Goal: Task Accomplishment & Management: Use online tool/utility

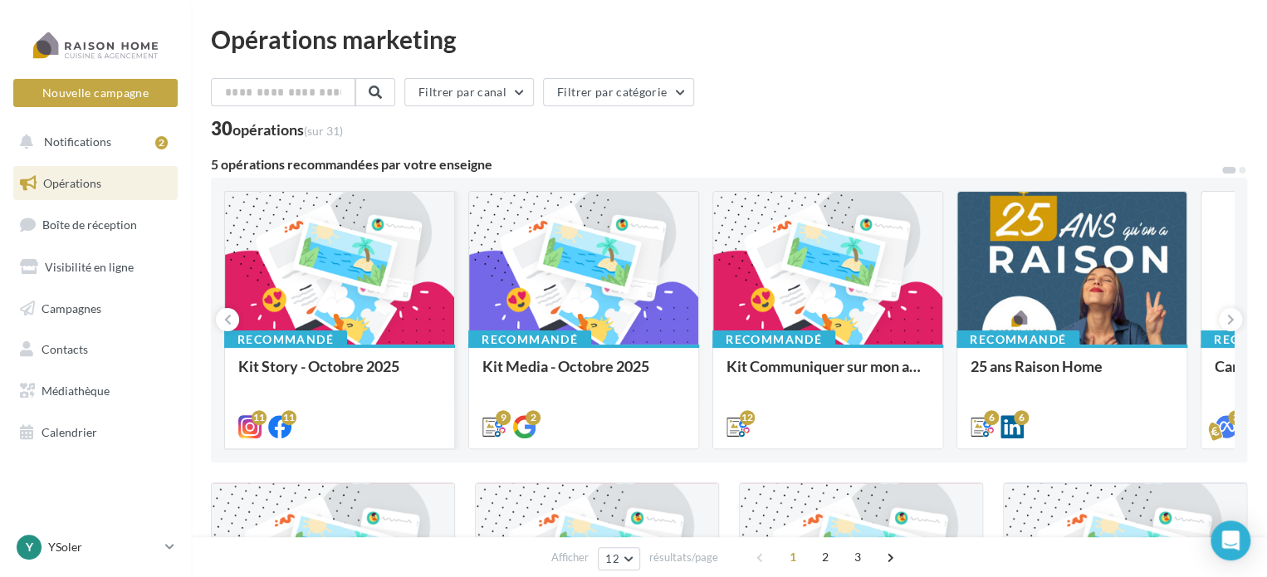
click at [286, 282] on div at bounding box center [339, 269] width 229 height 154
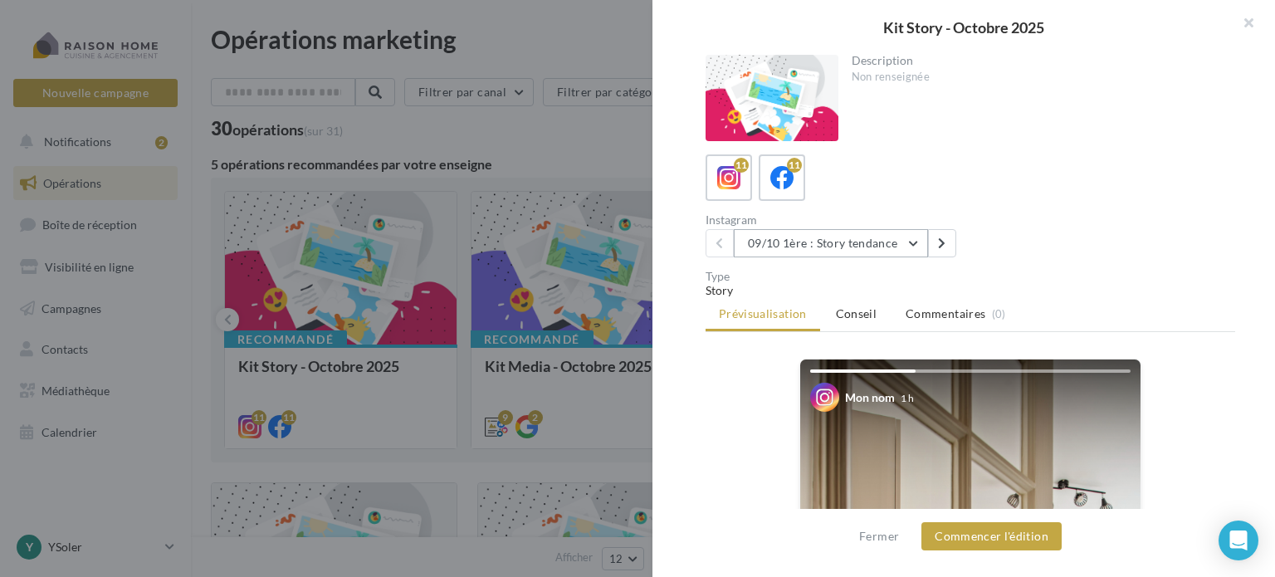
click at [913, 240] on button "09/10 1ère : Story tendance" at bounding box center [831, 243] width 194 height 28
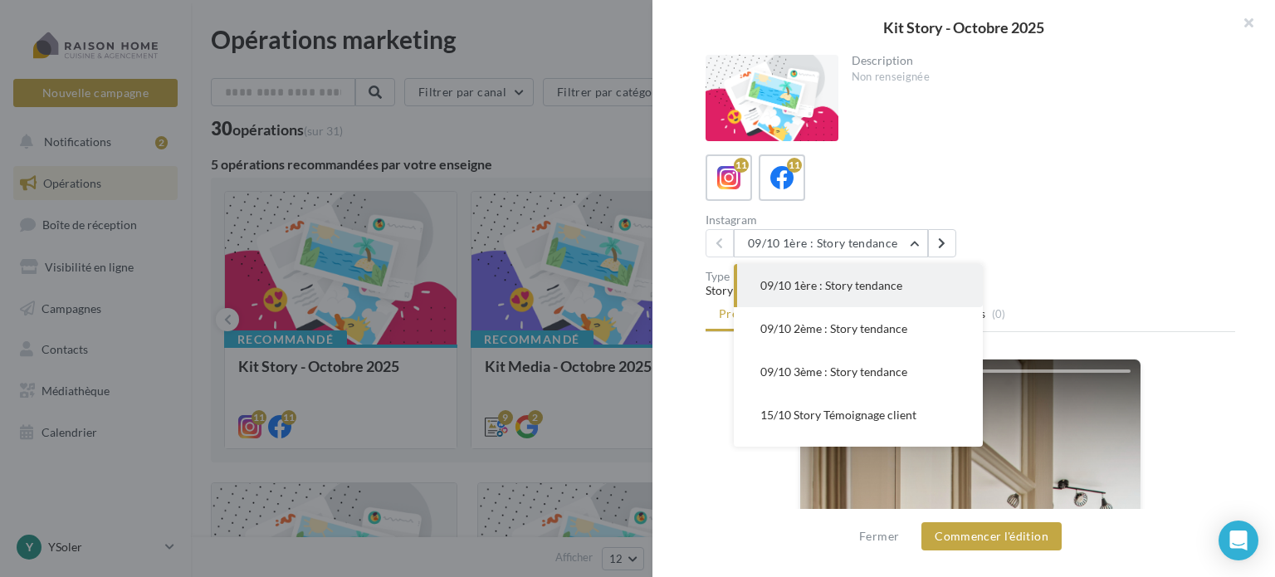
click at [860, 281] on span "09/10 1ère : Story tendance" at bounding box center [831, 285] width 142 height 14
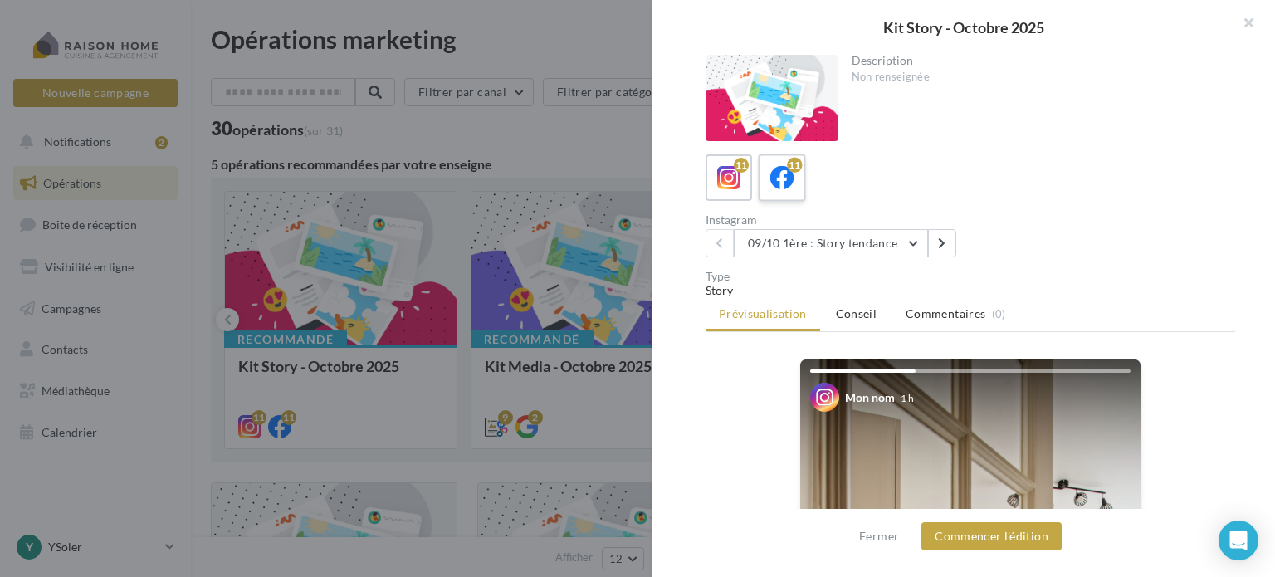
click at [767, 175] on div "11" at bounding box center [782, 178] width 31 height 31
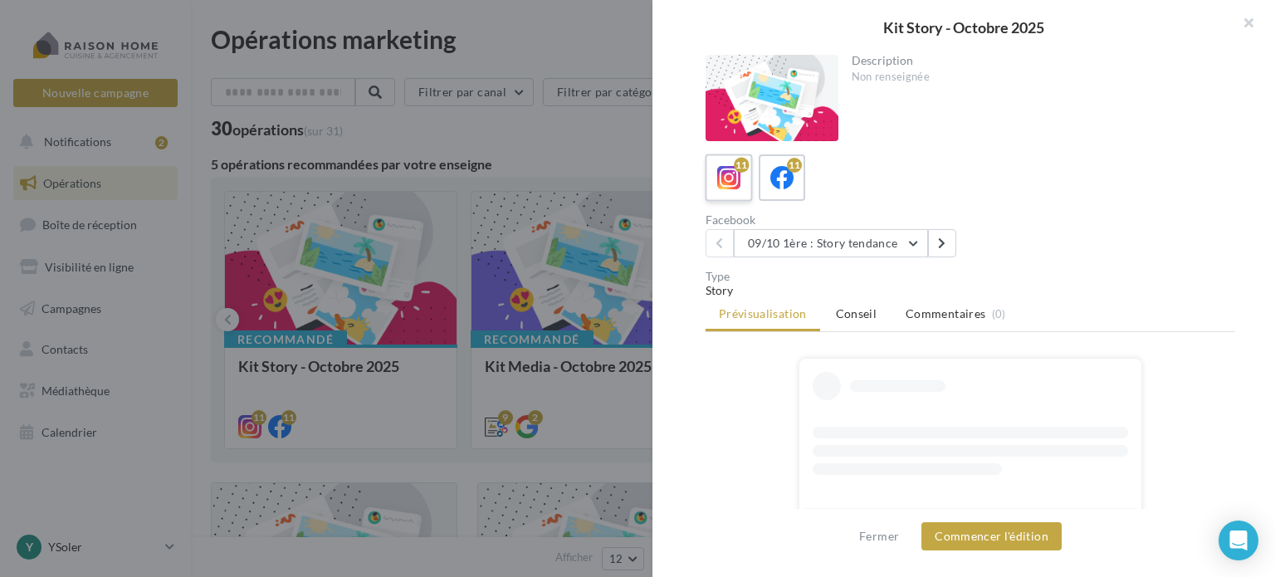
click at [744, 184] on label "11" at bounding box center [728, 177] width 47 height 47
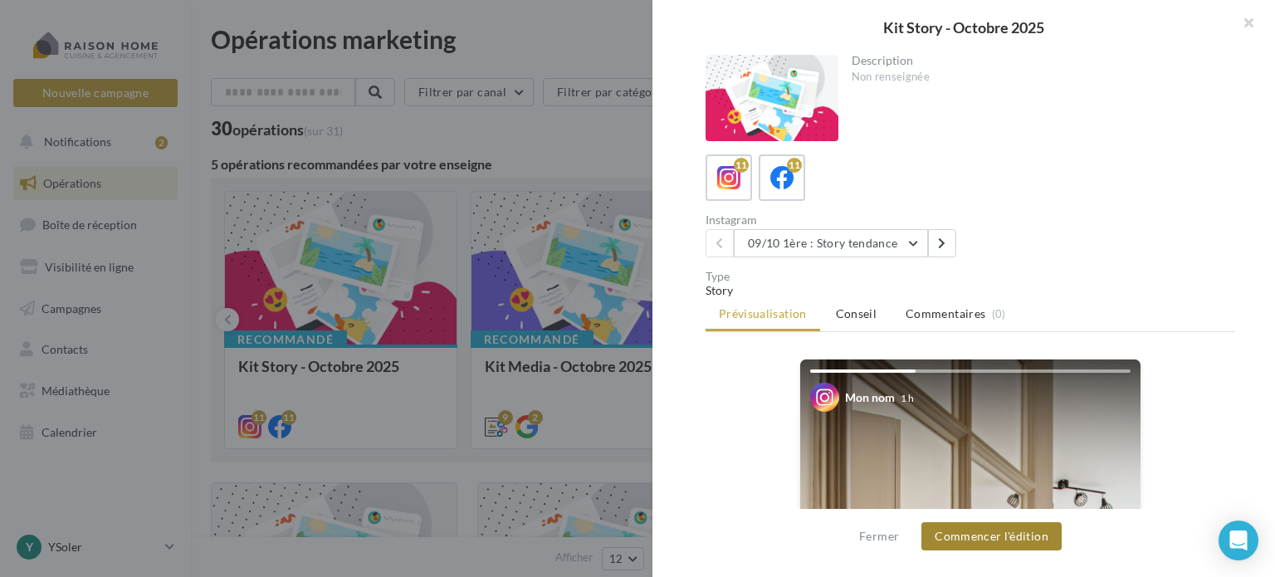
click at [1014, 537] on button "Commencer l'édition" at bounding box center [992, 536] width 140 height 28
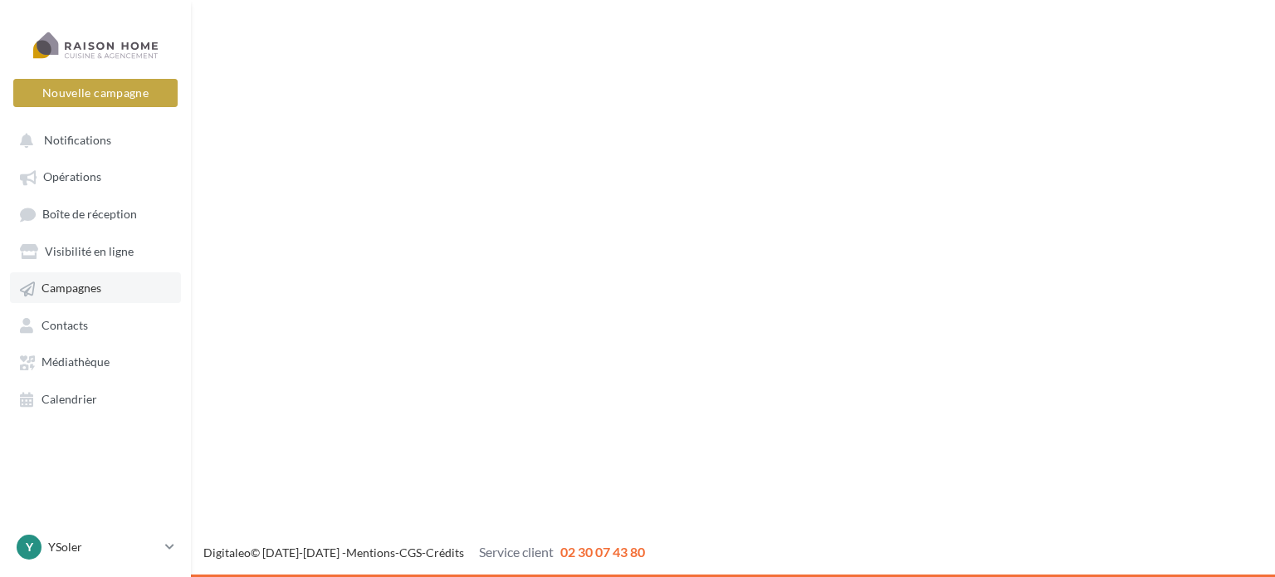
click at [73, 273] on body "Nouvelle campagne Nouvelle campagne Notifications Opérations Boîte de réception…" at bounding box center [637, 288] width 1275 height 577
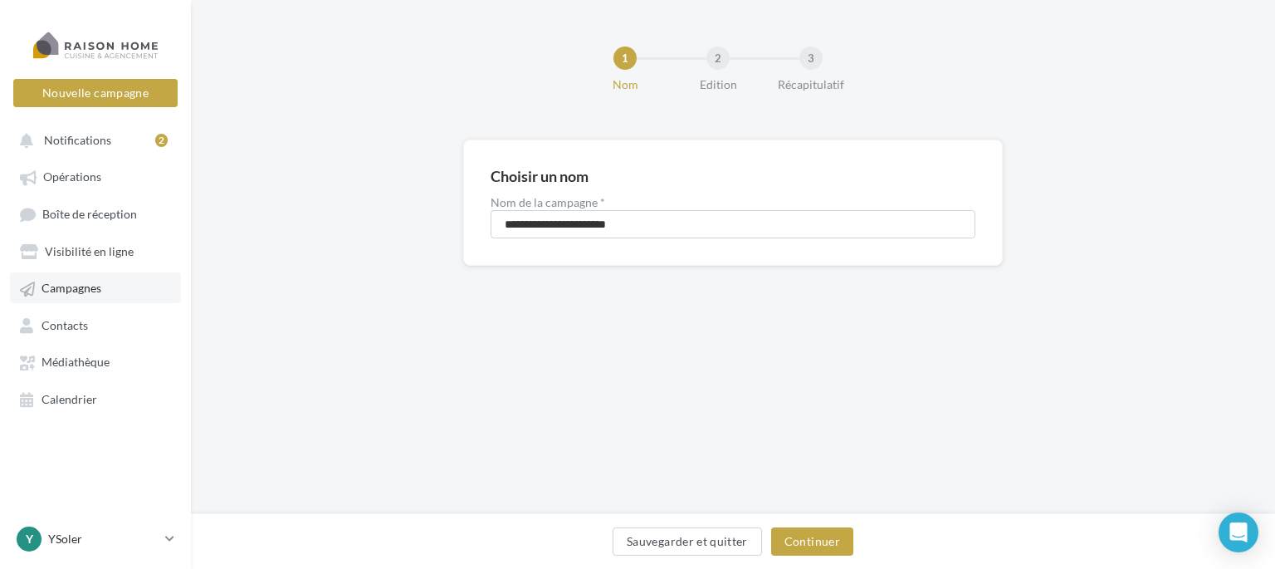
click at [117, 288] on link "Campagnes" at bounding box center [95, 287] width 171 height 30
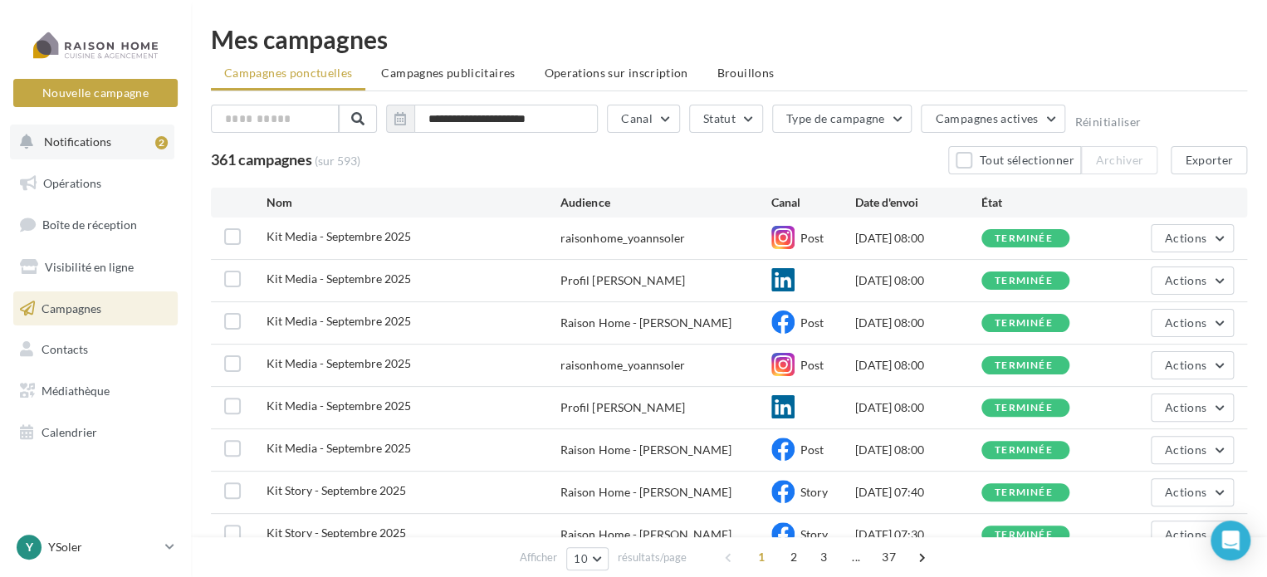
click at [85, 152] on button "Notifications 2" at bounding box center [92, 142] width 164 height 35
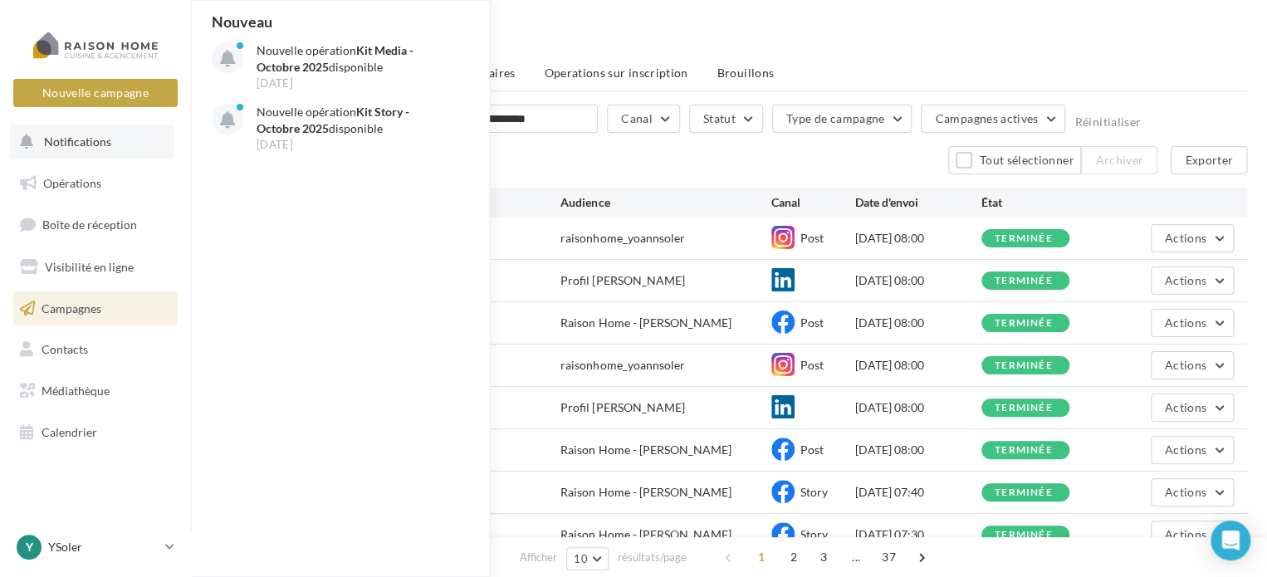
click at [90, 149] on button "Notifications Nouveau Nouvelle opération Kit Media - Octobre 2025 disponible 26…" at bounding box center [92, 142] width 164 height 35
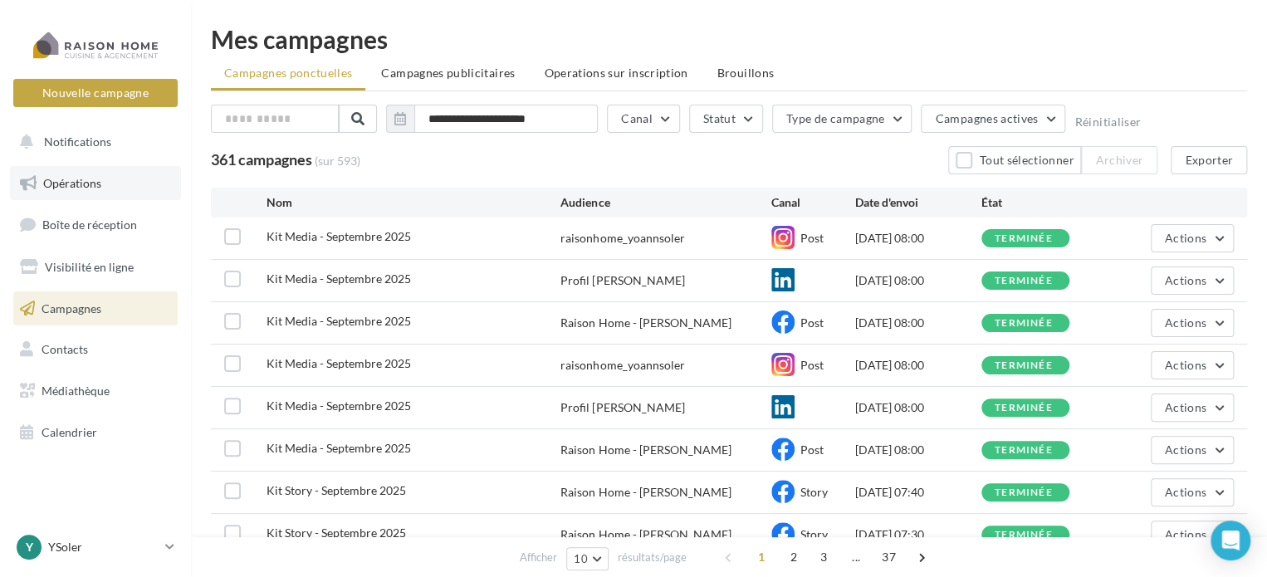
click at [73, 178] on span "Opérations" at bounding box center [72, 183] width 58 height 14
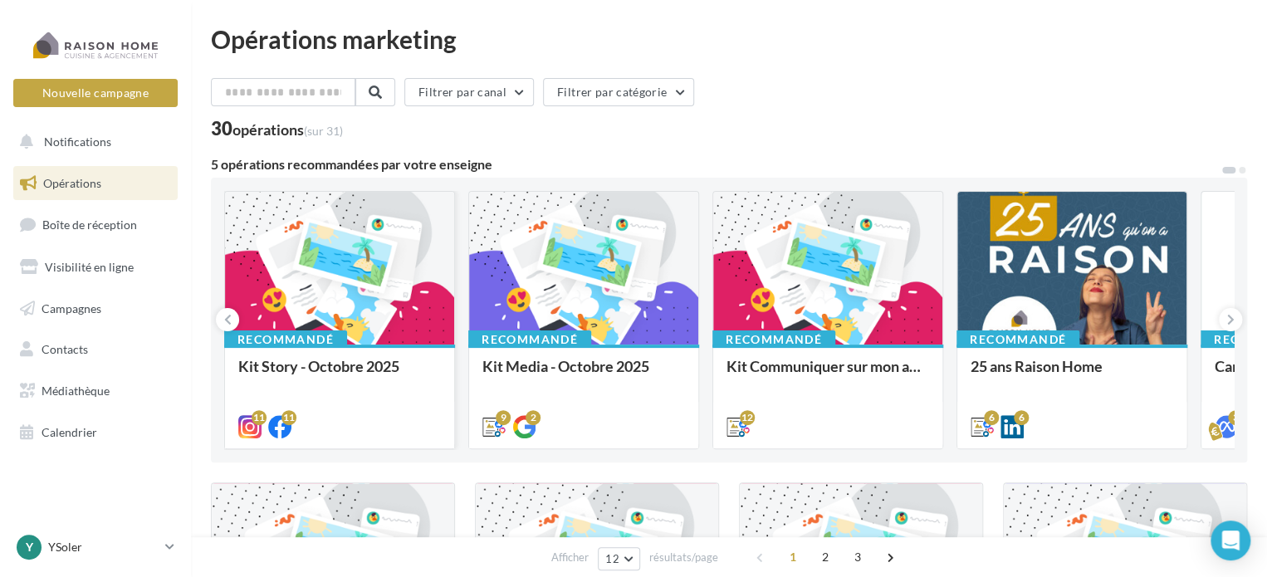
click at [352, 278] on div at bounding box center [339, 269] width 229 height 154
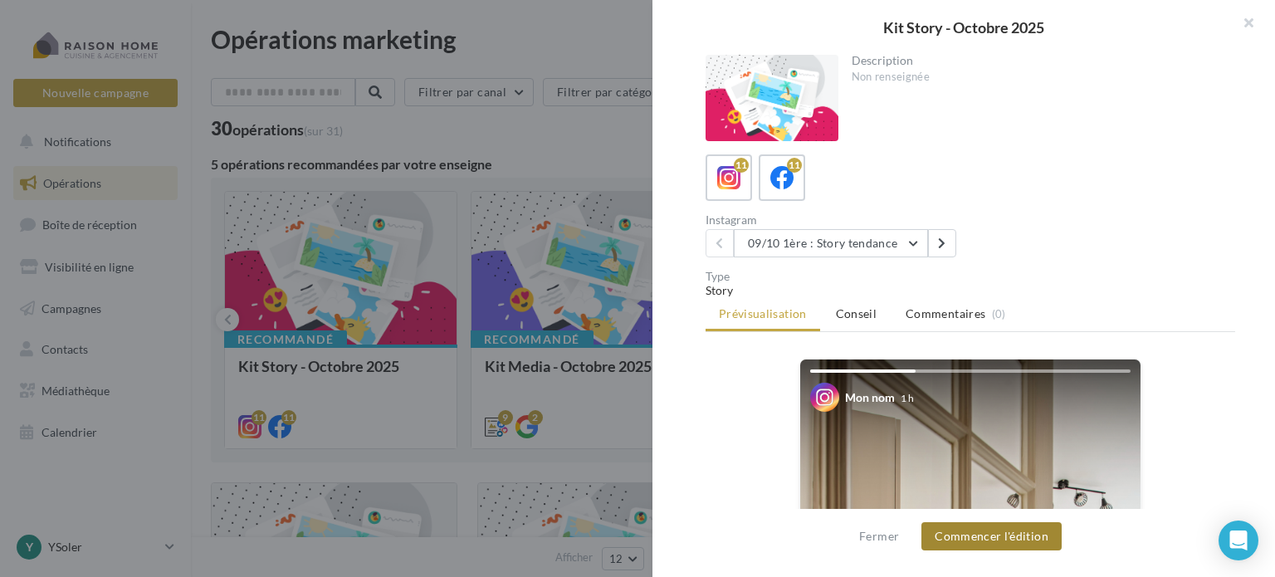
click at [1027, 540] on button "Commencer l'édition" at bounding box center [992, 536] width 140 height 28
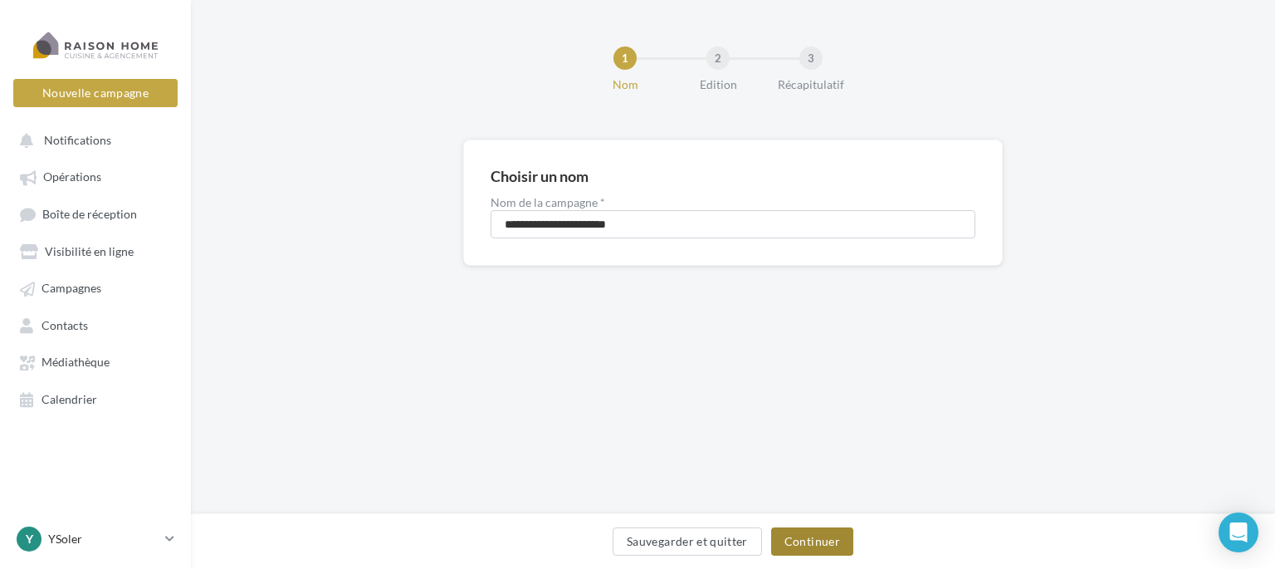
click at [839, 534] on button "Continuer" at bounding box center [812, 541] width 82 height 28
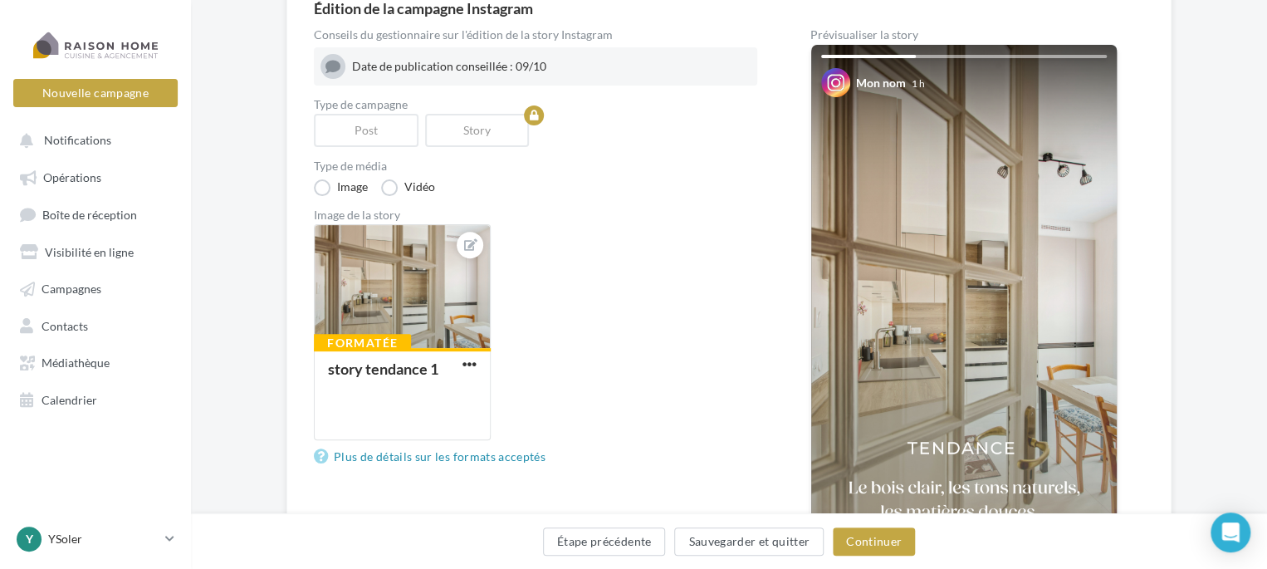
scroll to position [249, 0]
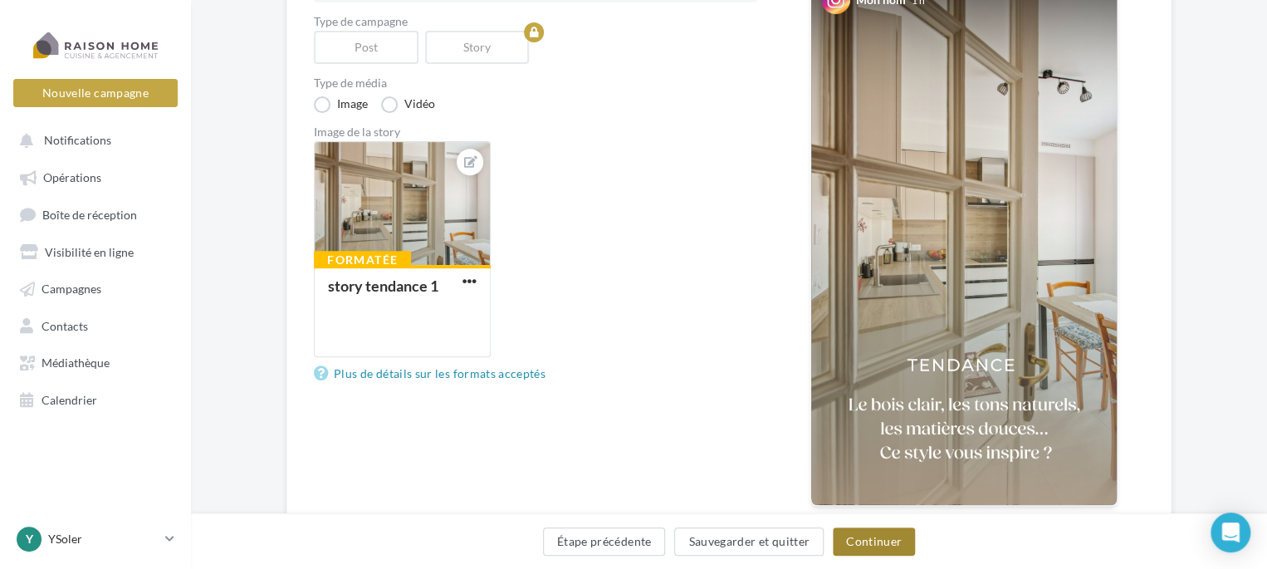
click at [874, 540] on button "Continuer" at bounding box center [874, 541] width 82 height 28
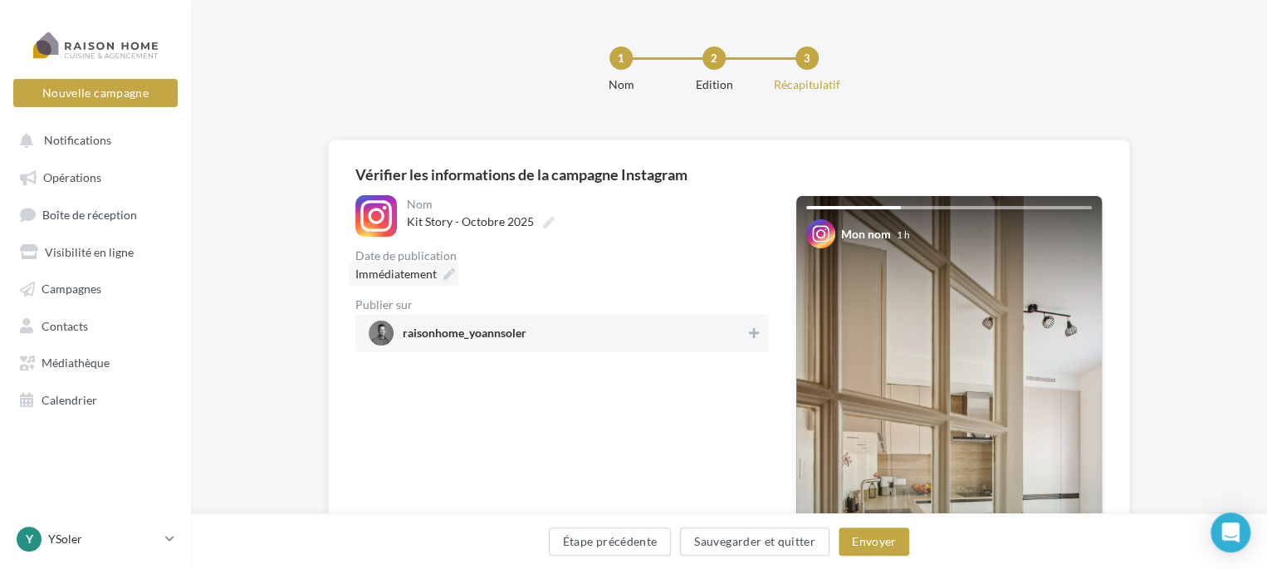
click at [397, 275] on span "Immédiatement" at bounding box center [395, 274] width 81 height 14
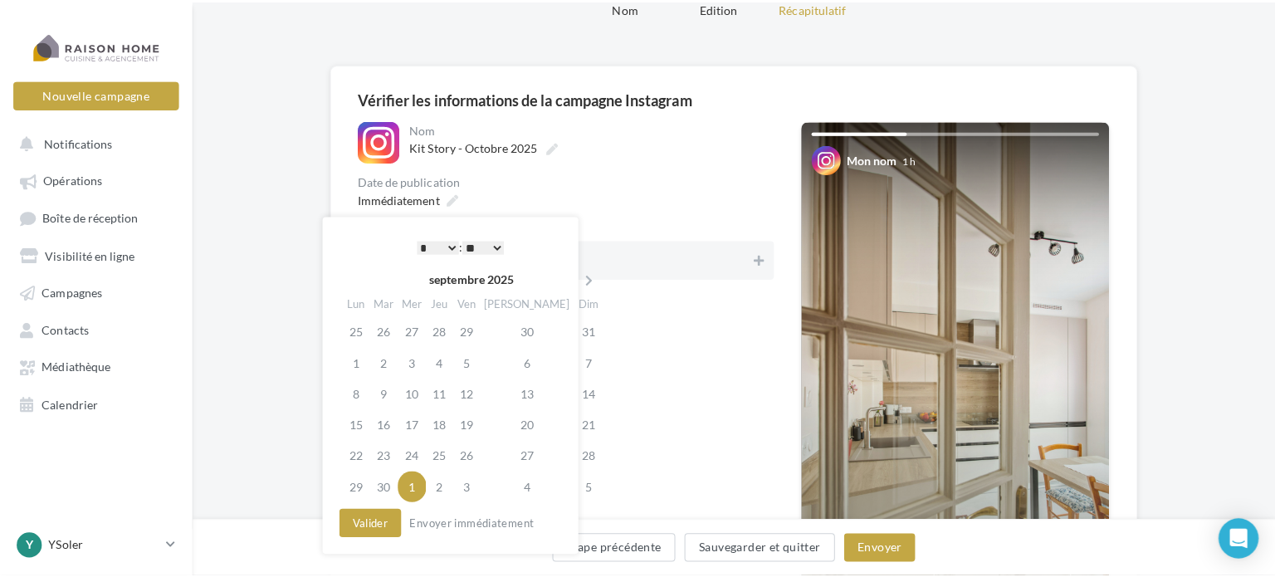
scroll to position [83, 0]
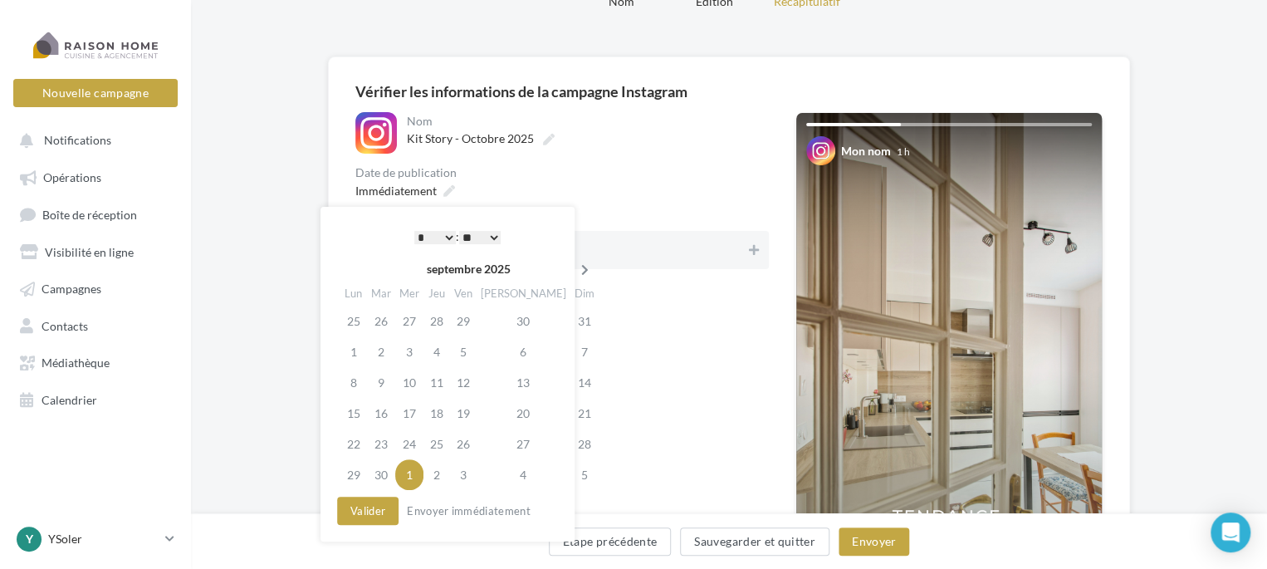
click at [575, 267] on icon at bounding box center [585, 270] width 21 height 12
click at [441, 350] on td "9" at bounding box center [436, 351] width 27 height 31
click at [444, 232] on select "* * * * * * * * * * ** ** ** ** ** ** ** ** ** ** ** ** ** **" at bounding box center [435, 237] width 42 height 13
click at [375, 511] on button "Valider" at bounding box center [367, 510] width 61 height 28
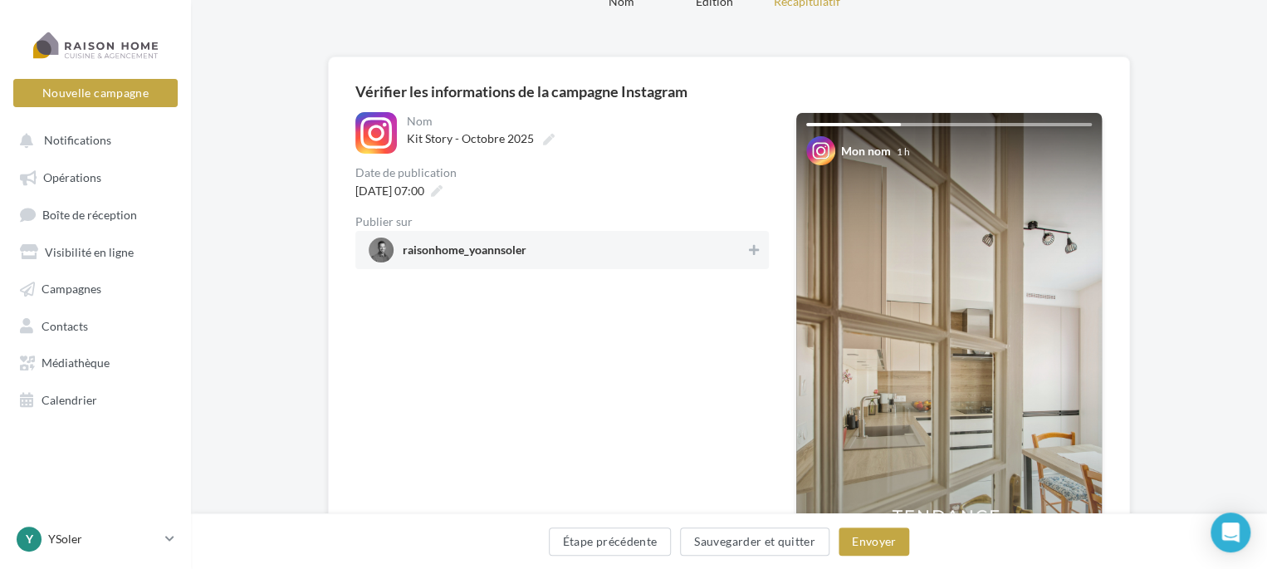
click at [647, 248] on span "raisonhome_yoannsoler" at bounding box center [557, 249] width 377 height 25
click at [873, 540] on button "Envoyer" at bounding box center [874, 541] width 71 height 28
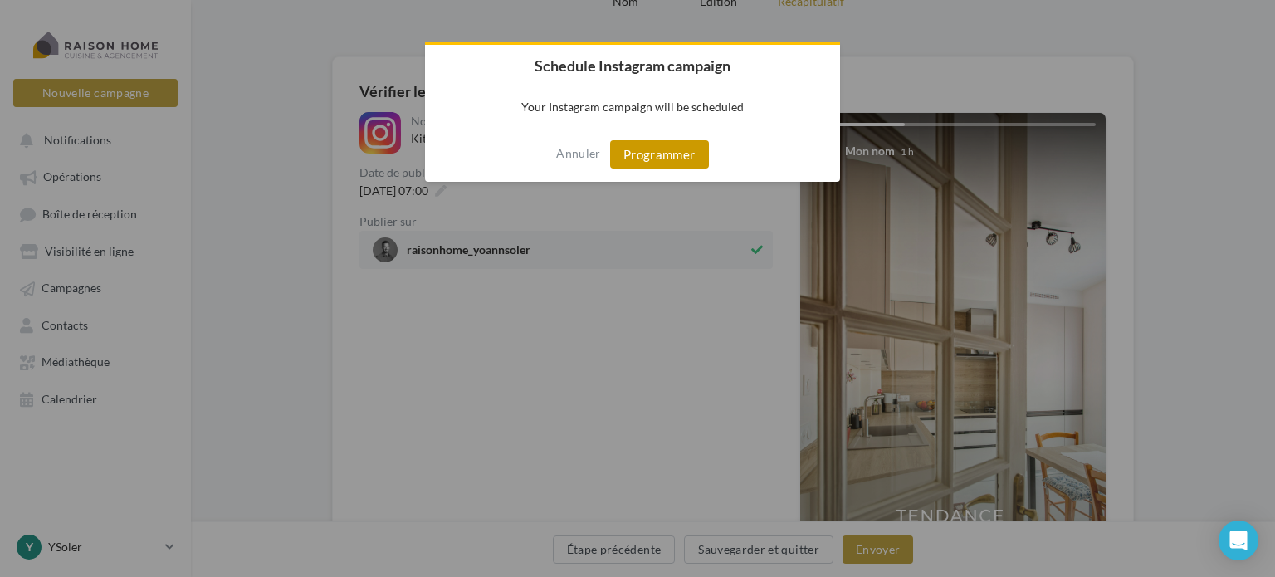
click at [653, 153] on button "Programmer" at bounding box center [659, 154] width 99 height 28
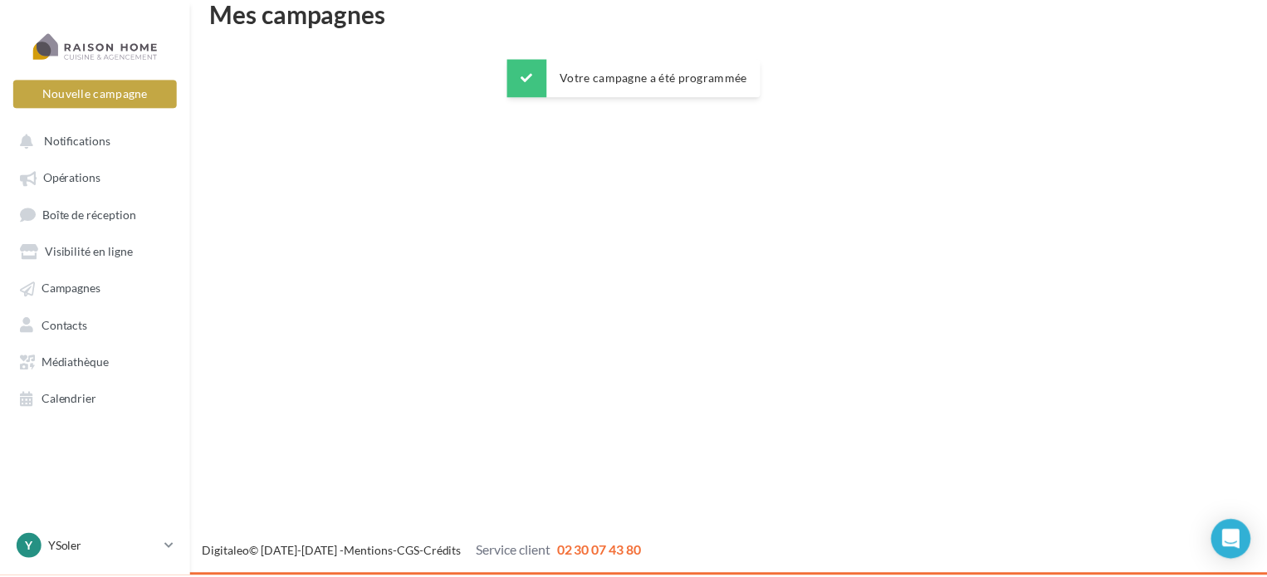
scroll to position [27, 0]
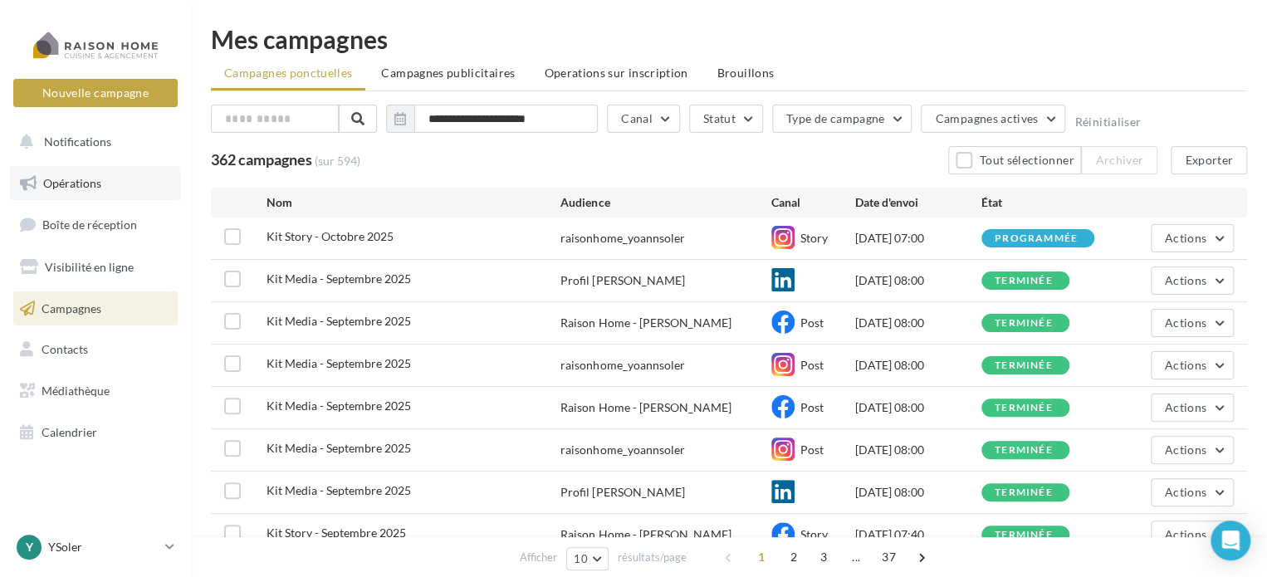
click at [74, 185] on span "Opérations" at bounding box center [72, 183] width 58 height 14
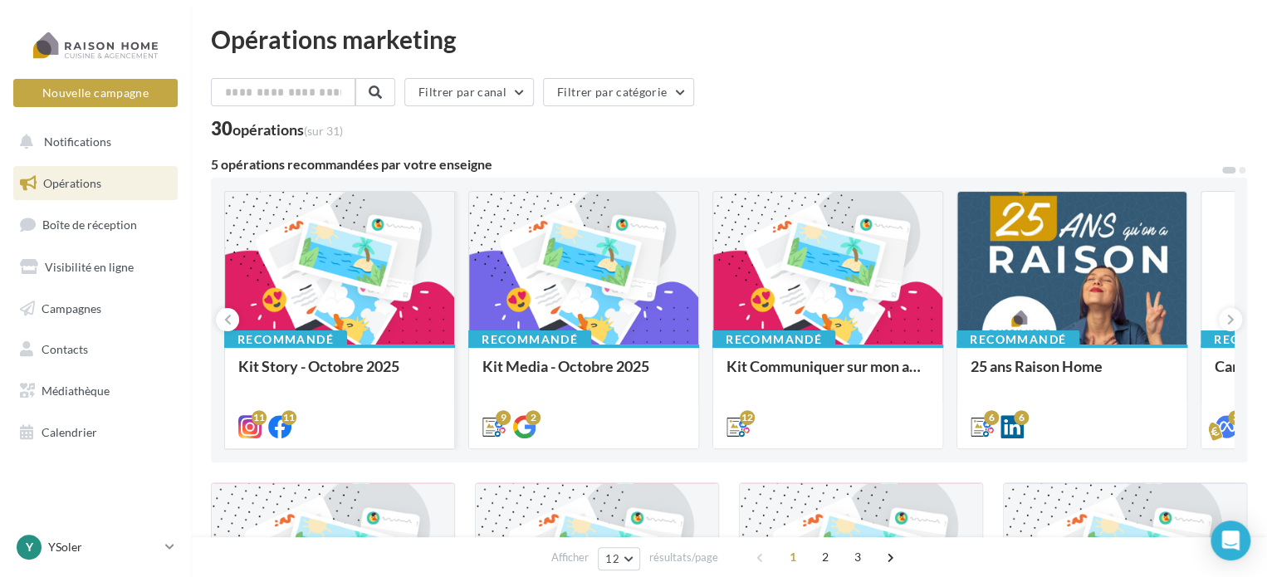
click at [334, 307] on div at bounding box center [339, 269] width 229 height 154
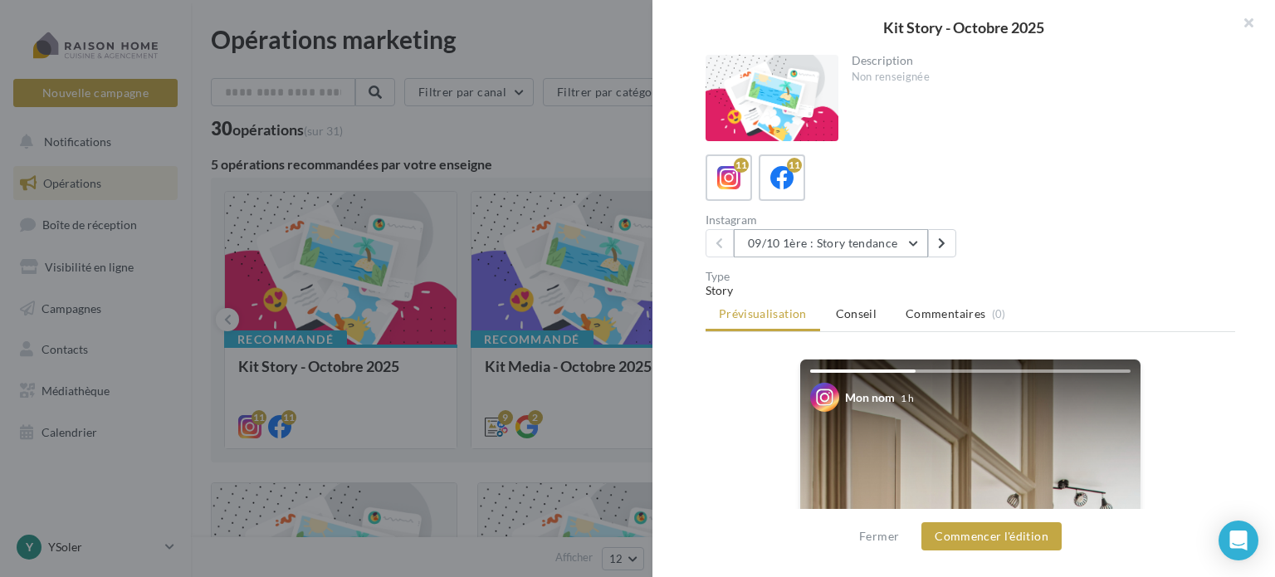
click at [920, 241] on button "09/10 1ère : Story tendance" at bounding box center [831, 243] width 194 height 28
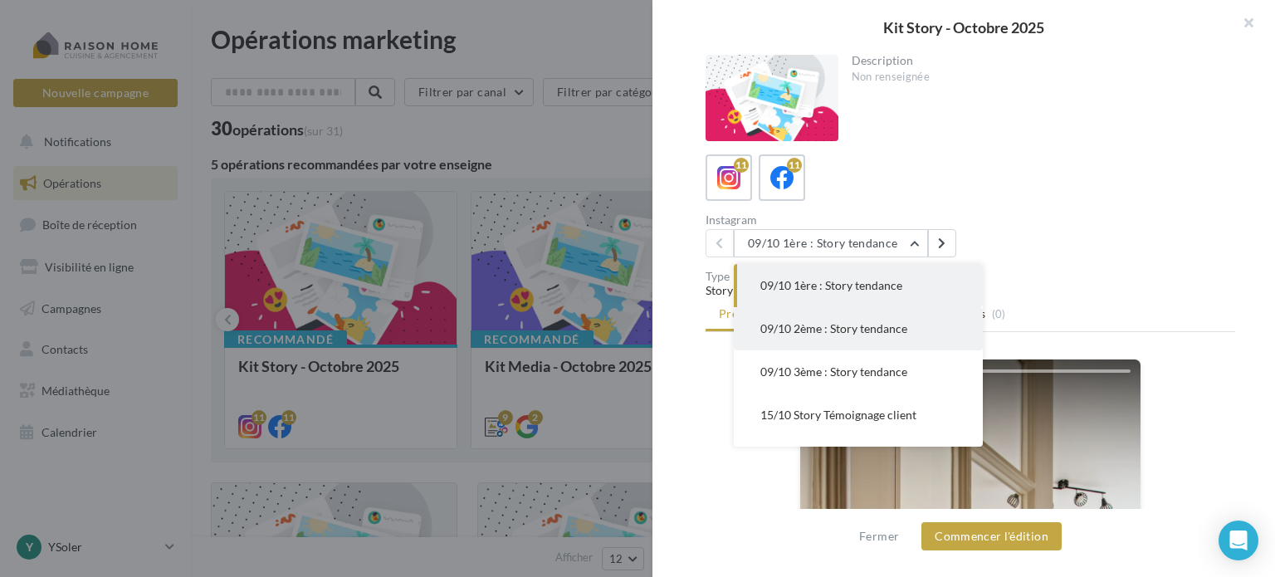
click at [804, 325] on span "09/10 2ème : Story tendance" at bounding box center [833, 328] width 147 height 14
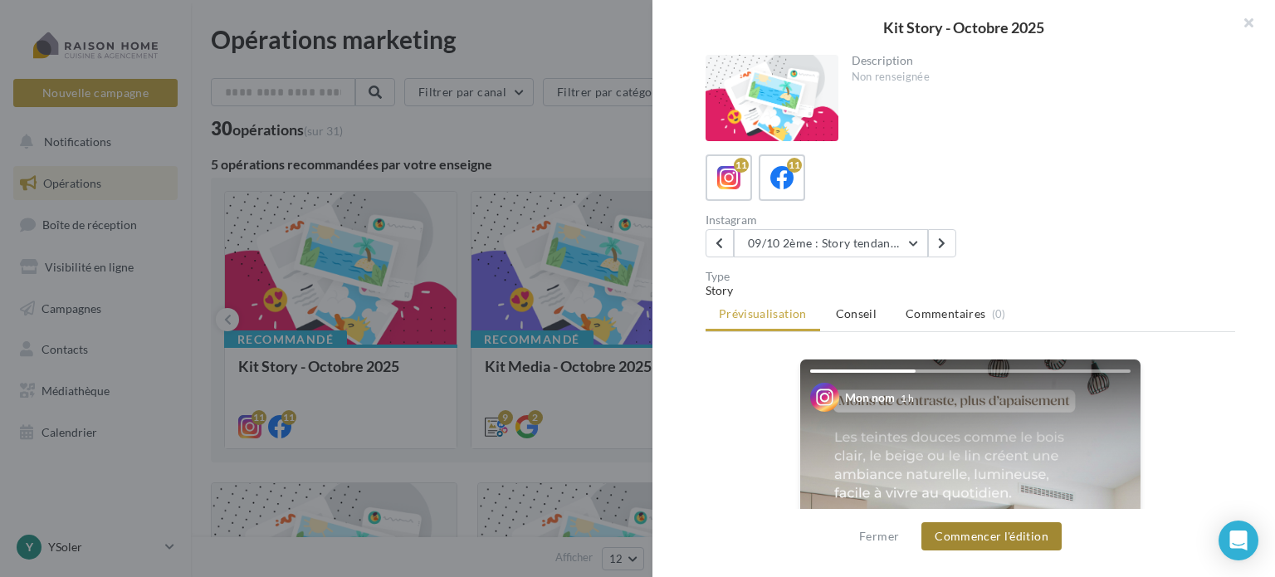
click at [974, 527] on button "Commencer l'édition" at bounding box center [992, 536] width 140 height 28
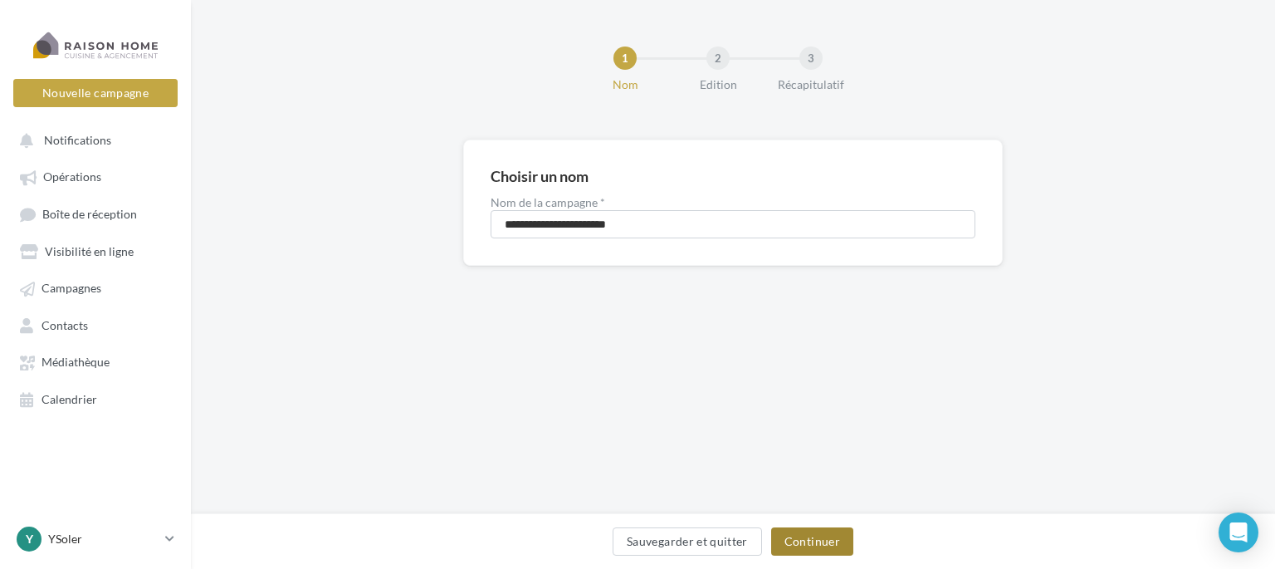
click at [793, 545] on button "Continuer" at bounding box center [812, 541] width 82 height 28
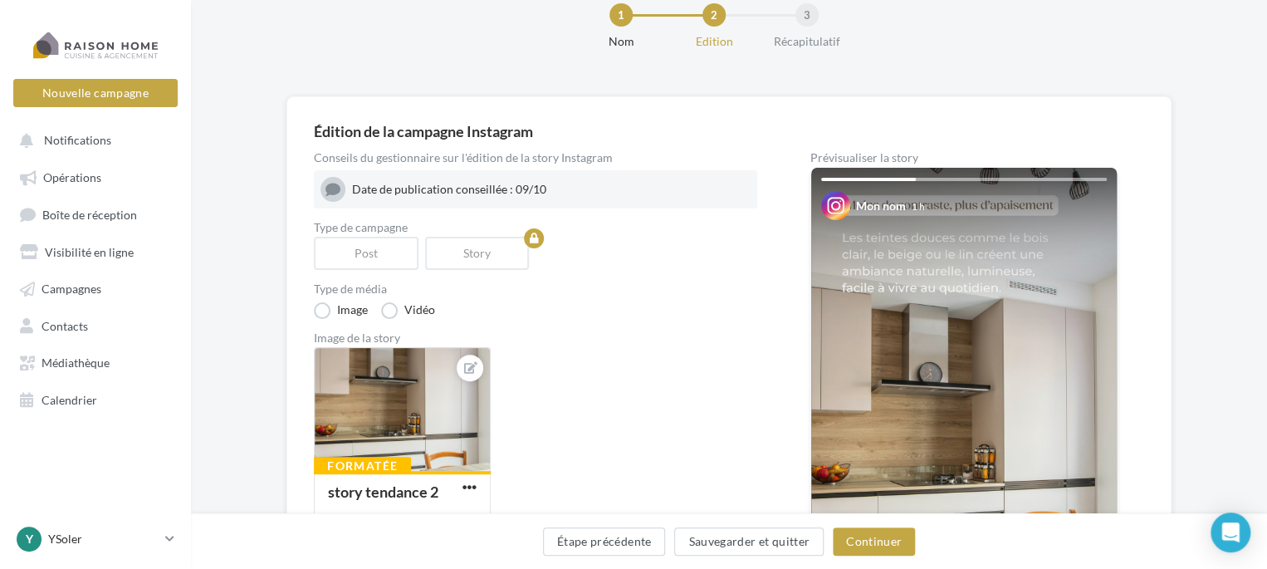
scroll to position [83, 0]
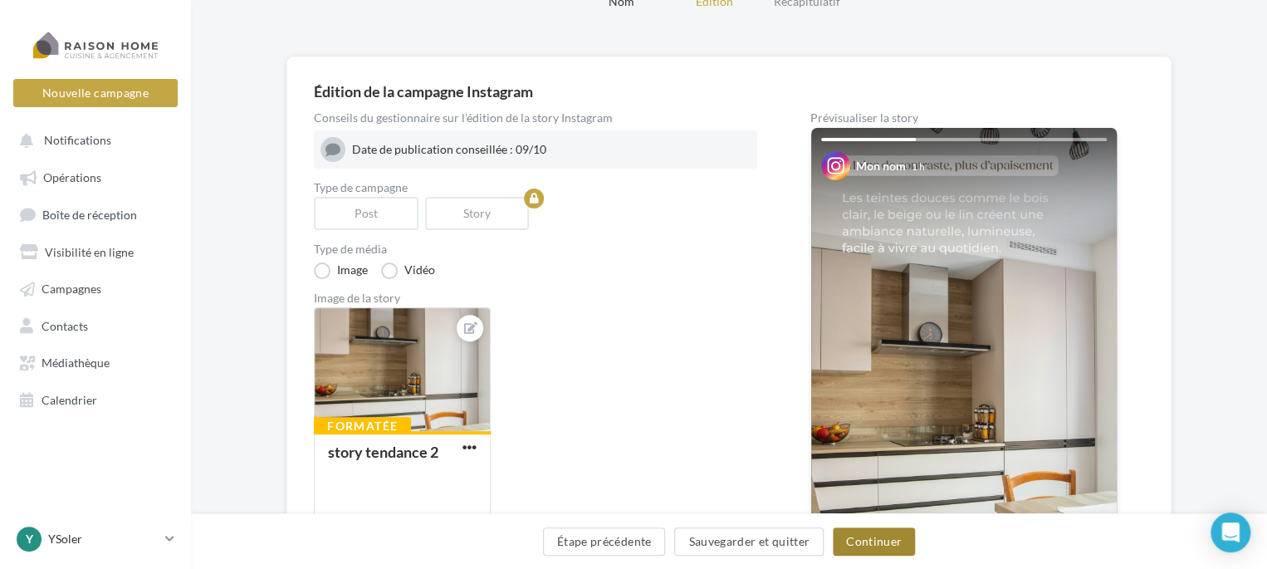
click at [879, 546] on button "Continuer" at bounding box center [874, 541] width 82 height 28
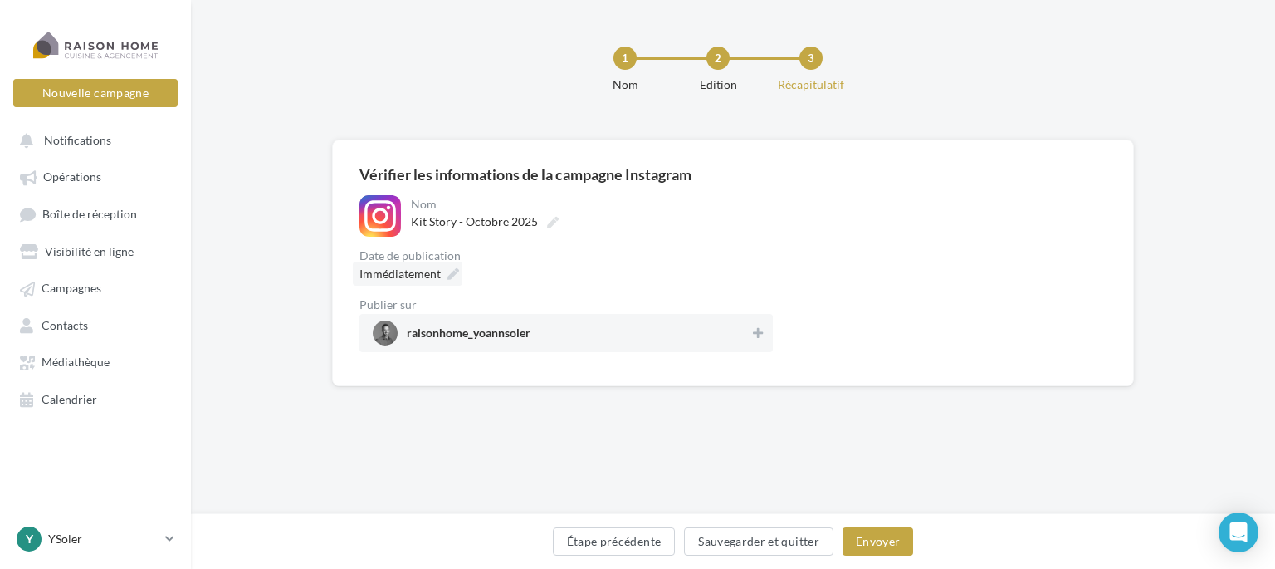
click at [404, 195] on div "**********" at bounding box center [565, 216] width 413 height 42
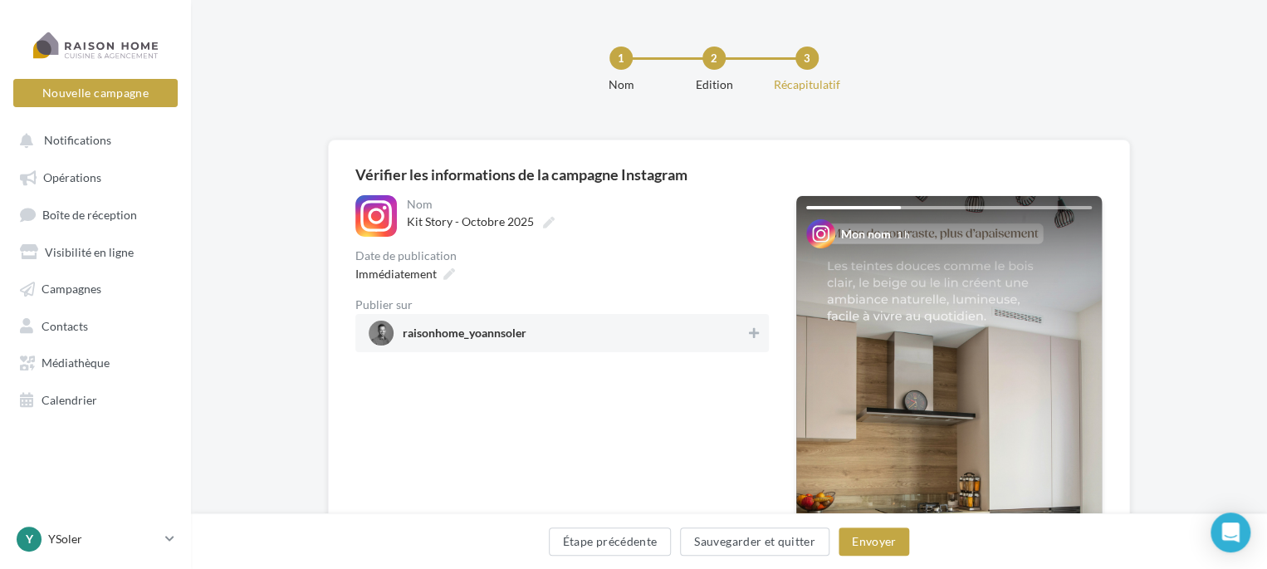
click at [436, 327] on span "raisonhome_yoannsoler" at bounding box center [465, 336] width 124 height 18
click at [418, 275] on span "Immédiatement" at bounding box center [395, 274] width 81 height 14
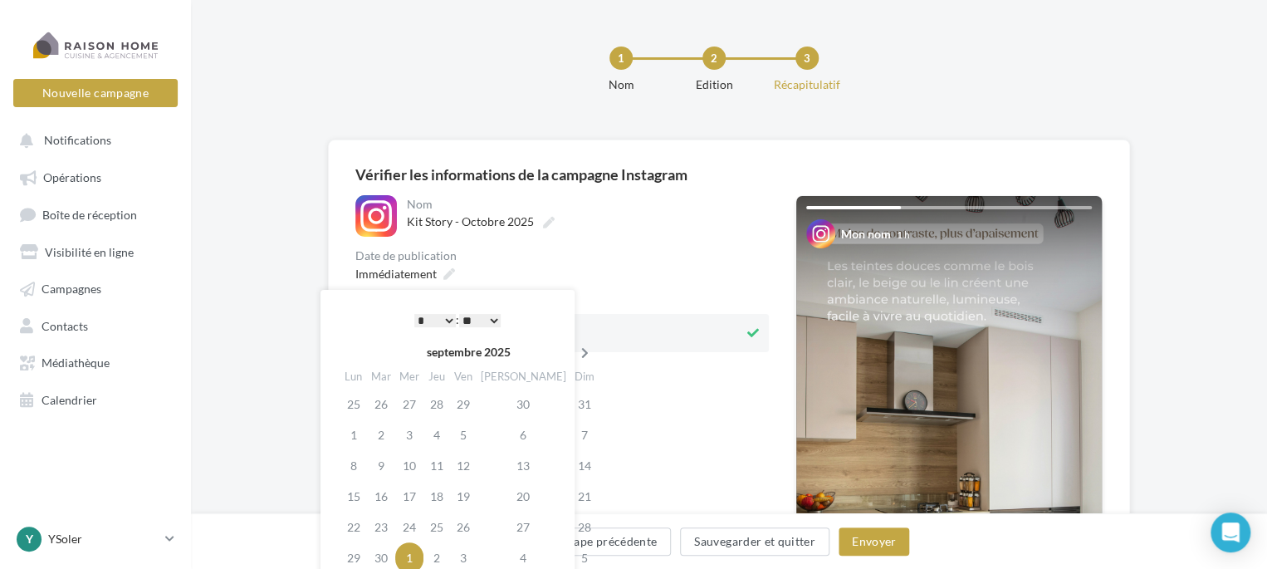
click at [575, 349] on icon at bounding box center [585, 353] width 21 height 12
click at [448, 433] on td "9" at bounding box center [436, 434] width 27 height 31
click at [423, 435] on td "8" at bounding box center [409, 434] width 28 height 31
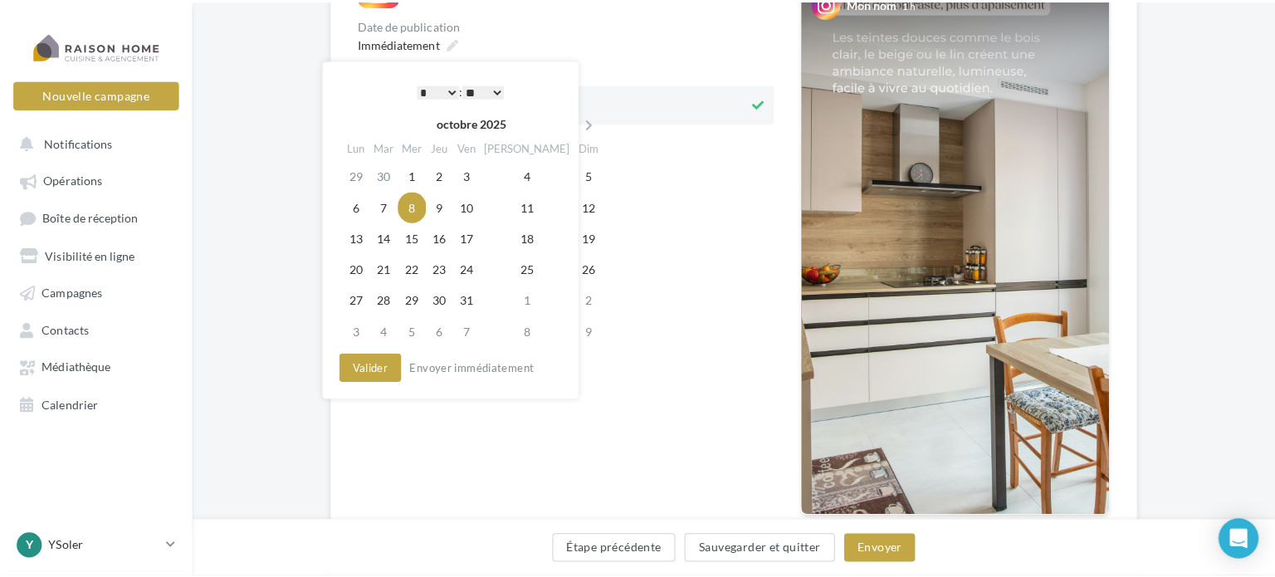
scroll to position [249, 0]
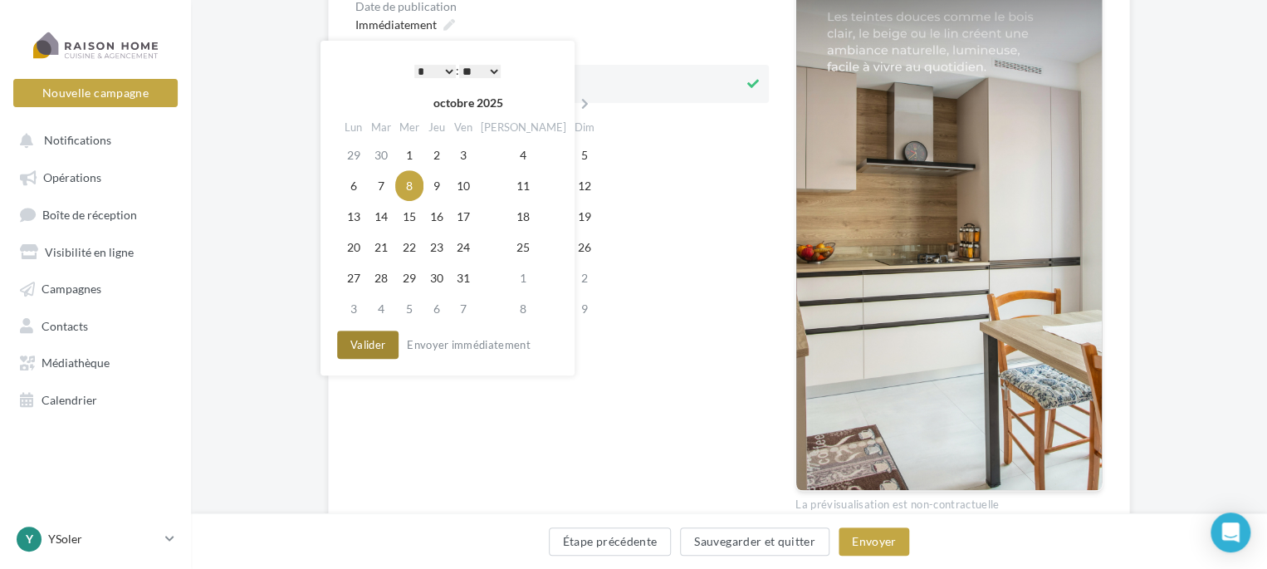
click at [363, 350] on button "Valider" at bounding box center [367, 344] width 61 height 28
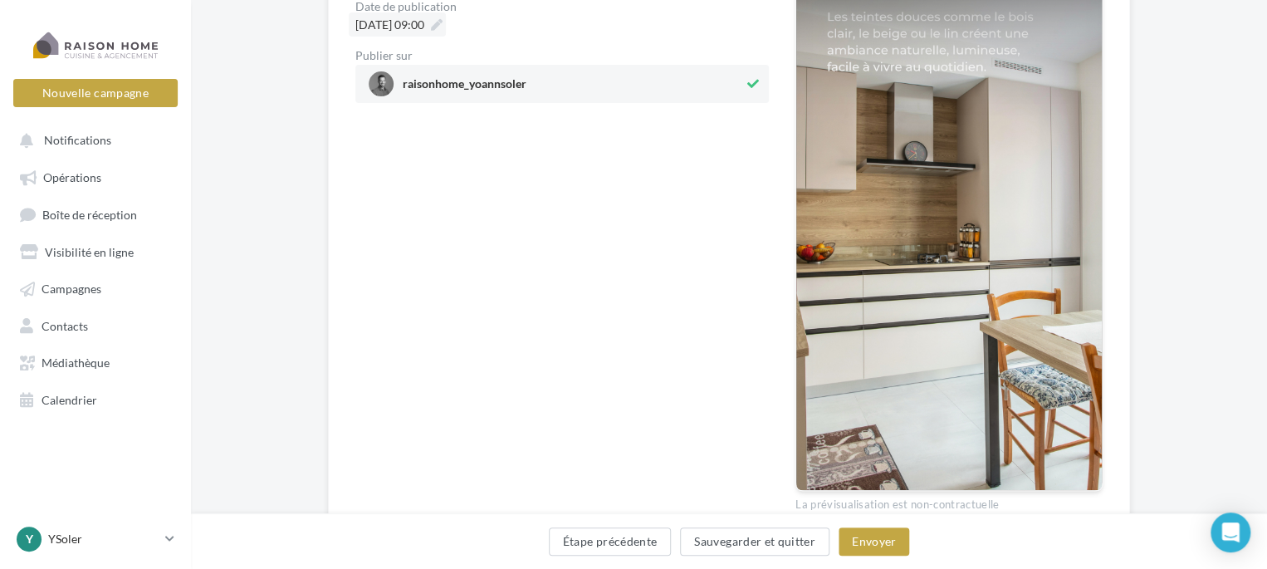
click at [424, 30] on span "08/10/2025 à 09:00" at bounding box center [389, 24] width 69 height 14
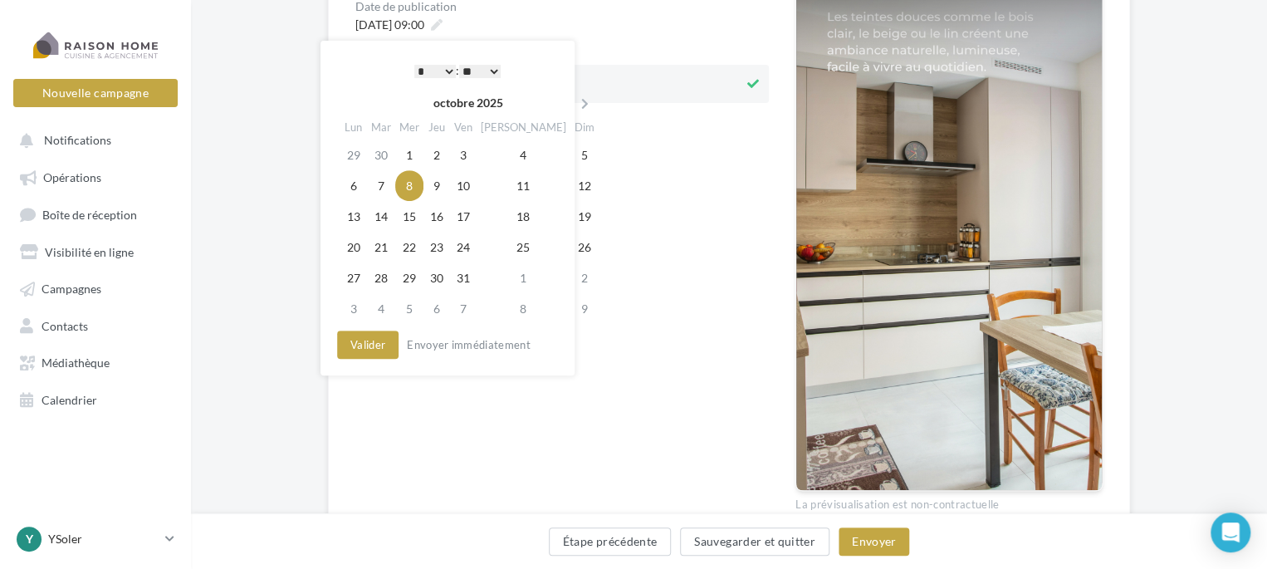
click at [447, 74] on select "* * * * * * * * * * ** ** ** ** ** ** ** ** ** ** ** ** ** **" at bounding box center [435, 71] width 42 height 13
click at [488, 67] on select "** ** ** ** ** **" at bounding box center [480, 71] width 42 height 13
click at [361, 352] on button "Valider" at bounding box center [367, 344] width 61 height 28
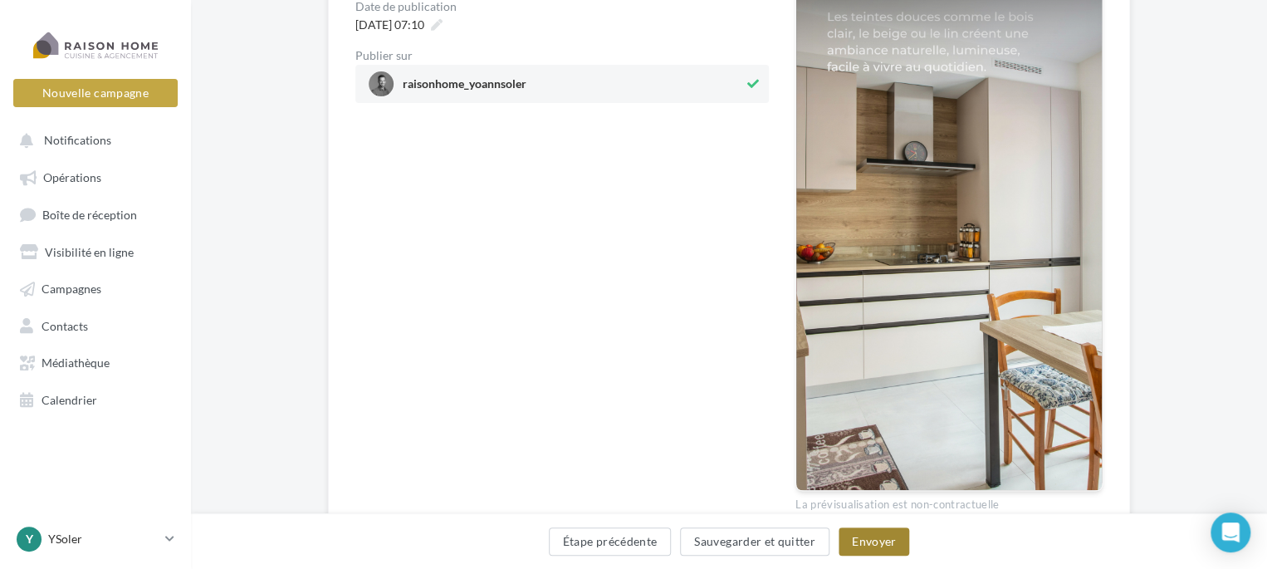
click at [877, 535] on button "Envoyer" at bounding box center [874, 541] width 71 height 28
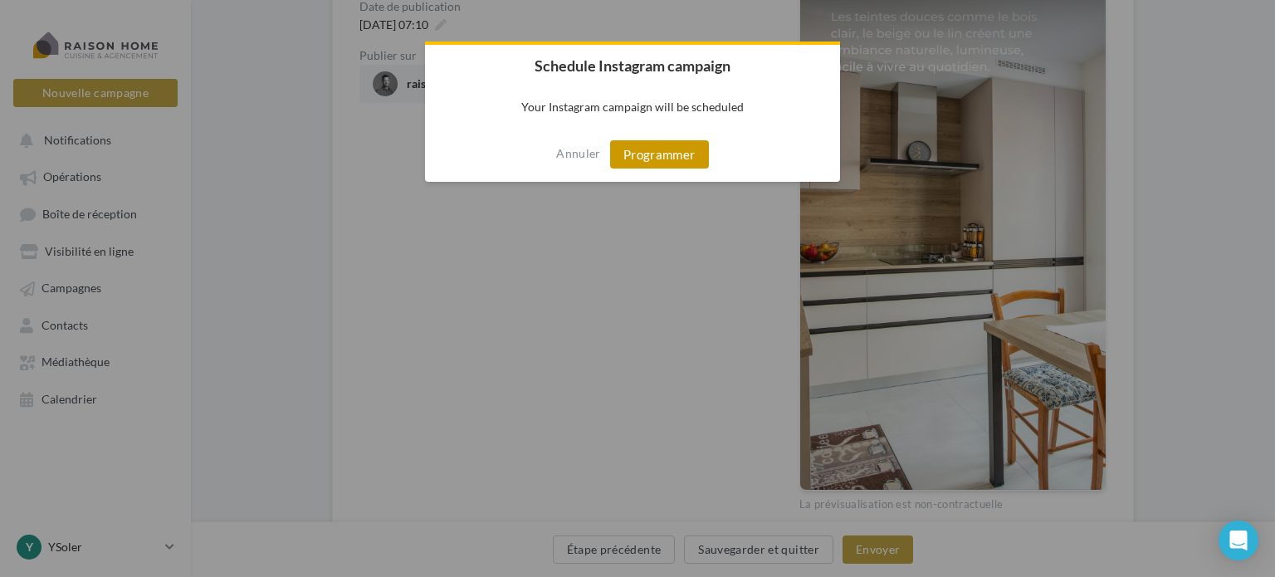
click at [648, 152] on button "Programmer" at bounding box center [659, 154] width 99 height 28
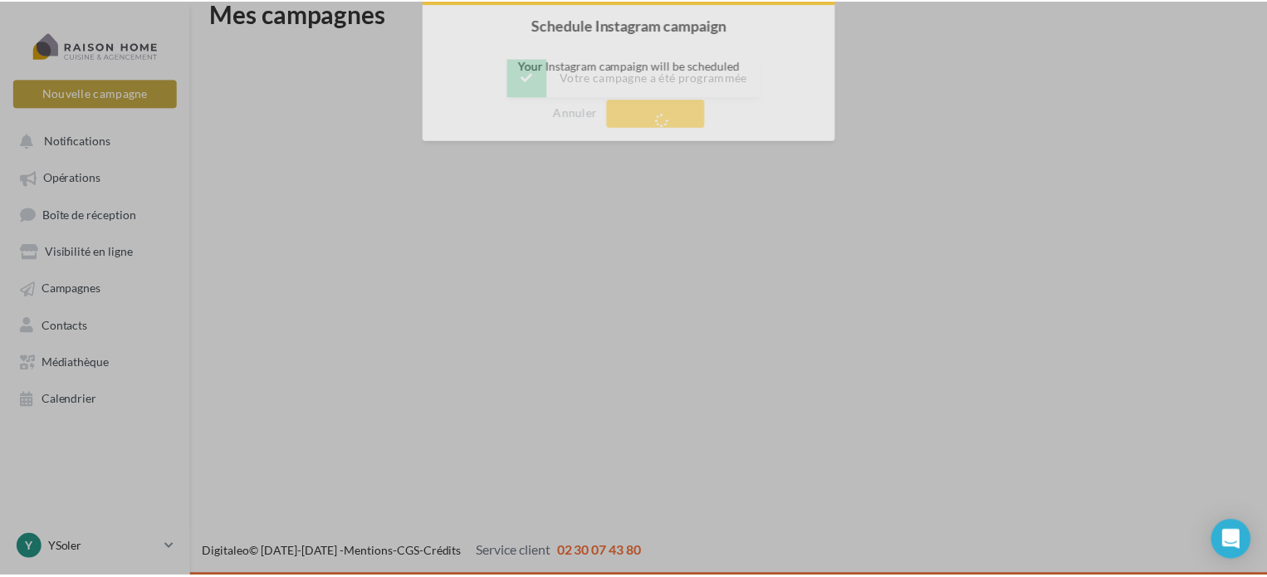
scroll to position [27, 0]
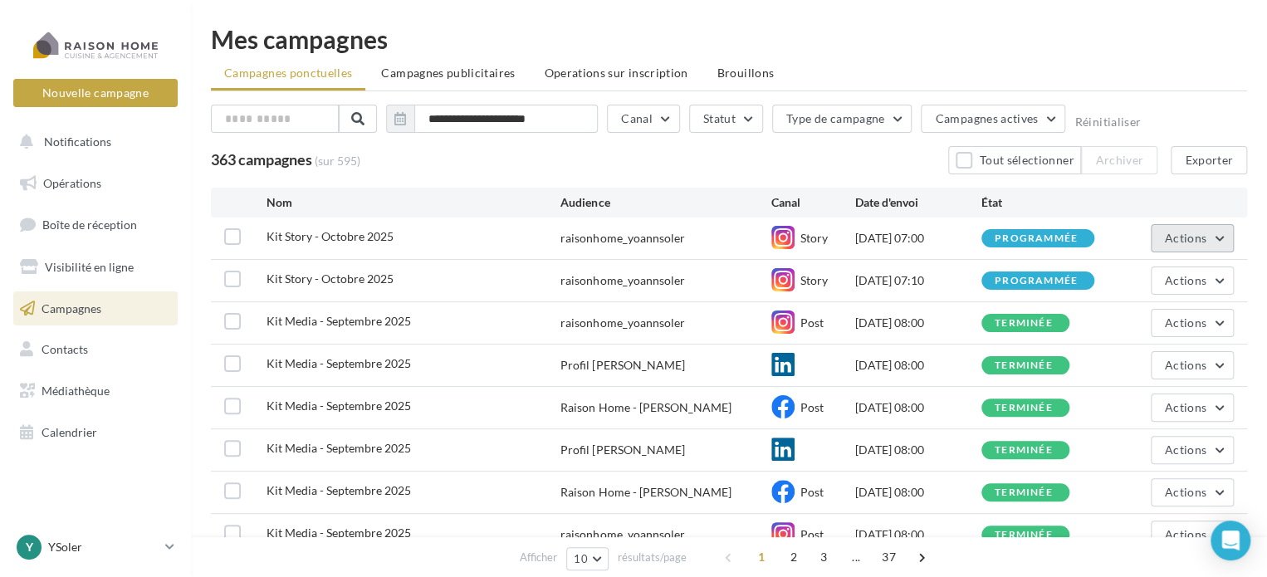
click at [1189, 238] on span "Actions" at bounding box center [1186, 238] width 42 height 14
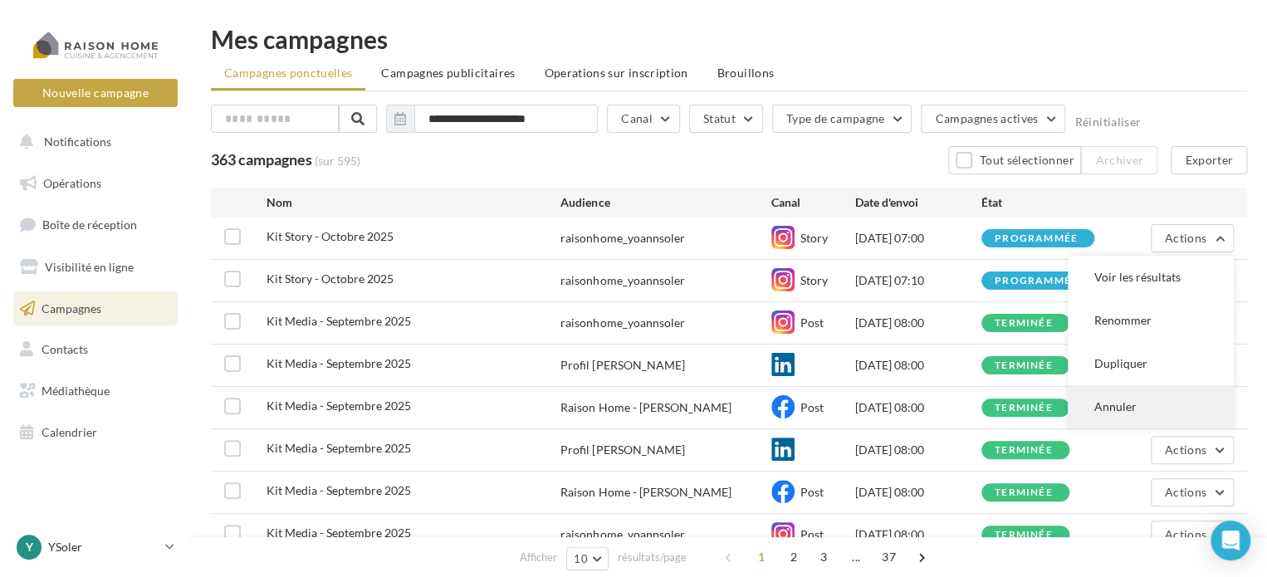
click at [1130, 404] on button "Annuler" at bounding box center [1151, 406] width 166 height 43
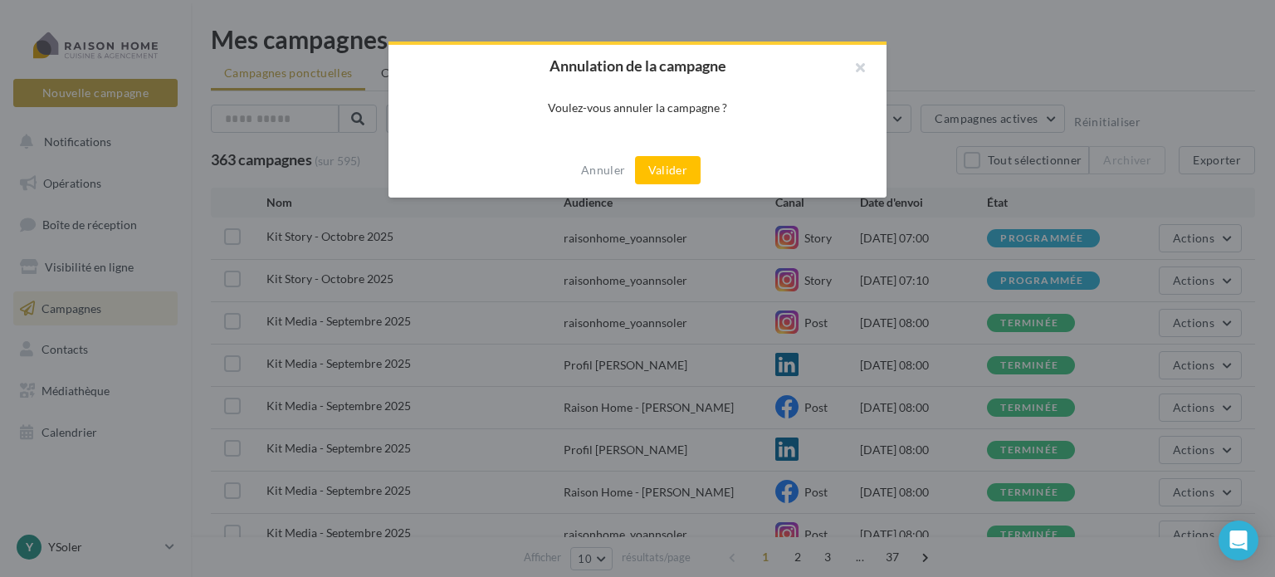
click at [655, 175] on button "Valider" at bounding box center [668, 170] width 66 height 28
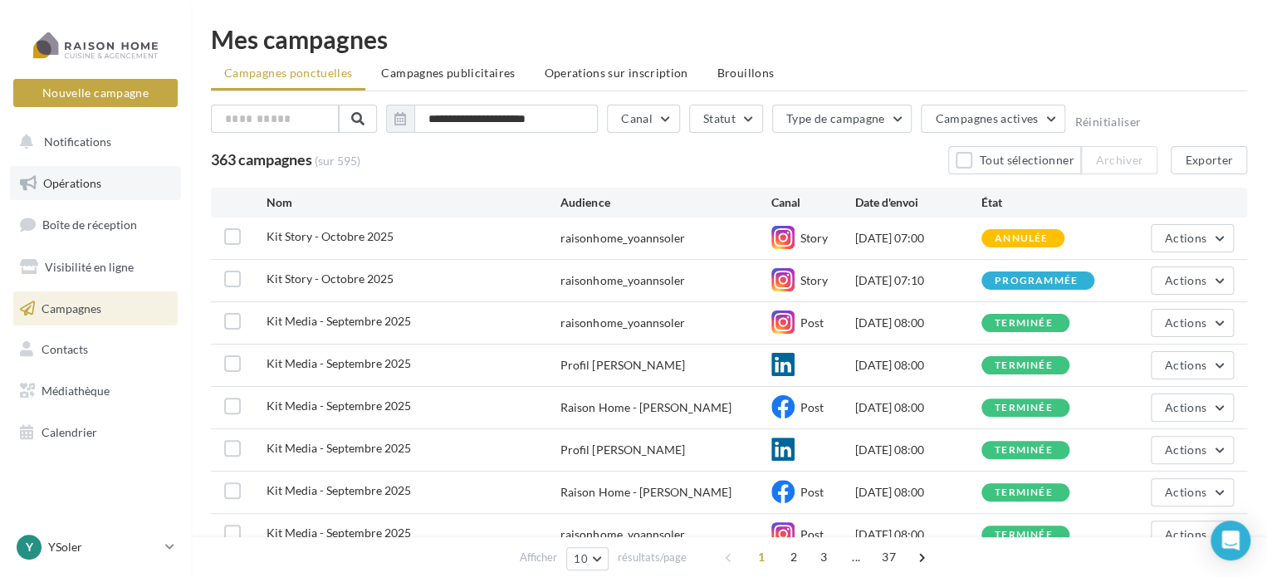
click at [73, 188] on span "Opérations" at bounding box center [72, 183] width 58 height 14
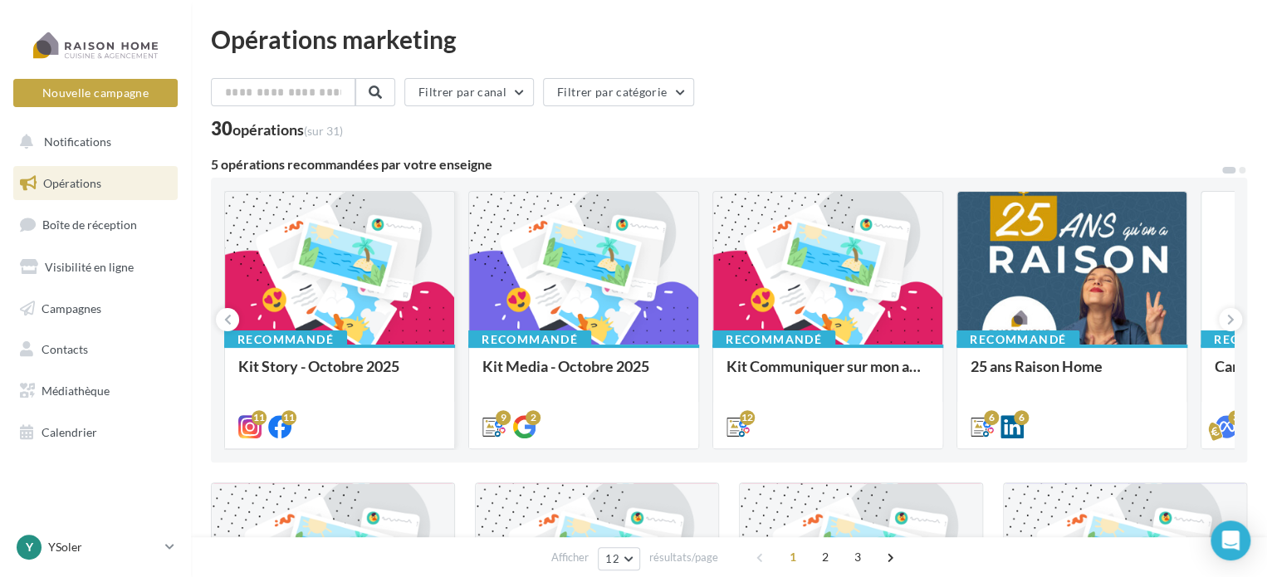
click at [313, 259] on div at bounding box center [339, 269] width 229 height 154
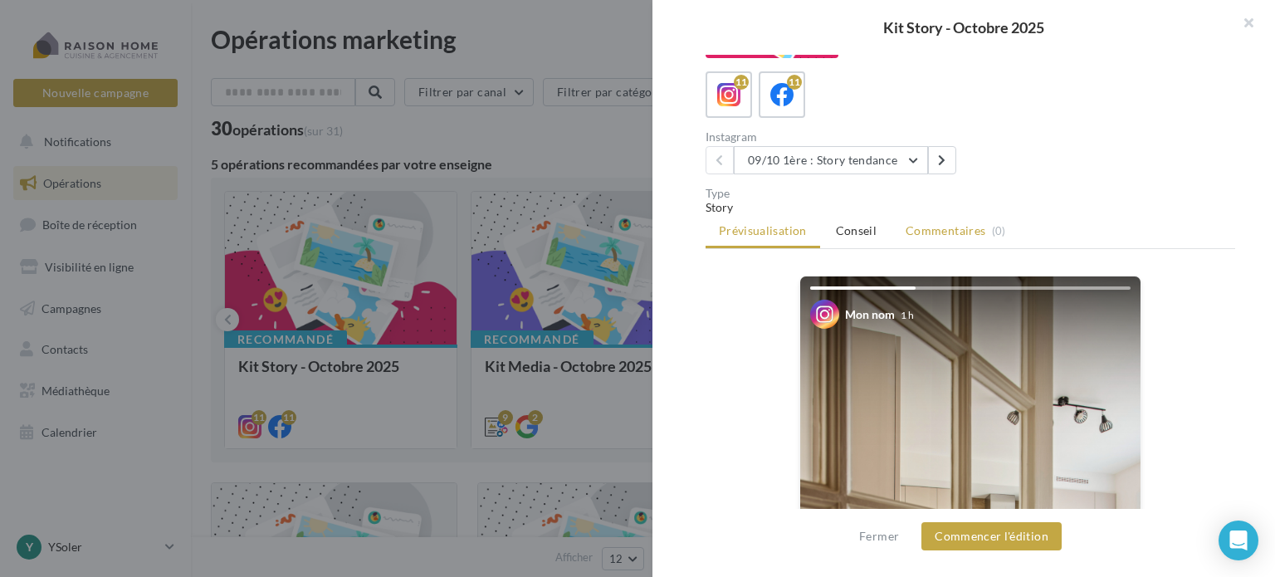
scroll to position [166, 0]
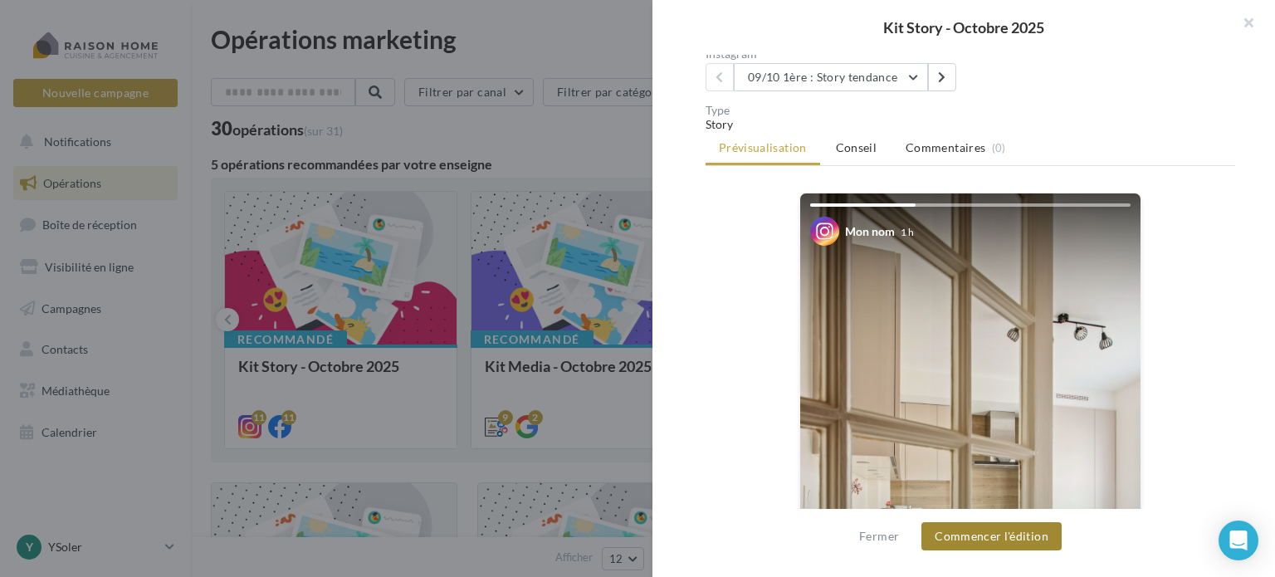
click at [993, 535] on button "Commencer l'édition" at bounding box center [992, 536] width 140 height 28
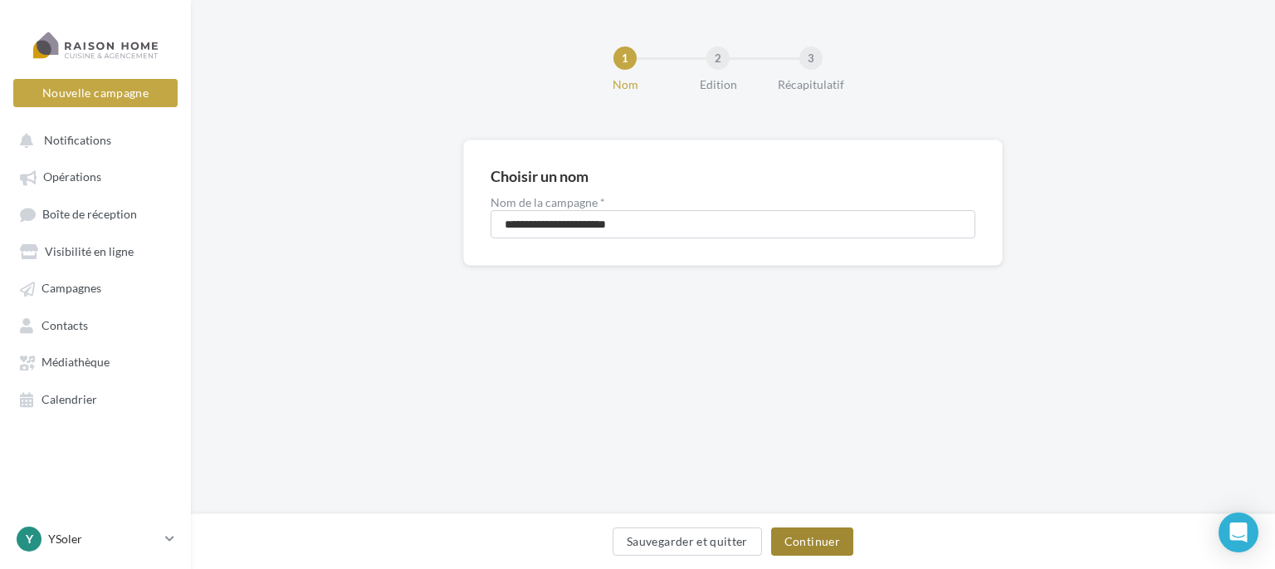
click at [780, 544] on button "Continuer" at bounding box center [812, 541] width 82 height 28
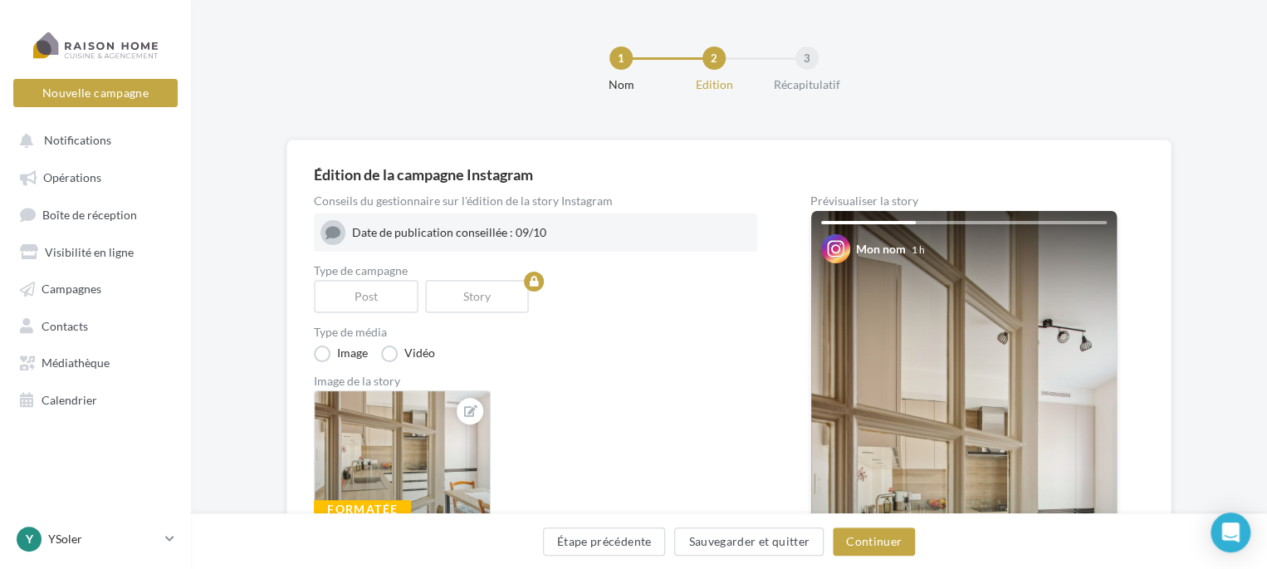
scroll to position [83, 0]
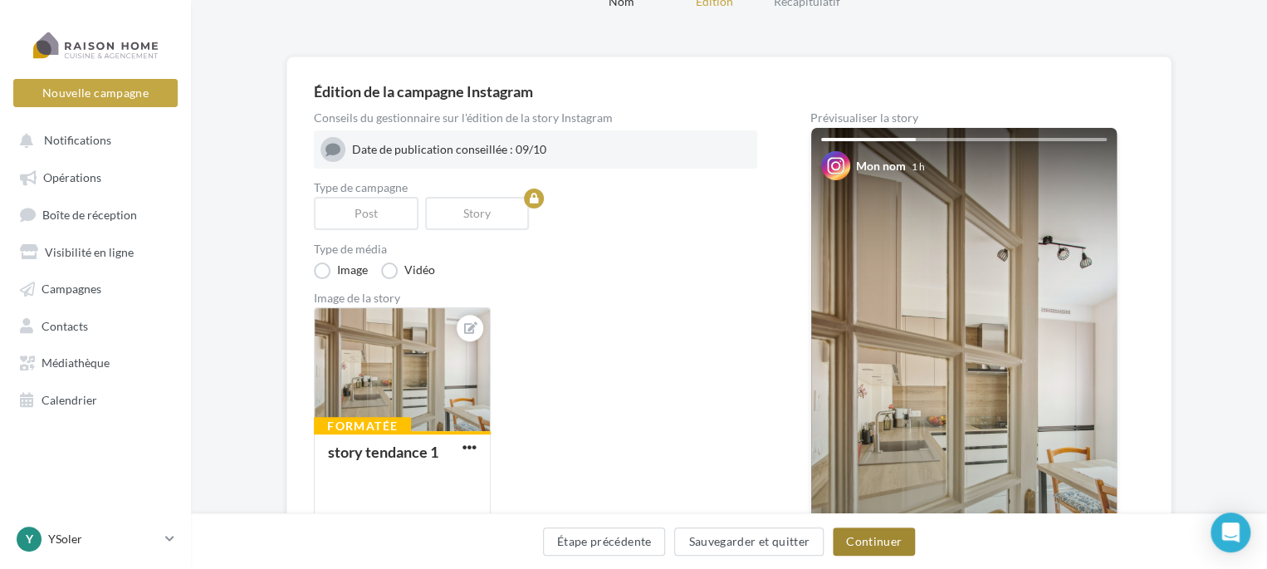
click at [853, 543] on button "Continuer" at bounding box center [874, 541] width 82 height 28
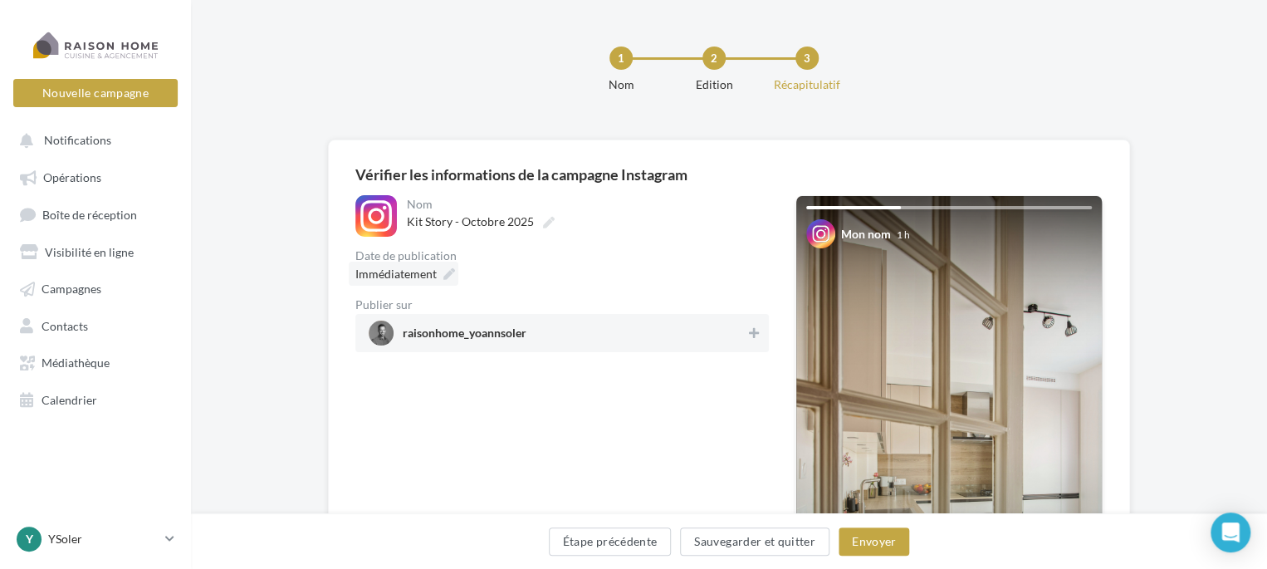
click at [402, 281] on span "Immédiatement" at bounding box center [395, 274] width 81 height 14
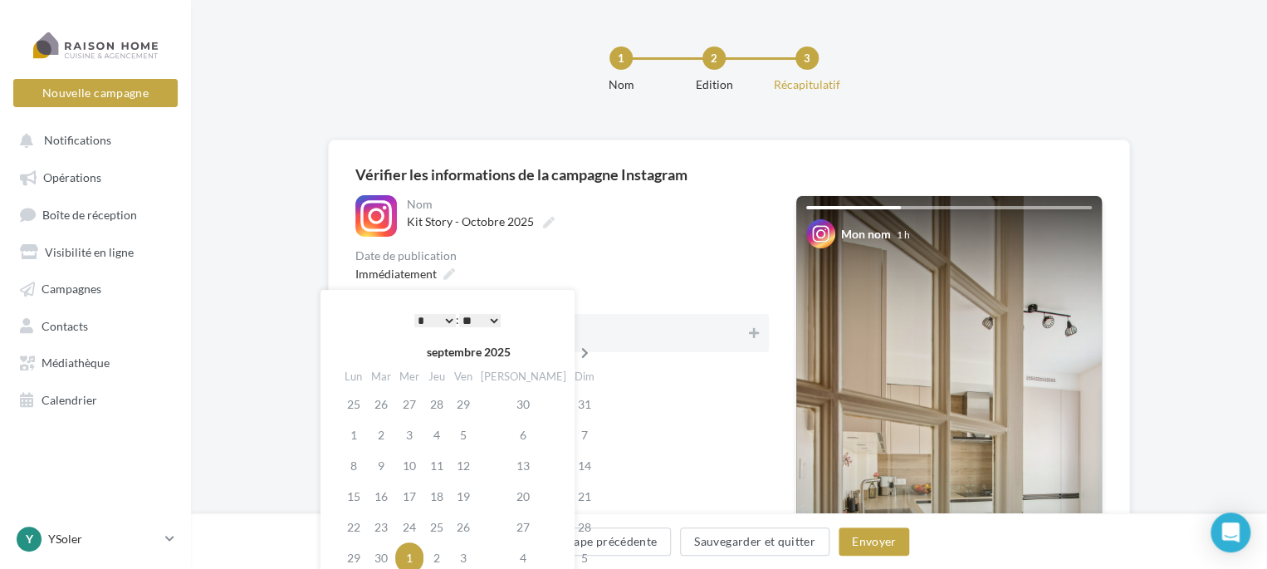
click at [575, 348] on icon at bounding box center [585, 353] width 21 height 12
click at [409, 430] on td "8" at bounding box center [409, 434] width 28 height 31
click at [443, 324] on select "* * * * * * * * * * ** ** ** ** ** ** ** ** ** ** ** ** ** **" at bounding box center [435, 320] width 42 height 13
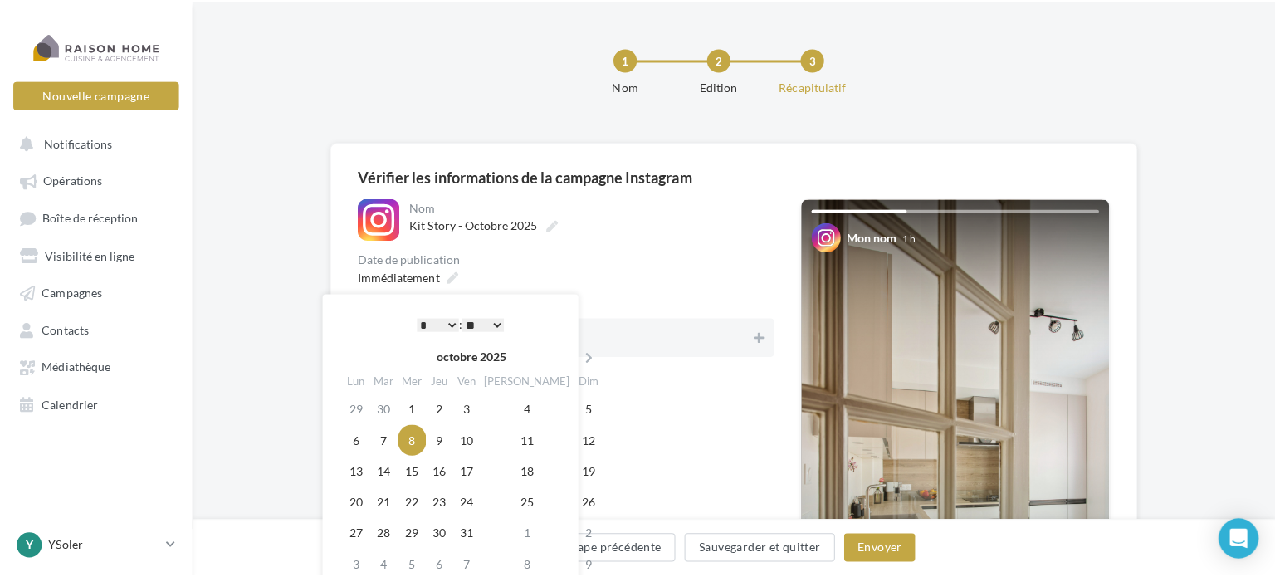
scroll to position [83, 0]
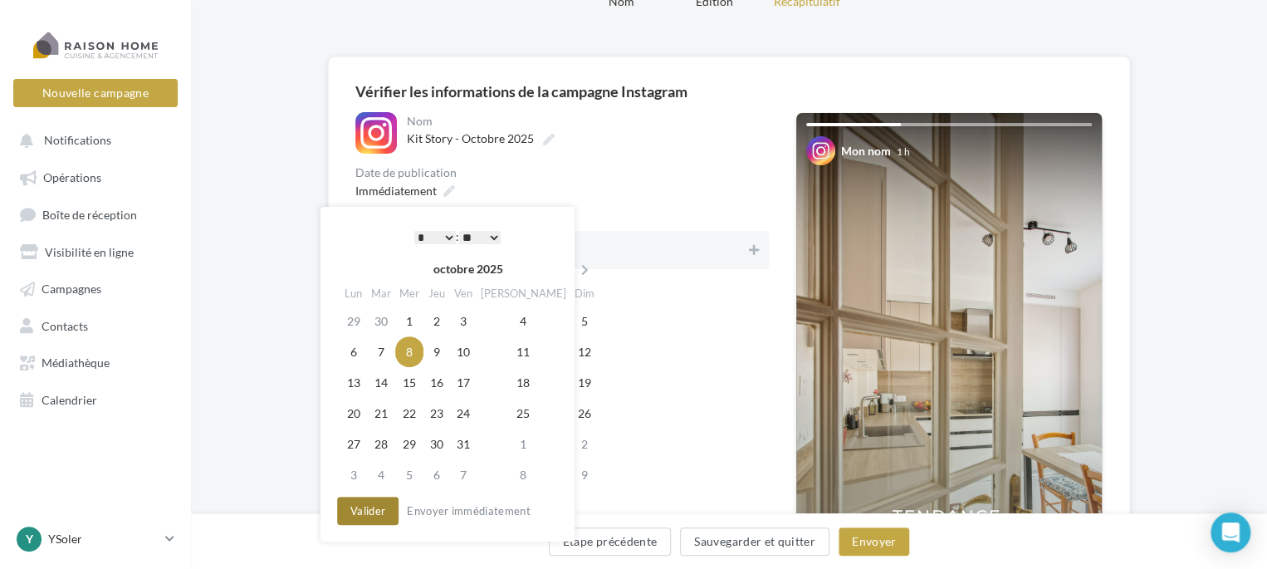
click at [356, 511] on button "Valider" at bounding box center [367, 510] width 61 height 28
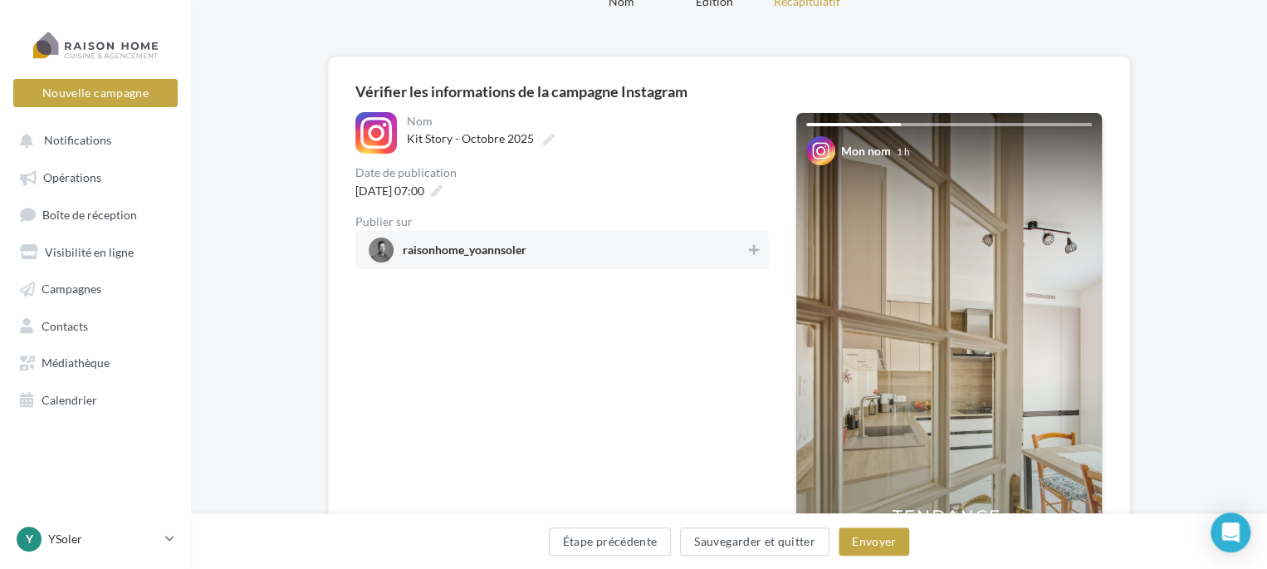
click at [545, 257] on span "raisonhome_yoannsoler" at bounding box center [557, 249] width 377 height 25
click at [897, 535] on button "Envoyer" at bounding box center [874, 541] width 71 height 28
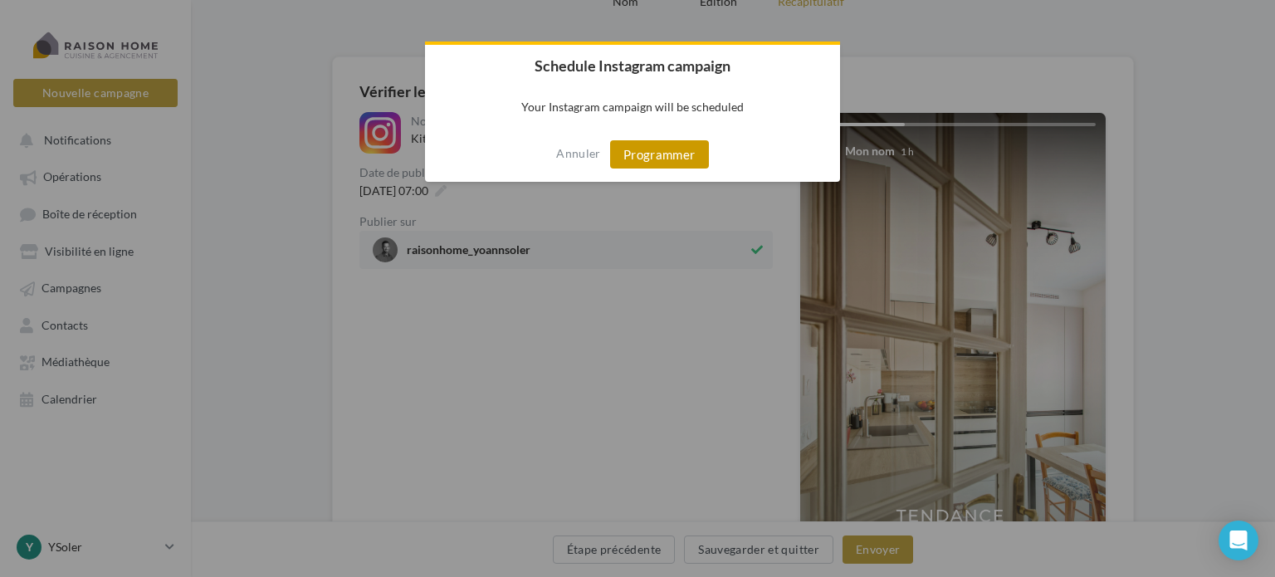
click at [694, 157] on button "Programmer" at bounding box center [659, 154] width 99 height 28
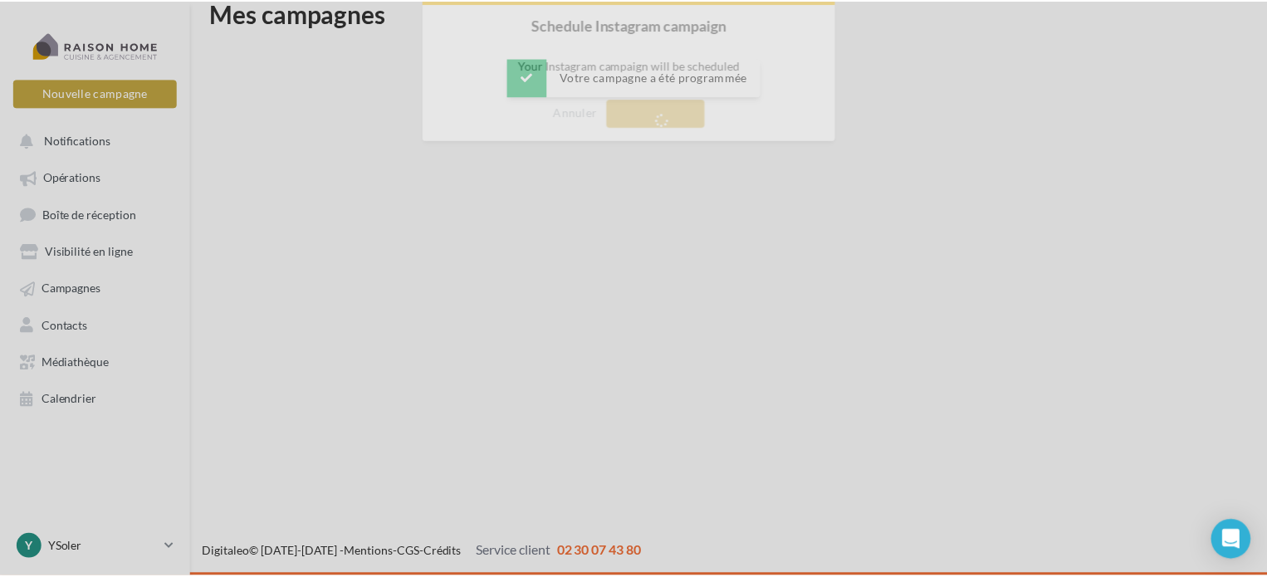
scroll to position [27, 0]
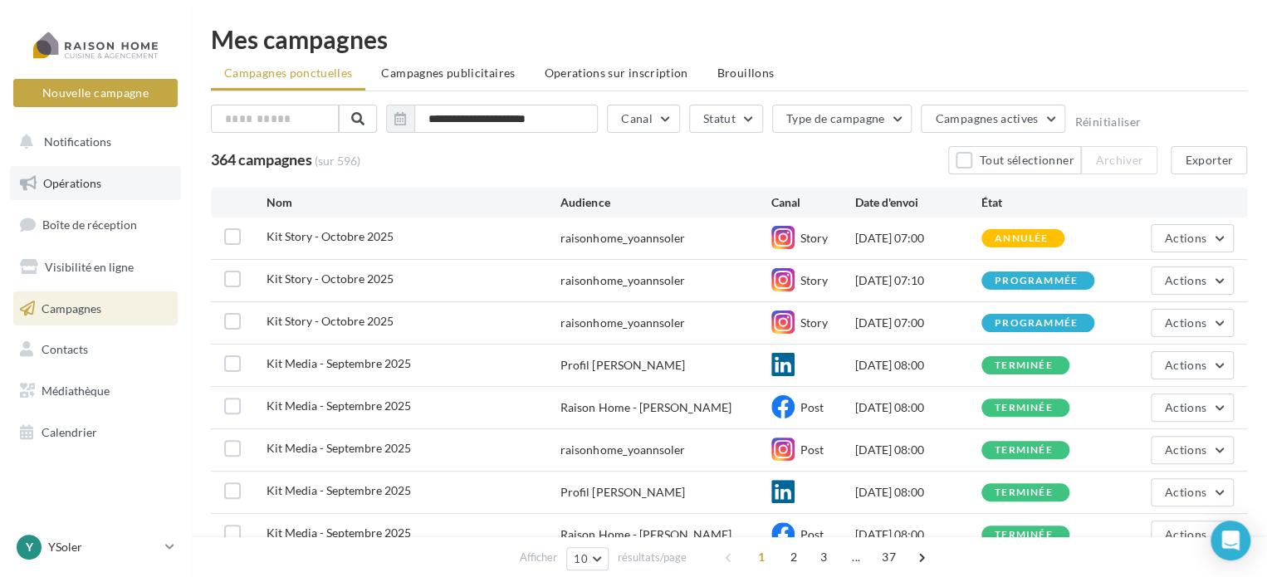
click at [116, 188] on link "Opérations" at bounding box center [95, 183] width 171 height 35
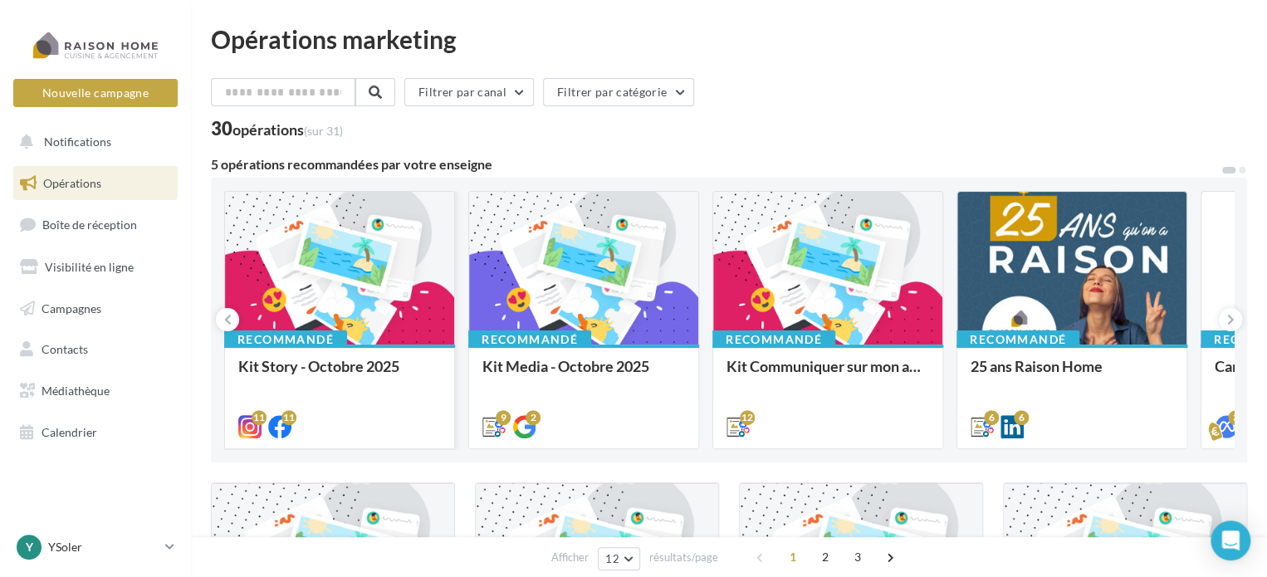
click at [354, 271] on div at bounding box center [339, 269] width 229 height 154
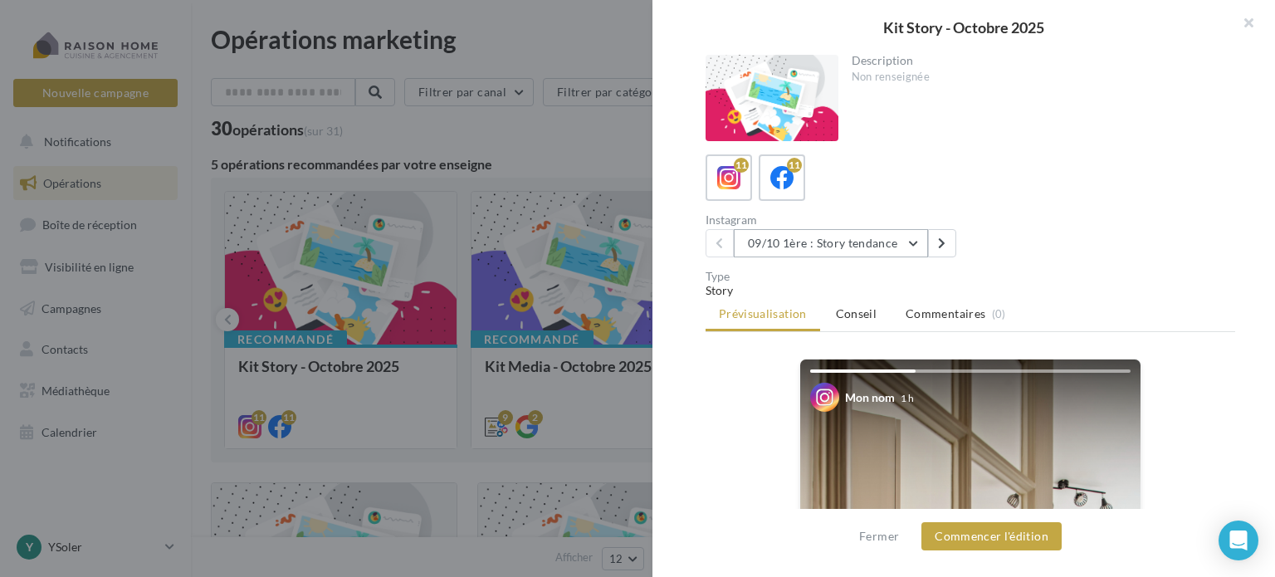
click at [917, 241] on button "09/10 1ère : Story tendance" at bounding box center [831, 243] width 194 height 28
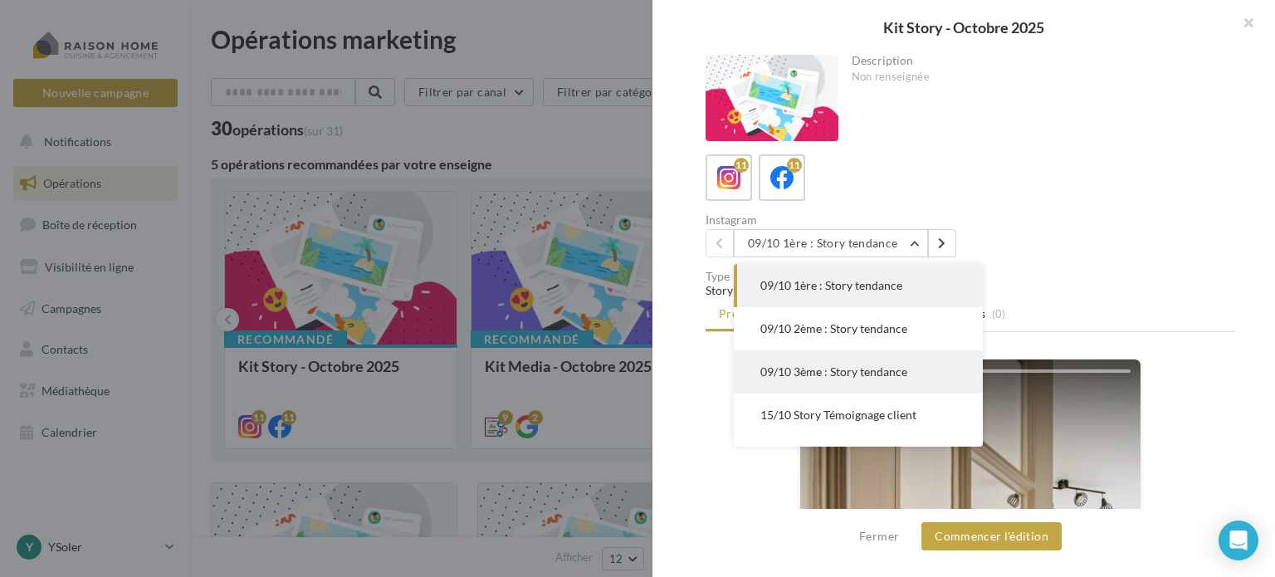
click at [815, 365] on span "09/10 3ème : Story tendance" at bounding box center [833, 371] width 147 height 14
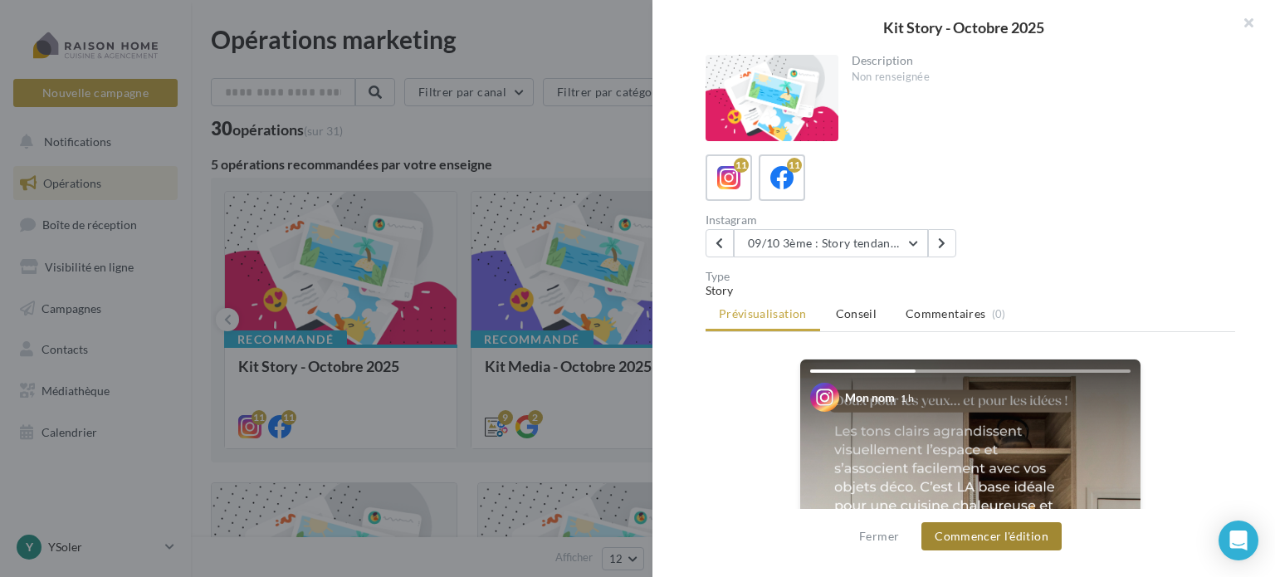
click at [999, 537] on button "Commencer l'édition" at bounding box center [992, 536] width 140 height 28
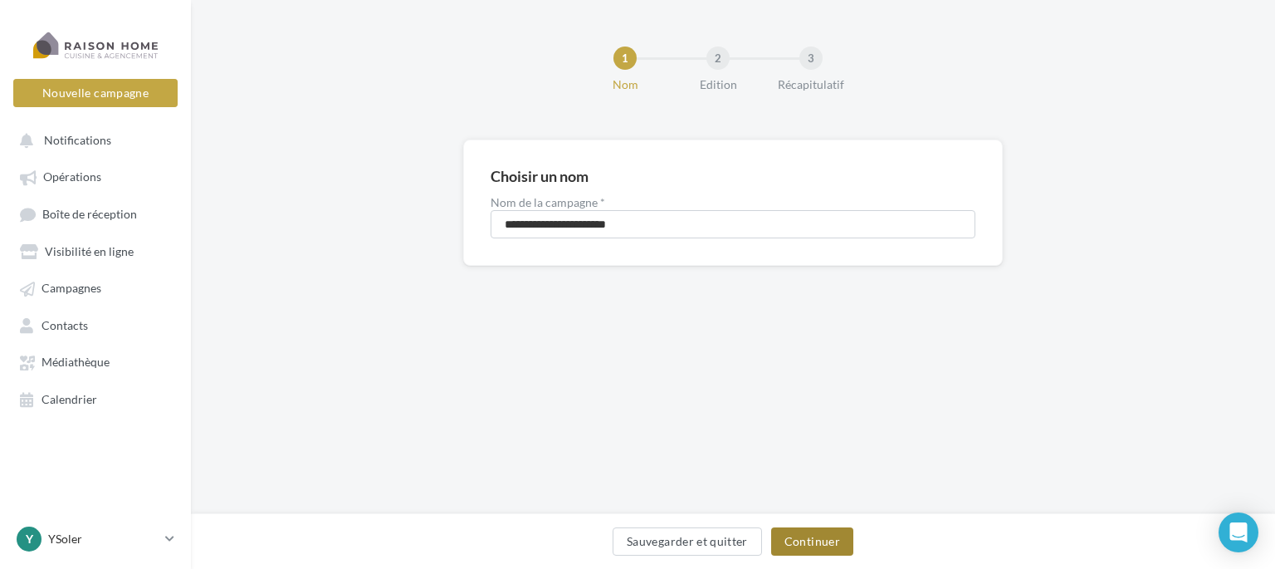
click at [795, 540] on button "Continuer" at bounding box center [812, 541] width 82 height 28
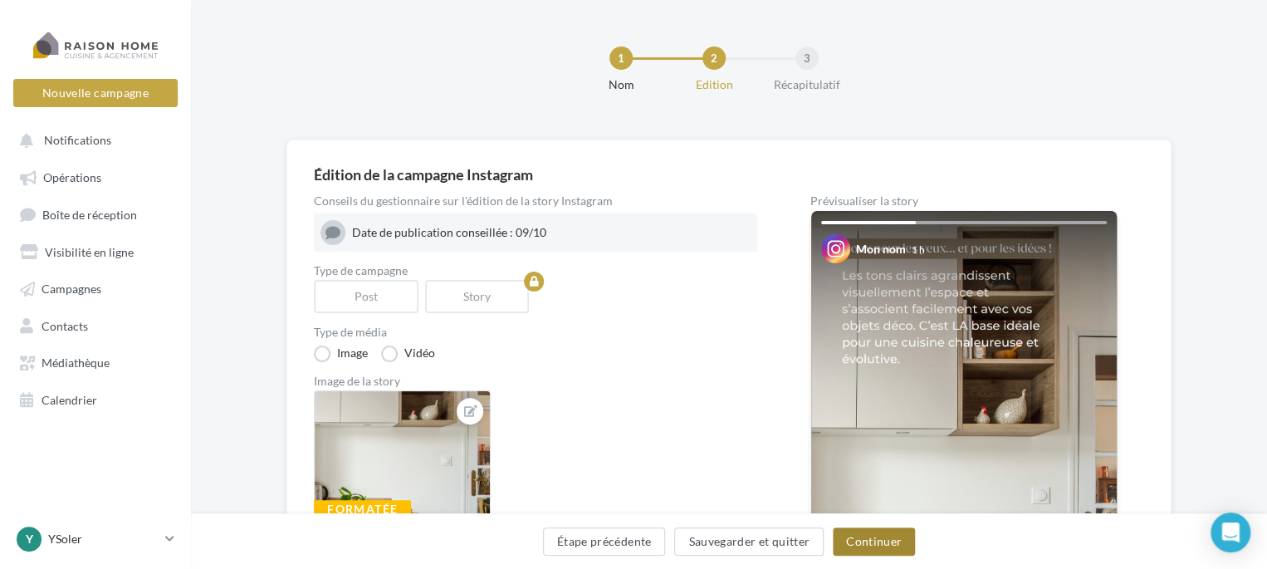
click at [867, 540] on button "Continuer" at bounding box center [874, 541] width 82 height 28
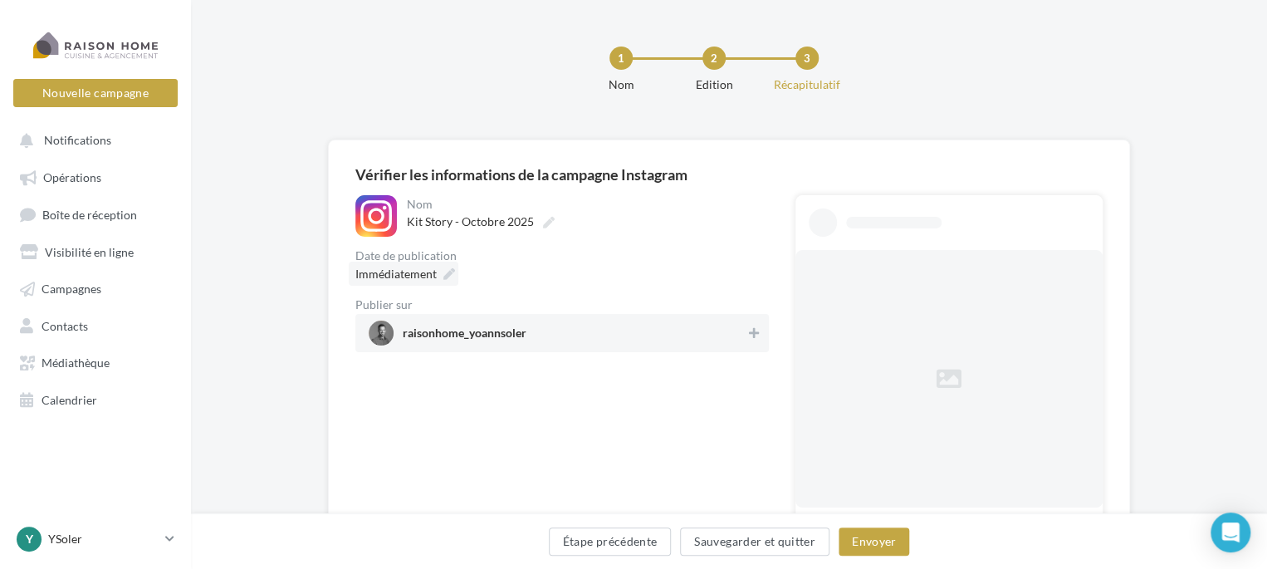
click at [438, 276] on div "Immédiatement" at bounding box center [404, 274] width 110 height 24
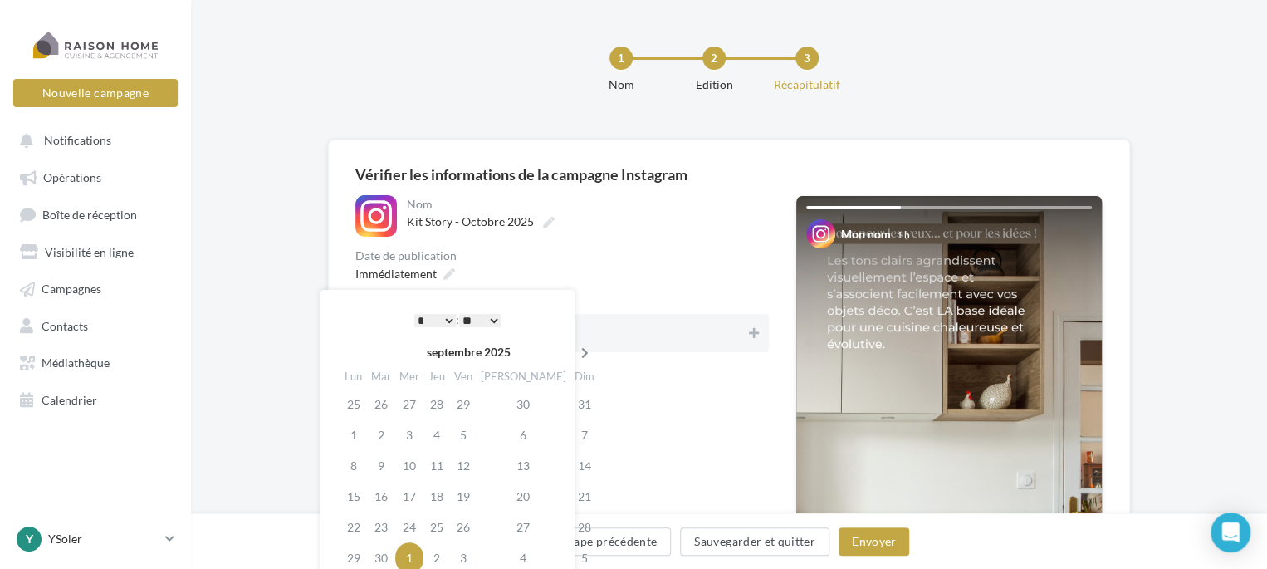
click at [575, 350] on icon at bounding box center [585, 353] width 21 height 12
click at [421, 434] on td "8" at bounding box center [409, 434] width 28 height 31
click at [442, 319] on select "* * * * * * * * * * ** ** ** ** ** ** ** ** ** ** ** ** ** **" at bounding box center [435, 320] width 42 height 13
click at [481, 323] on select "** ** ** ** ** **" at bounding box center [480, 320] width 42 height 13
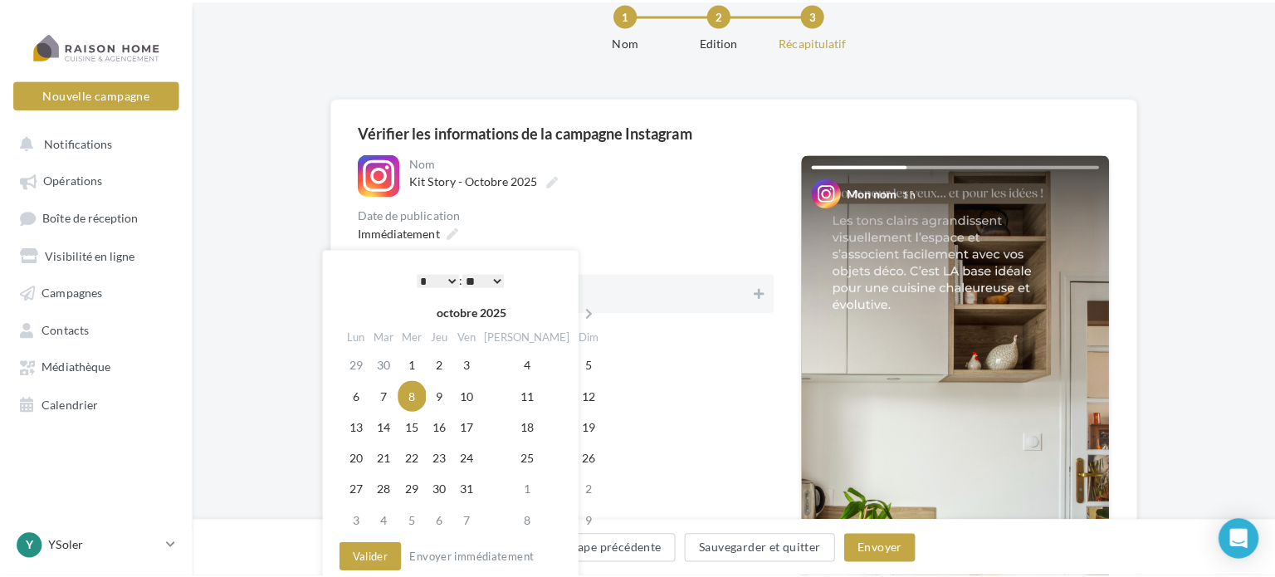
scroll to position [83, 0]
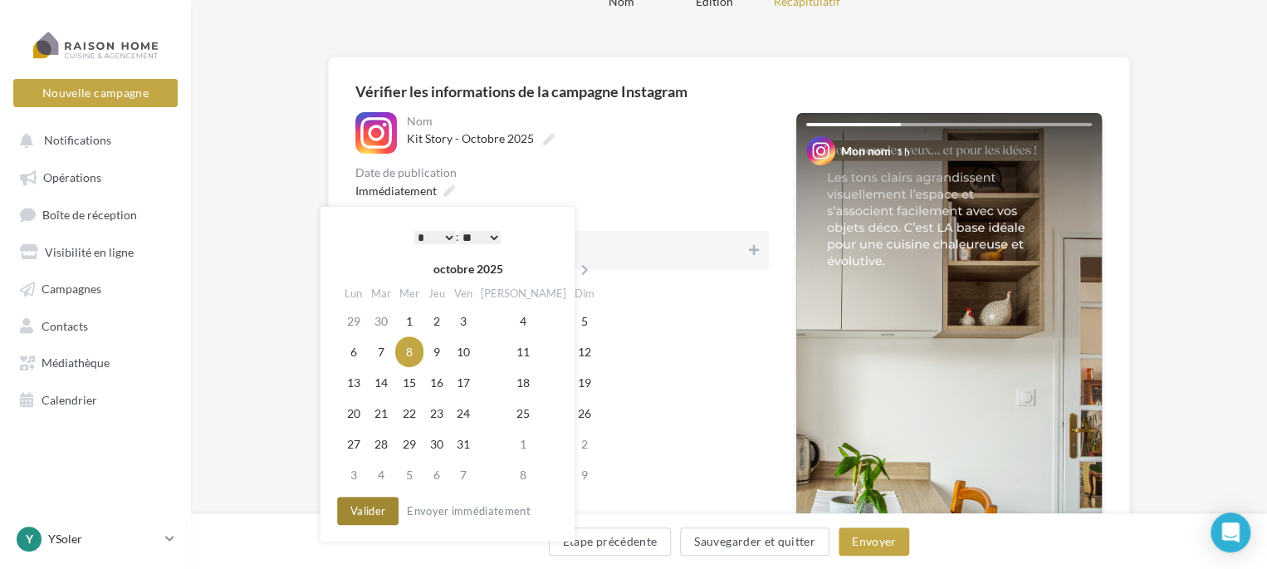
click at [375, 503] on button "Valider" at bounding box center [367, 510] width 61 height 28
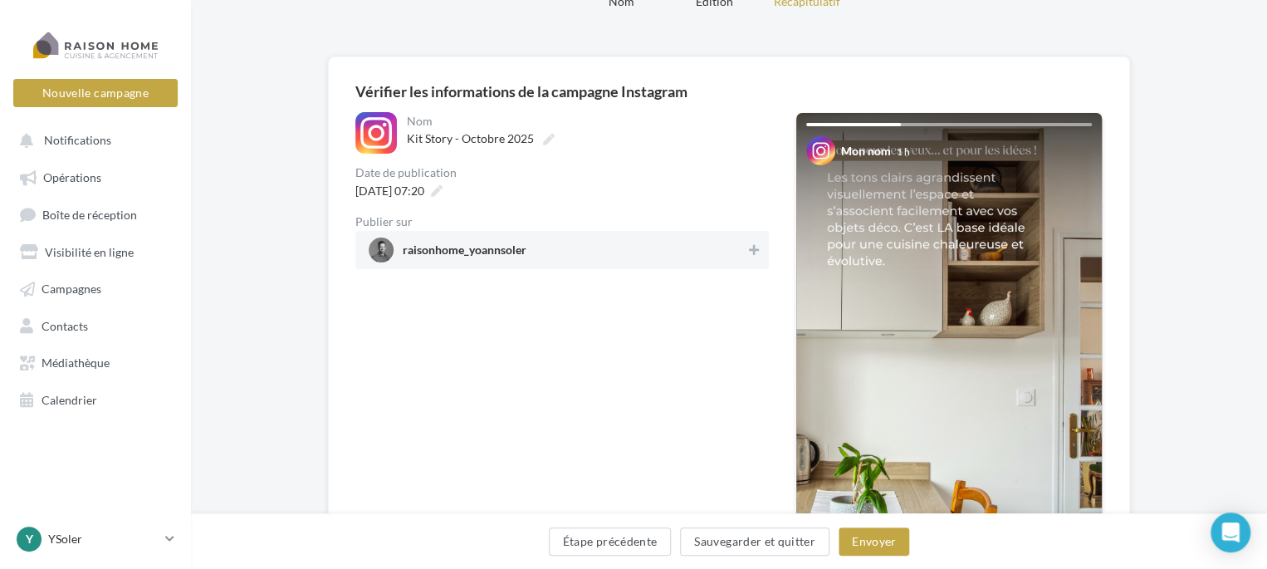
click at [580, 253] on span "raisonhome_yoannsoler" at bounding box center [557, 249] width 377 height 25
click at [885, 541] on button "Envoyer" at bounding box center [874, 541] width 71 height 28
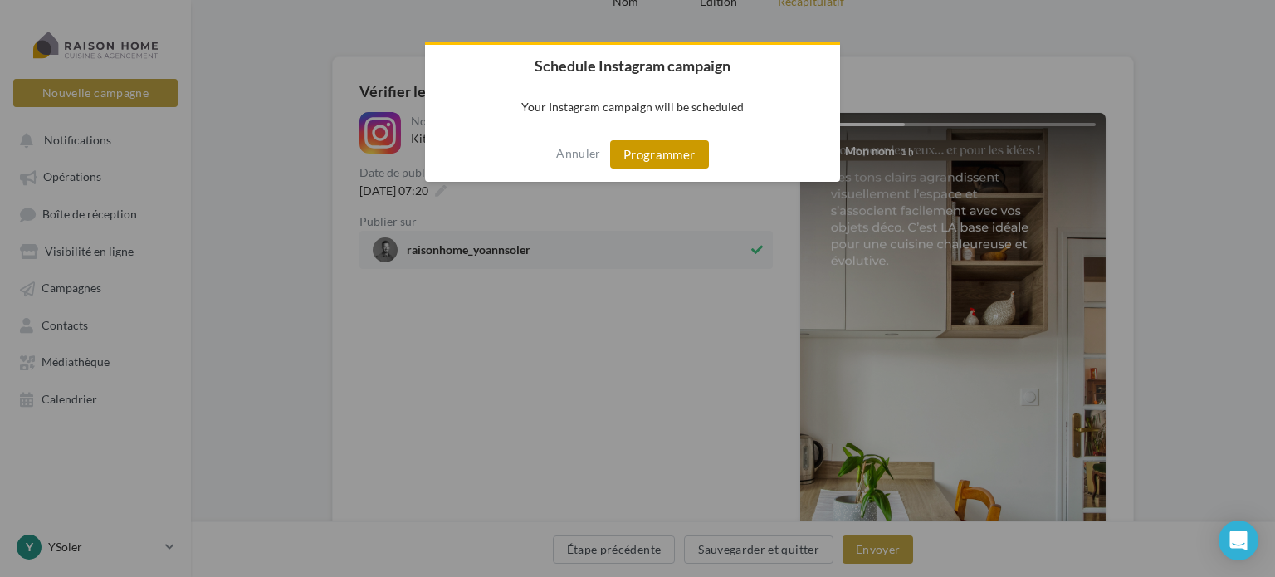
click at [671, 161] on button "Programmer" at bounding box center [659, 154] width 99 height 28
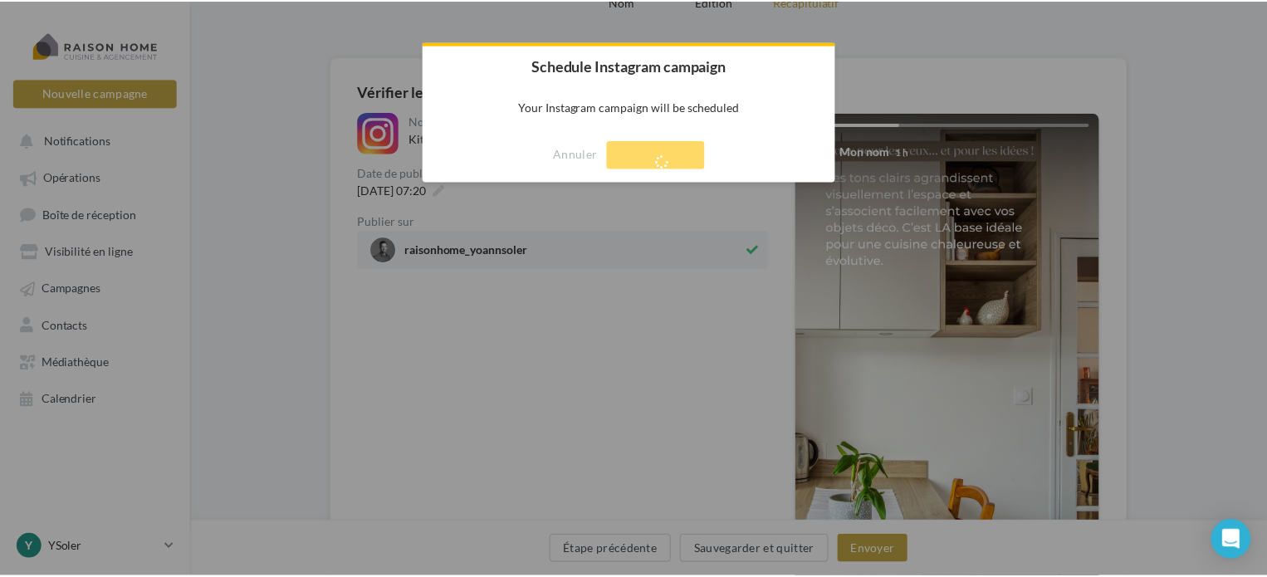
scroll to position [27, 0]
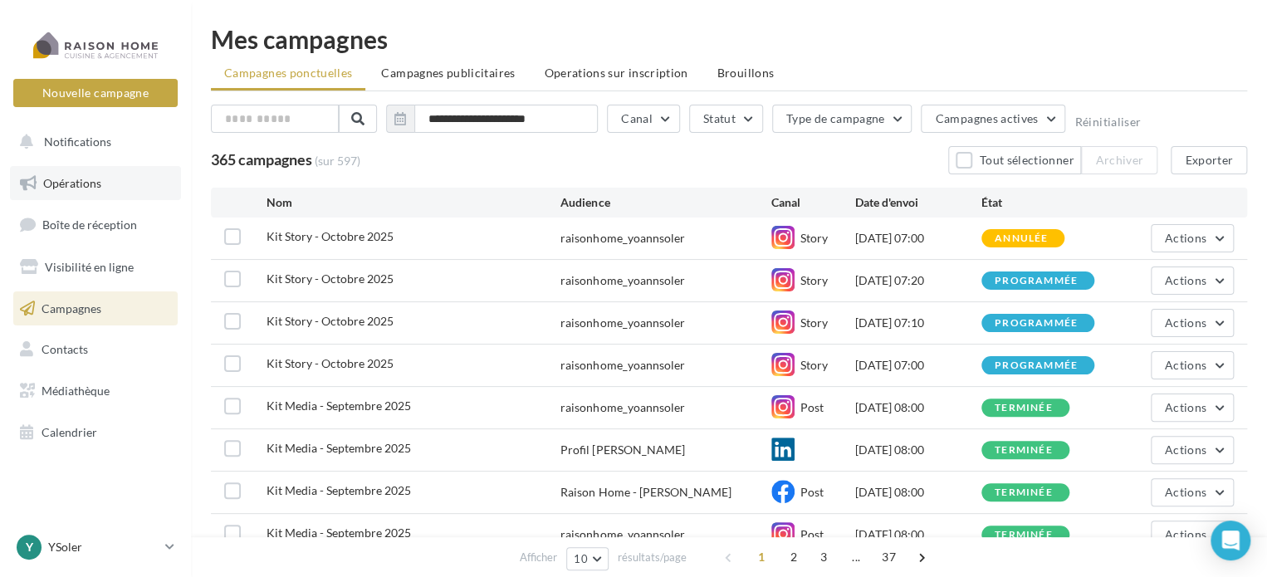
click at [69, 192] on link "Opérations" at bounding box center [95, 183] width 171 height 35
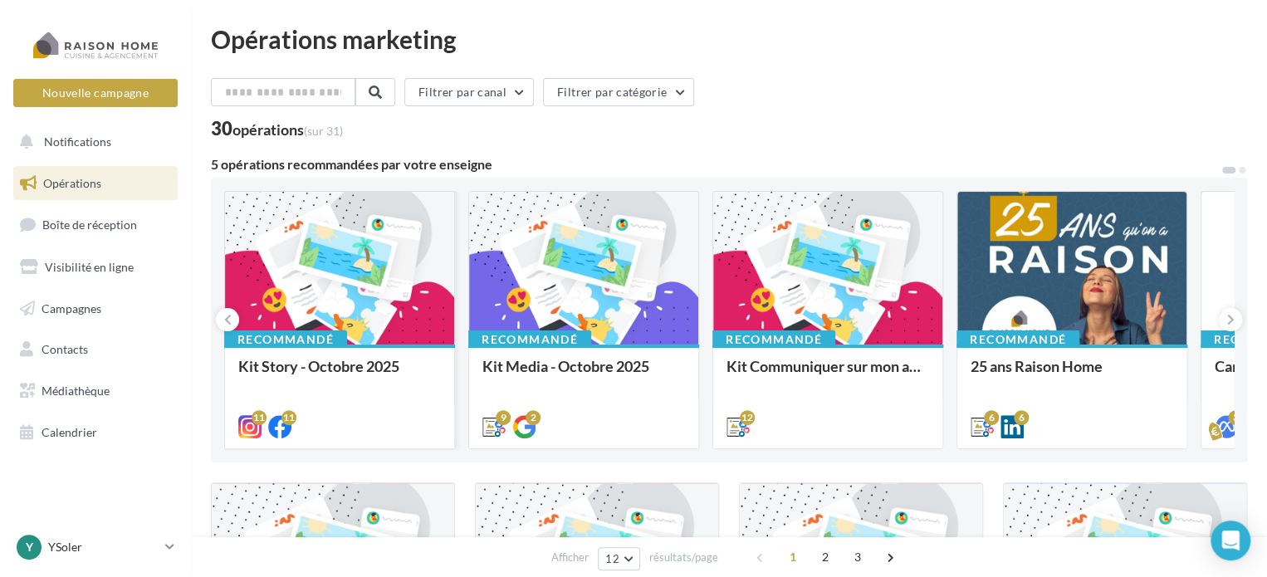
click at [311, 306] on div at bounding box center [339, 269] width 229 height 154
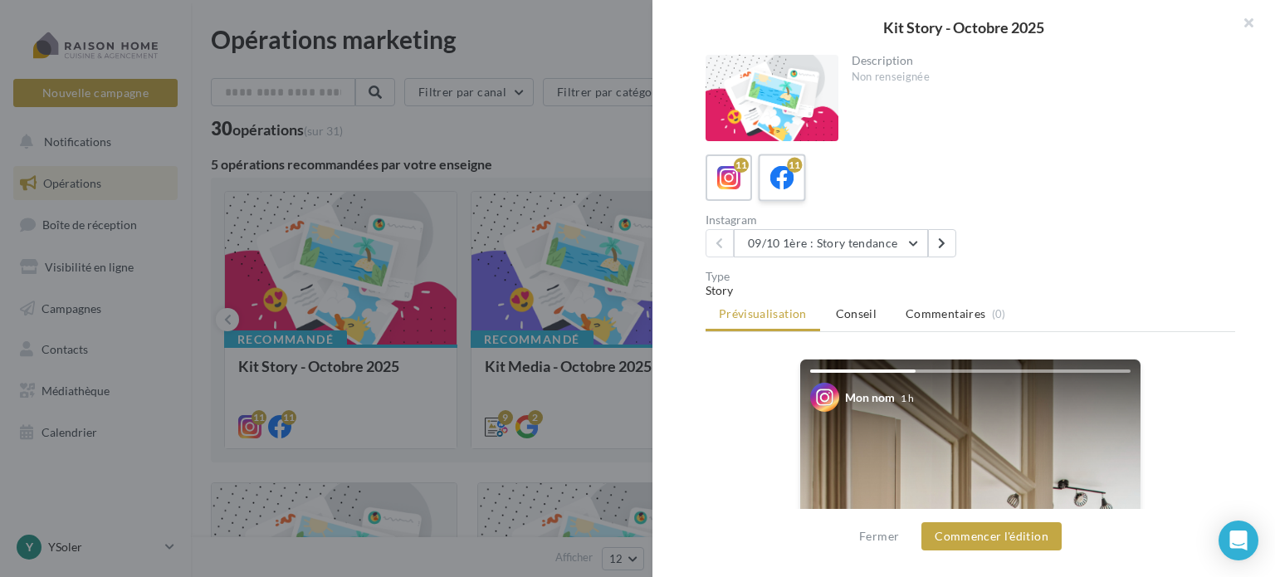
click at [781, 185] on icon at bounding box center [782, 178] width 24 height 24
click at [1033, 538] on button "Commencer l'édition" at bounding box center [992, 536] width 140 height 28
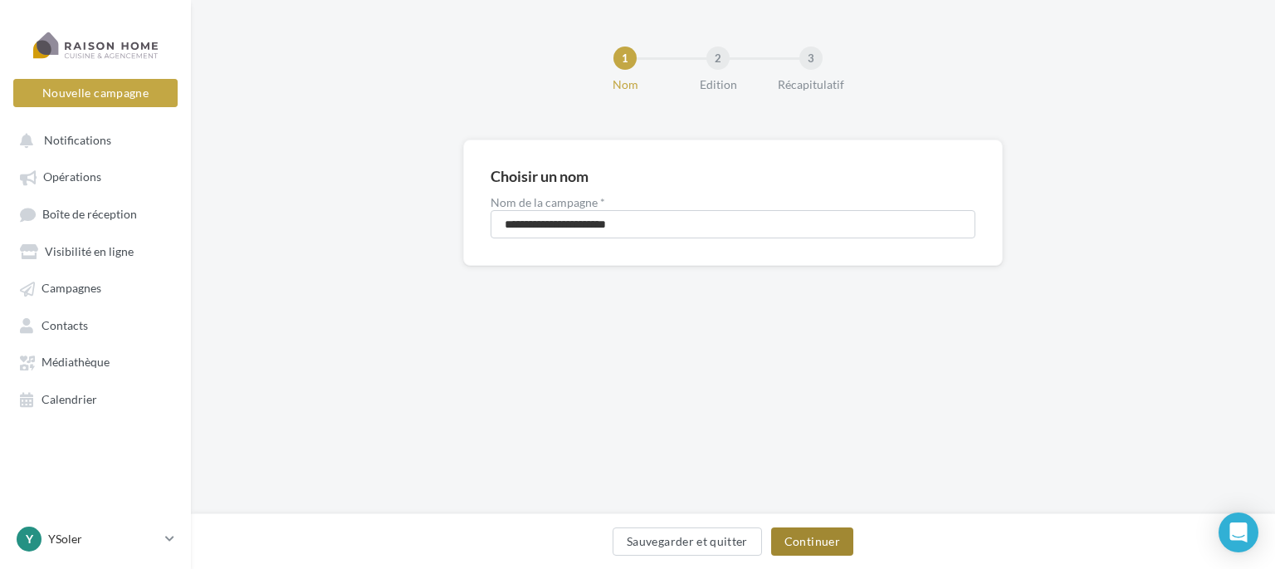
click at [804, 544] on button "Continuer" at bounding box center [812, 541] width 82 height 28
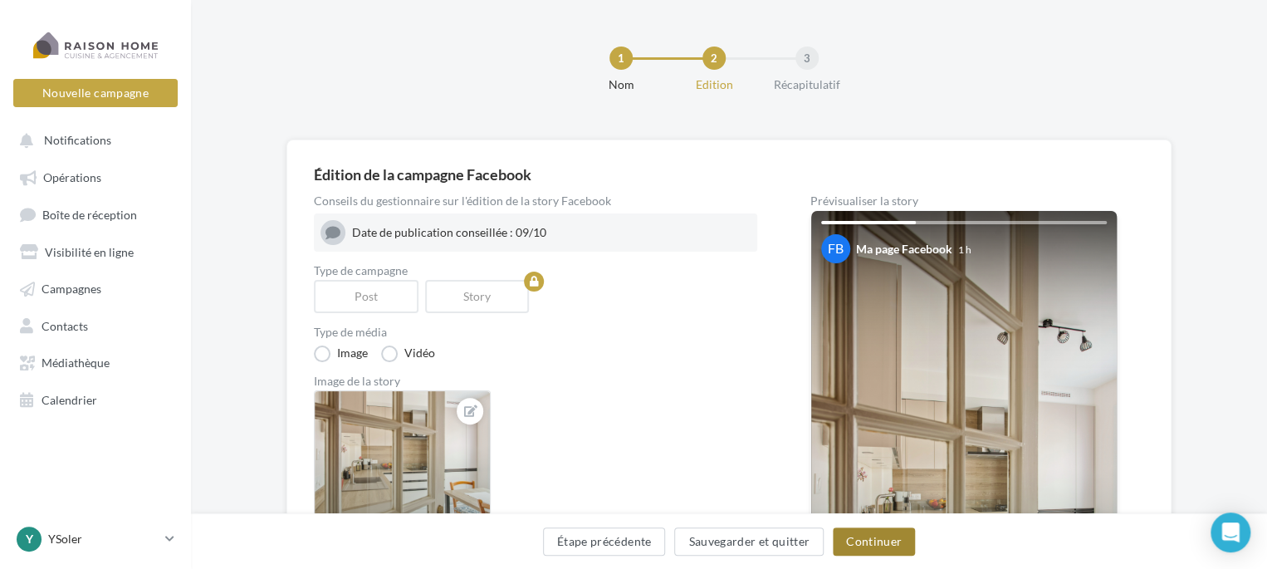
click at [866, 550] on button "Continuer" at bounding box center [874, 541] width 82 height 28
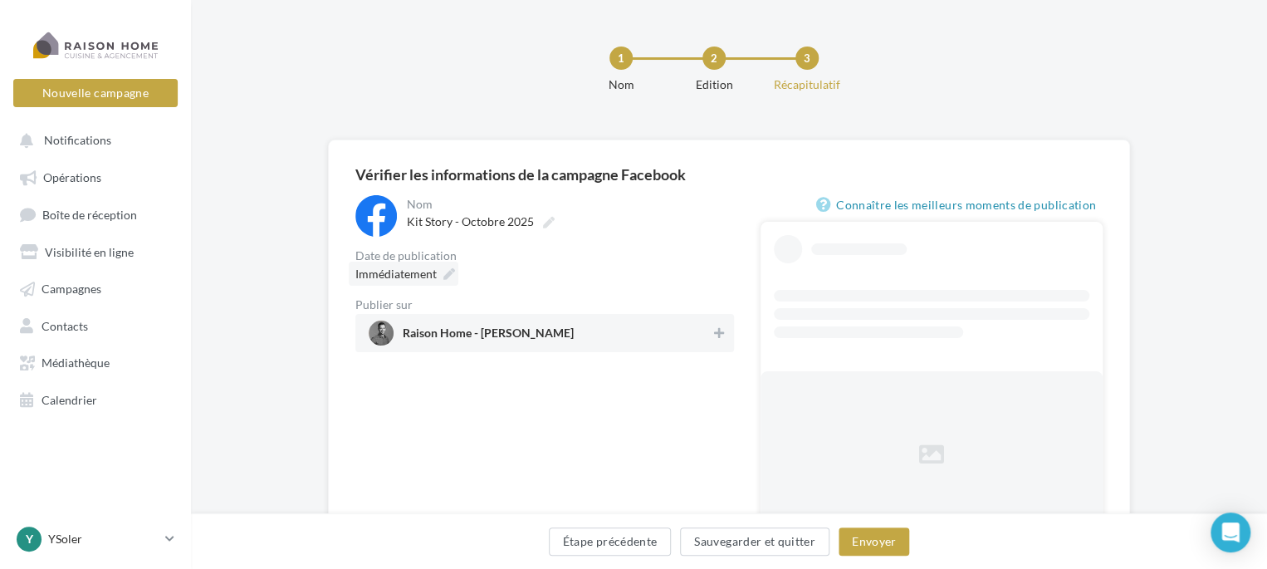
click at [412, 280] on span "Immédiatement" at bounding box center [395, 274] width 81 height 14
type input "**********"
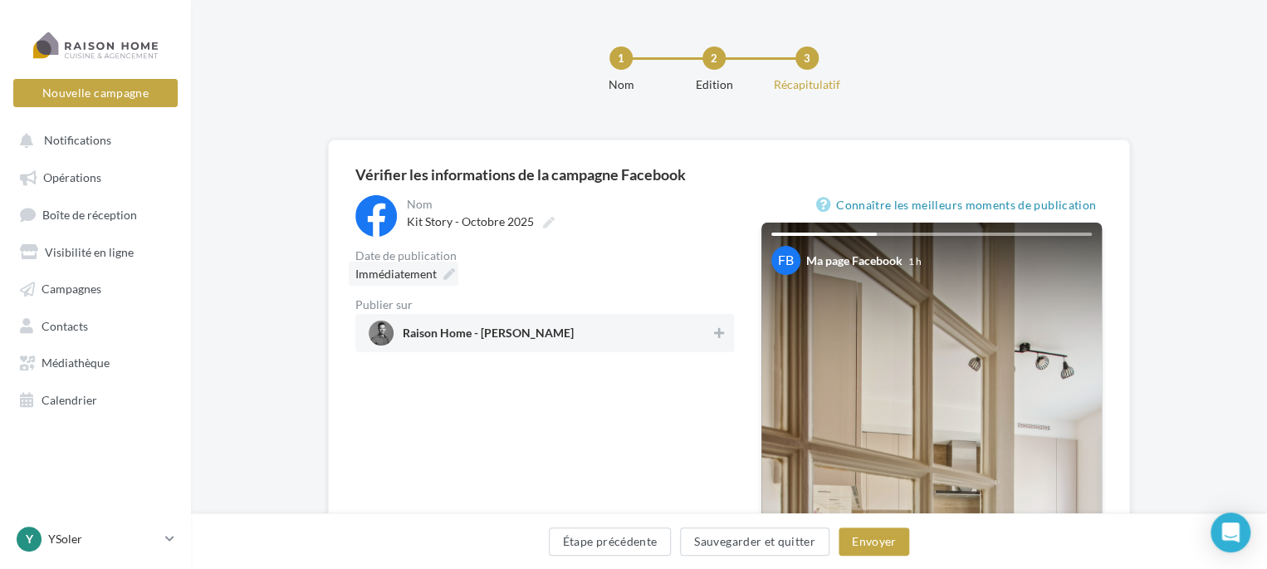
click at [420, 273] on span "Immédiatement" at bounding box center [395, 274] width 81 height 14
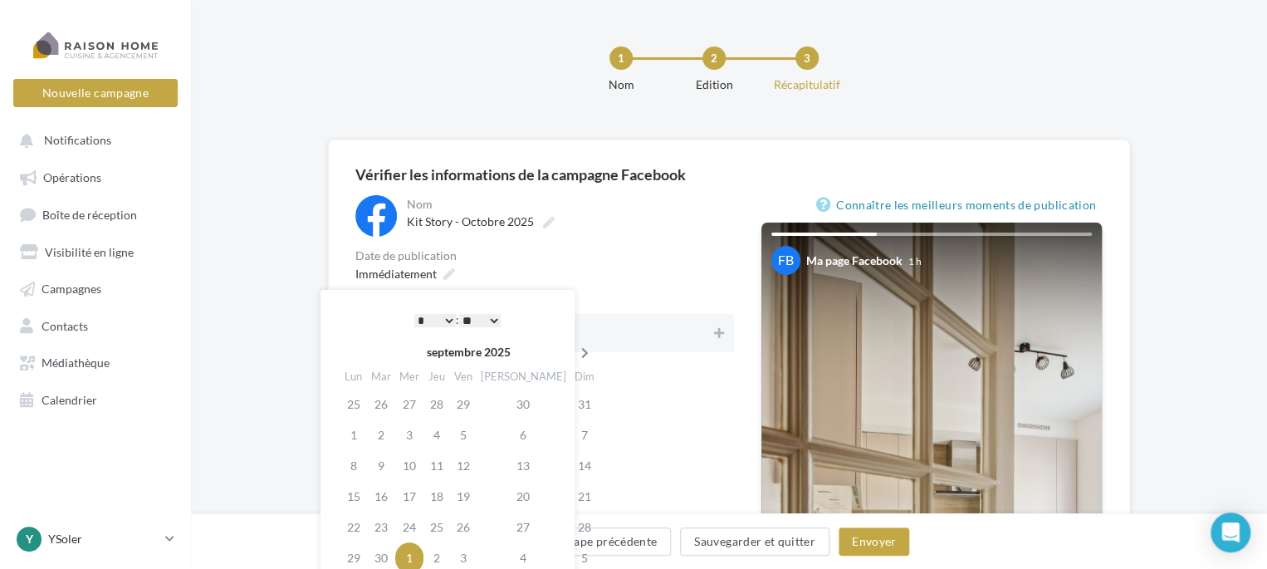
click at [575, 350] on icon at bounding box center [585, 353] width 21 height 12
click at [423, 427] on td "8" at bounding box center [409, 434] width 28 height 31
click at [442, 318] on select "* * * * * * * * * * ** ** ** ** ** ** ** ** ** ** ** ** ** **" at bounding box center [435, 320] width 42 height 13
click at [712, 324] on button at bounding box center [719, 333] width 17 height 20
click at [687, 389] on div "**********" at bounding box center [544, 522] width 379 height 655
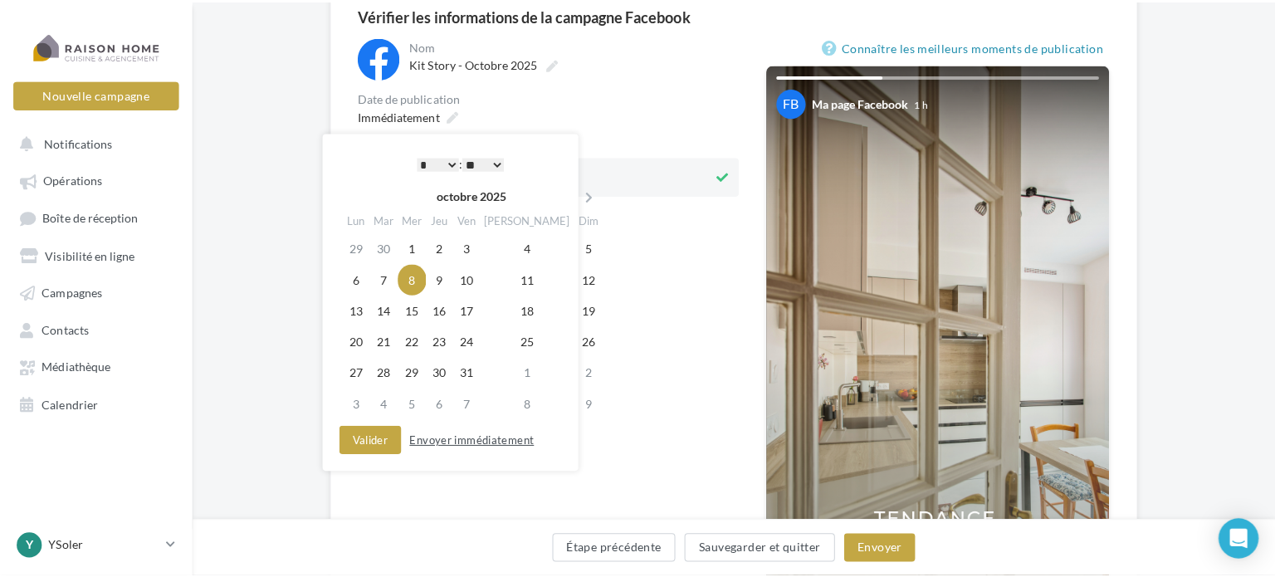
scroll to position [166, 0]
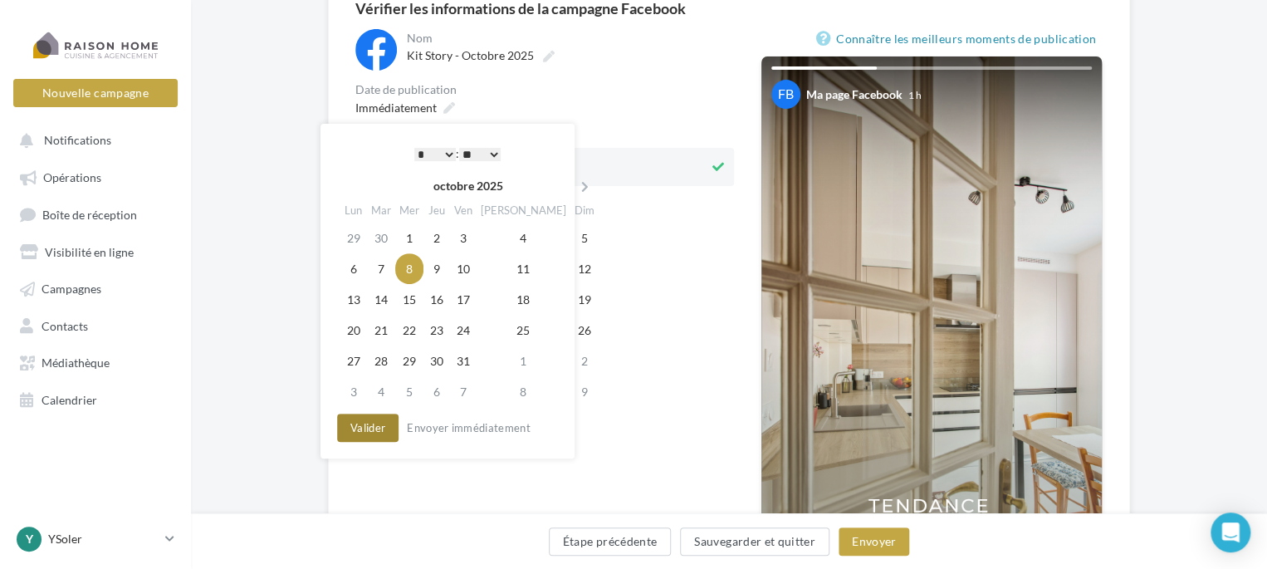
click at [369, 434] on button "Valider" at bounding box center [367, 427] width 61 height 28
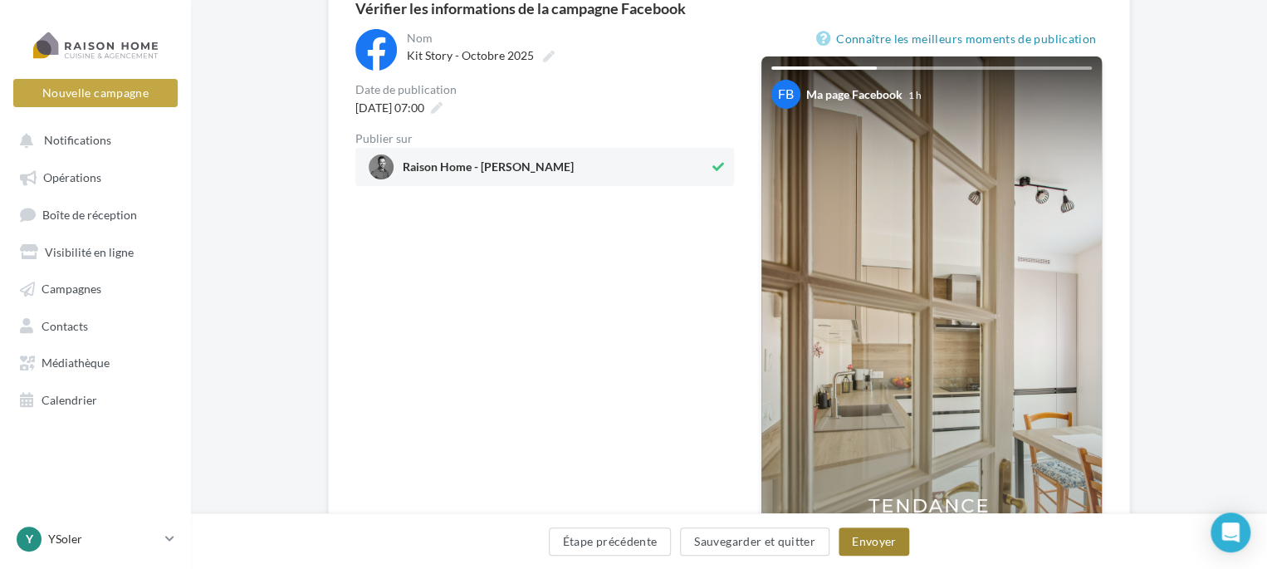
click at [868, 542] on button "Envoyer" at bounding box center [874, 541] width 71 height 28
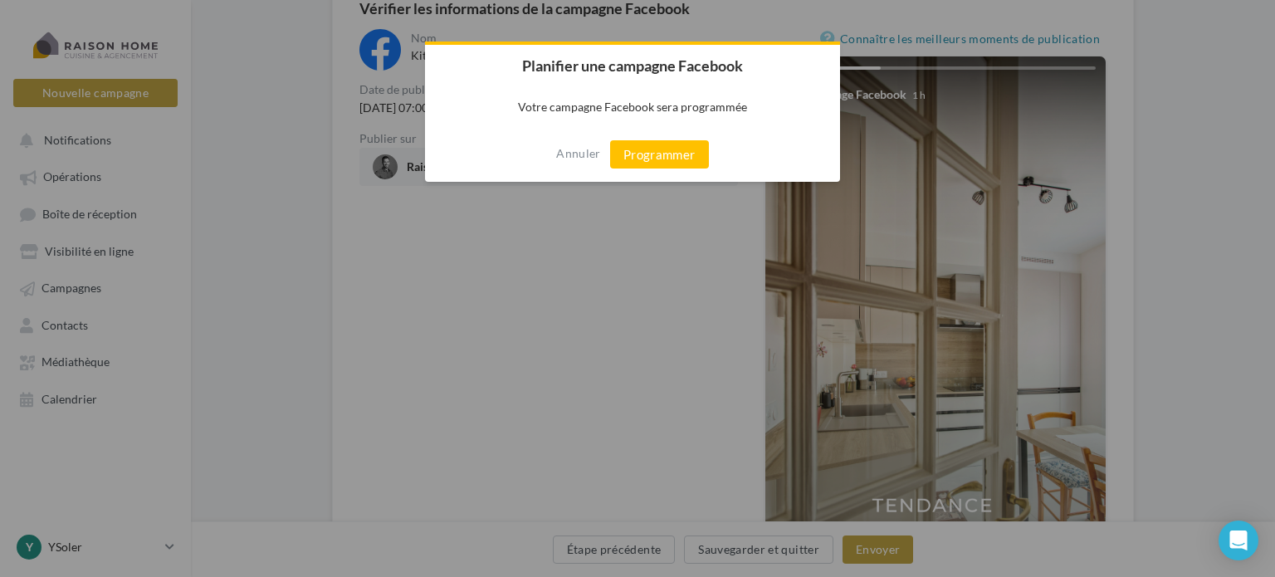
click at [684, 138] on div "Annuler Programmer" at bounding box center [632, 154] width 415 height 55
click at [684, 150] on button "Programmer" at bounding box center [659, 154] width 99 height 28
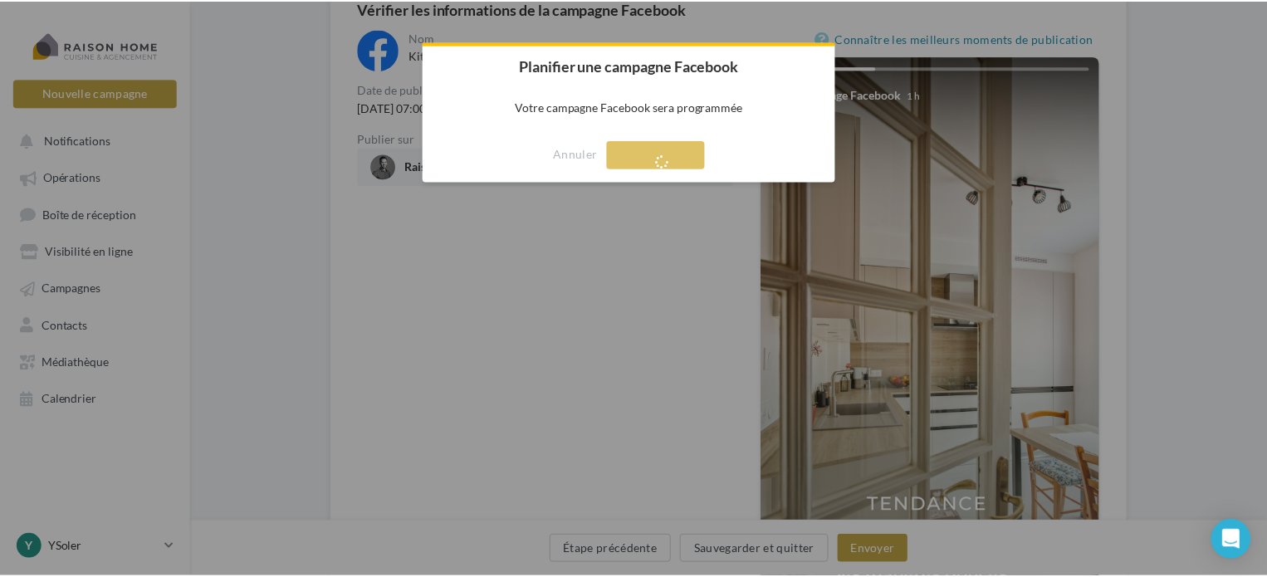
scroll to position [27, 0]
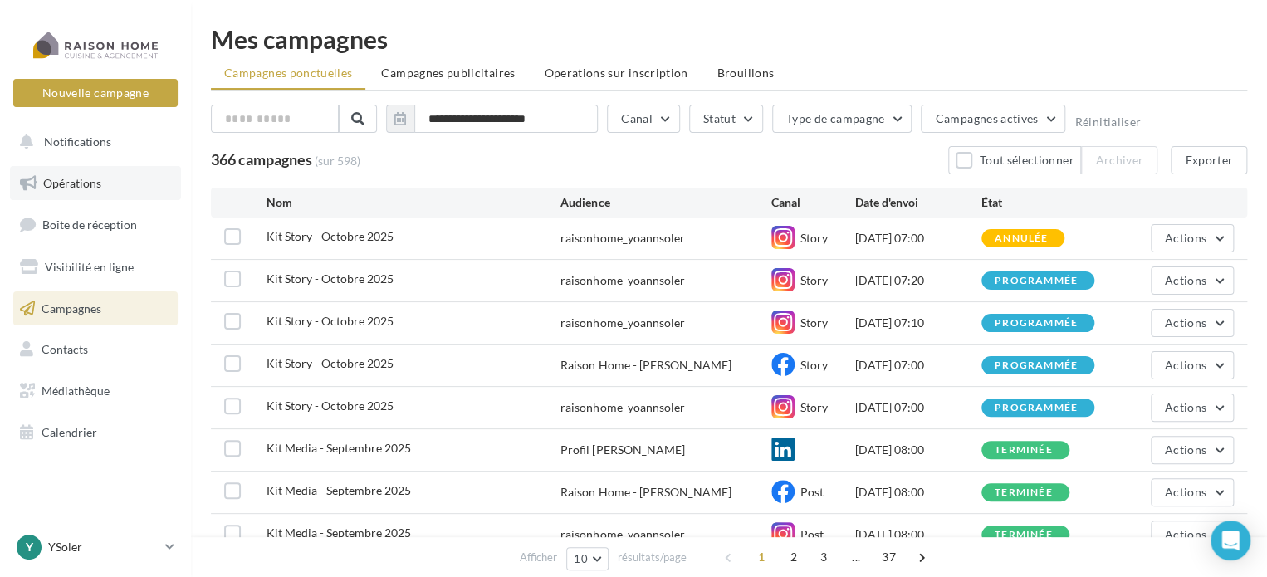
click at [60, 182] on span "Opérations" at bounding box center [72, 183] width 58 height 14
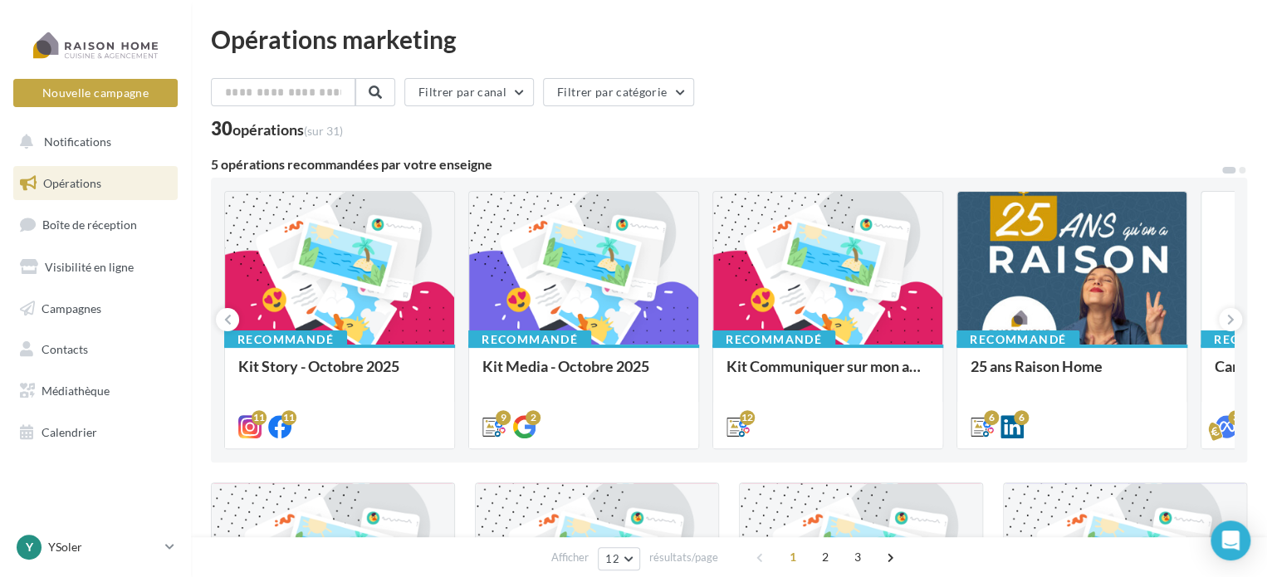
click at [337, 263] on div at bounding box center [339, 269] width 229 height 154
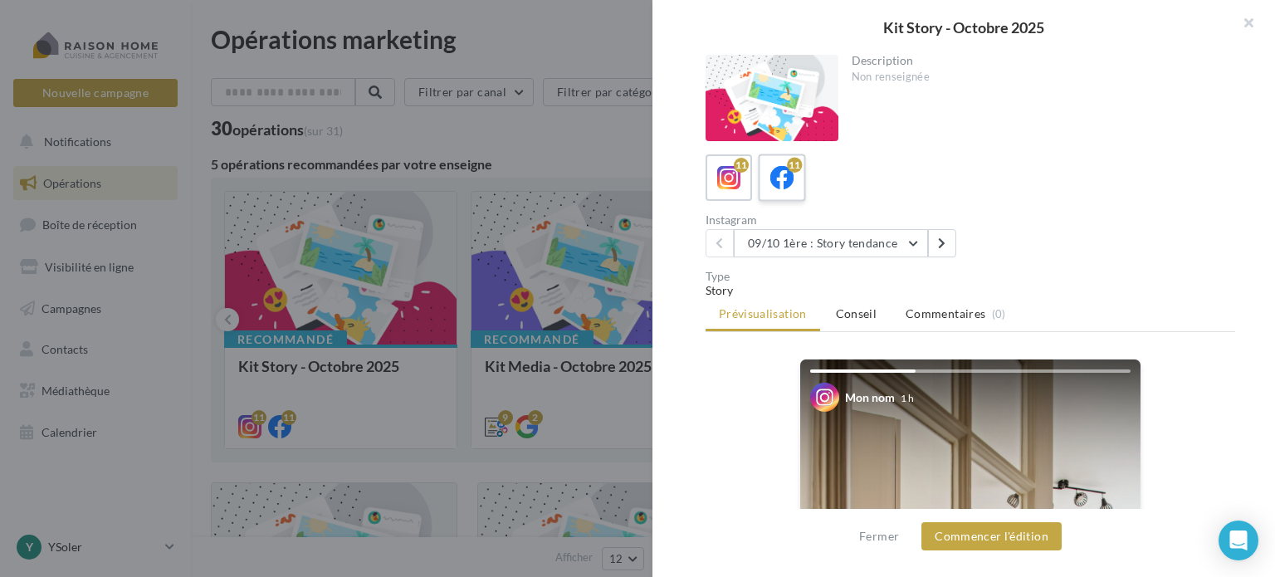
click at [767, 159] on label "11" at bounding box center [781, 177] width 47 height 47
click at [909, 238] on button "09/10 1ère : Story tendance" at bounding box center [831, 243] width 194 height 28
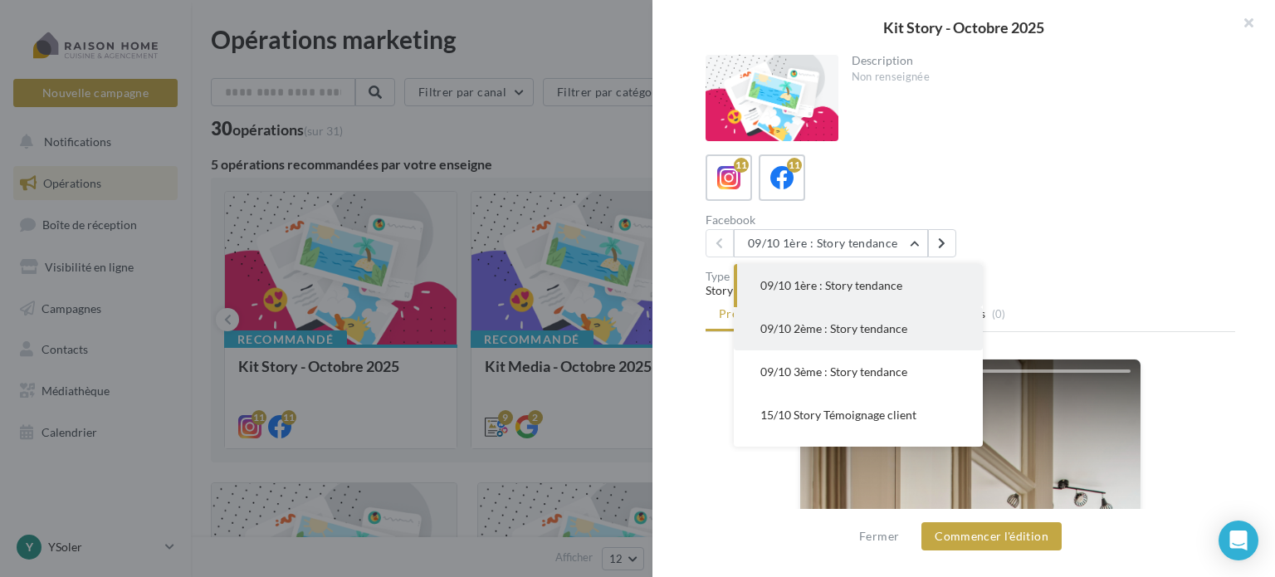
click at [788, 341] on button "09/10 2ème : Story tendance" at bounding box center [858, 328] width 249 height 43
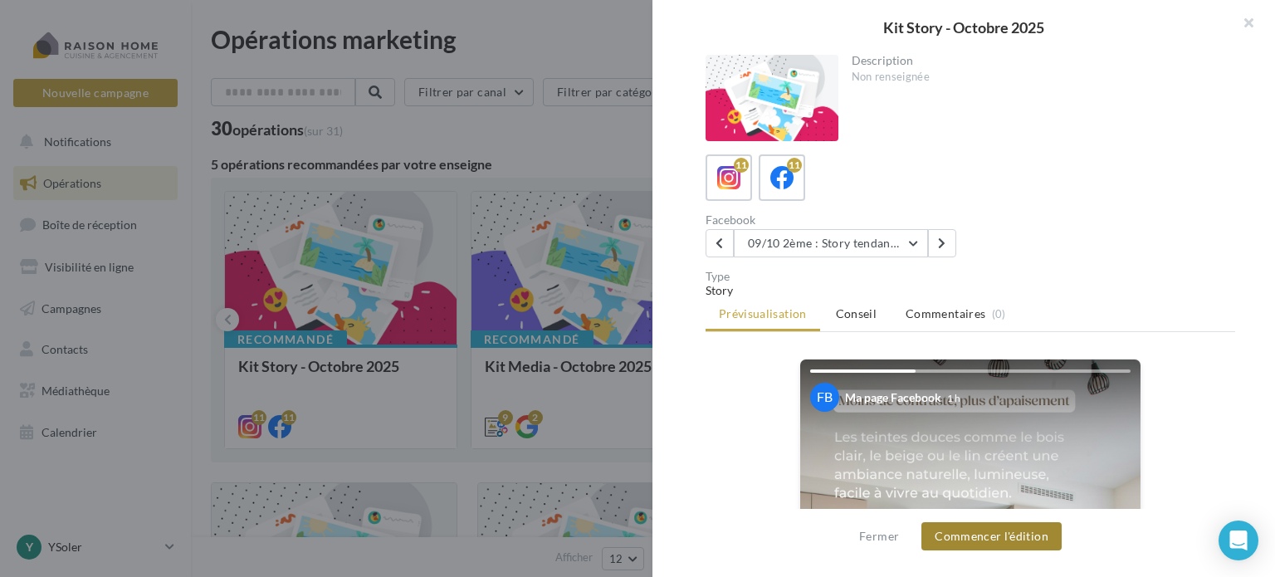
click at [999, 541] on button "Commencer l'édition" at bounding box center [992, 536] width 140 height 28
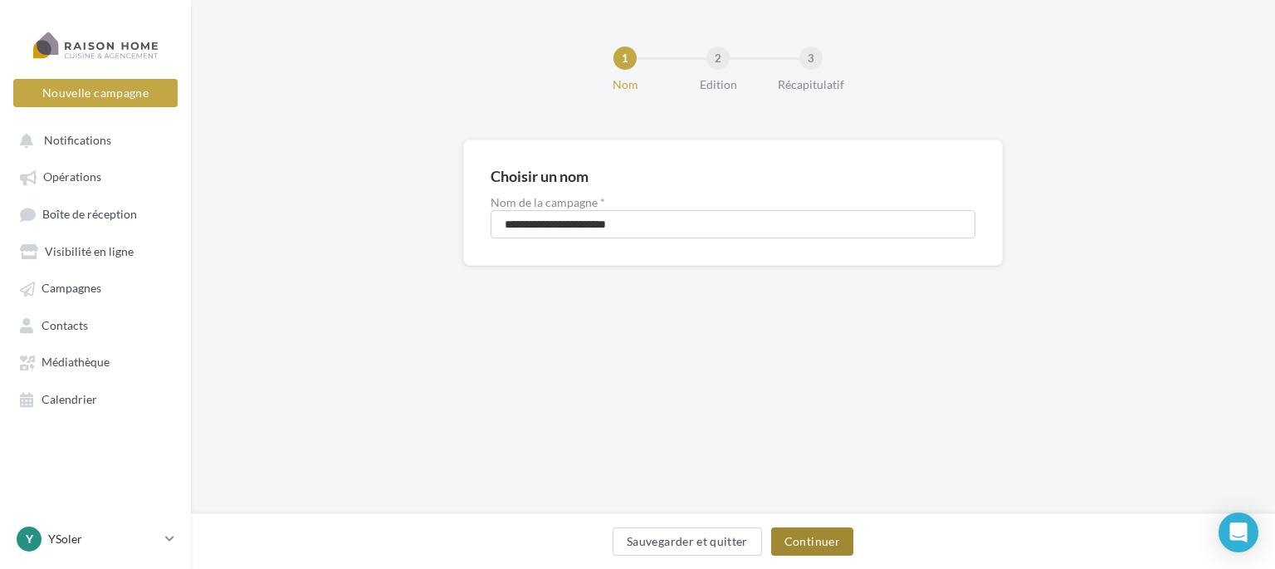
click at [836, 540] on button "Continuer" at bounding box center [812, 541] width 82 height 28
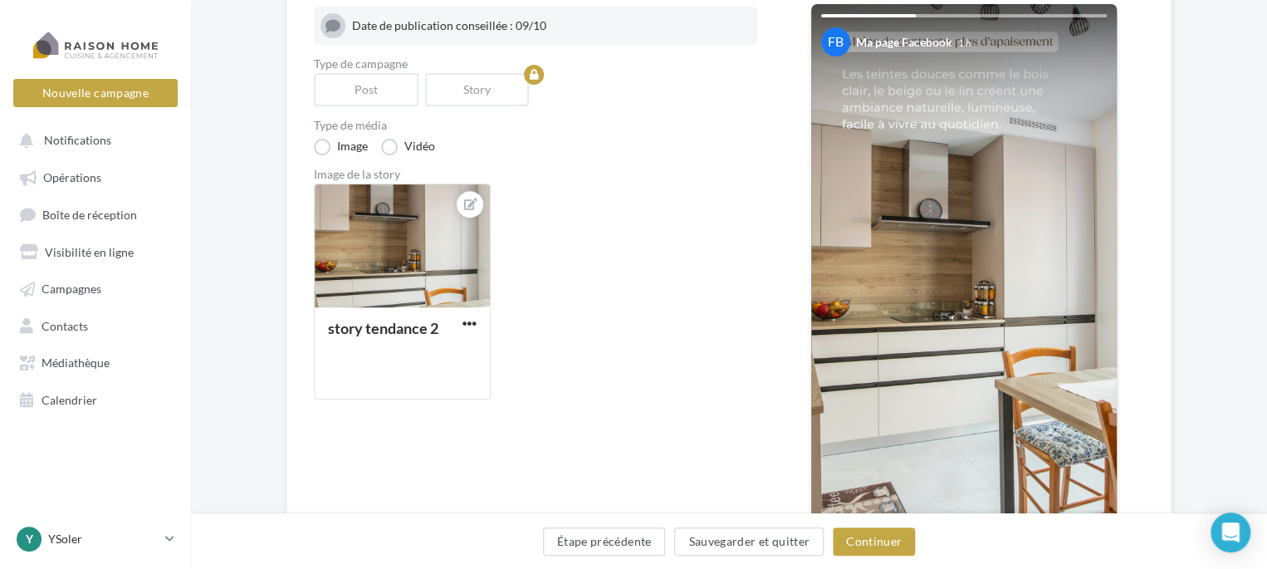
scroll to position [249, 0]
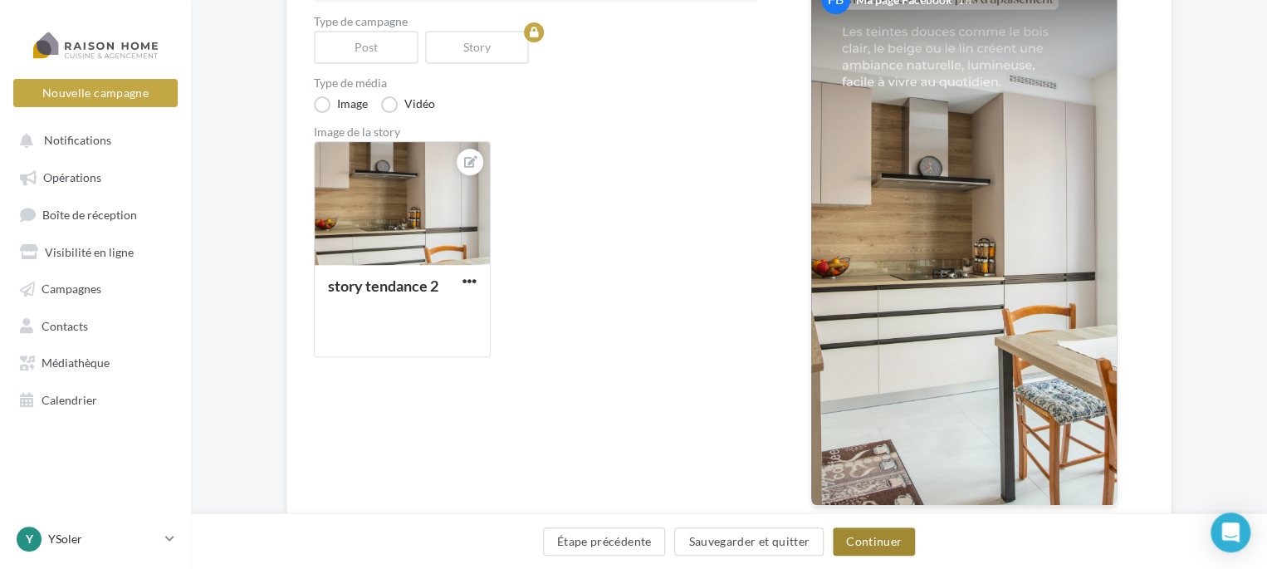
click at [874, 545] on button "Continuer" at bounding box center [874, 541] width 82 height 28
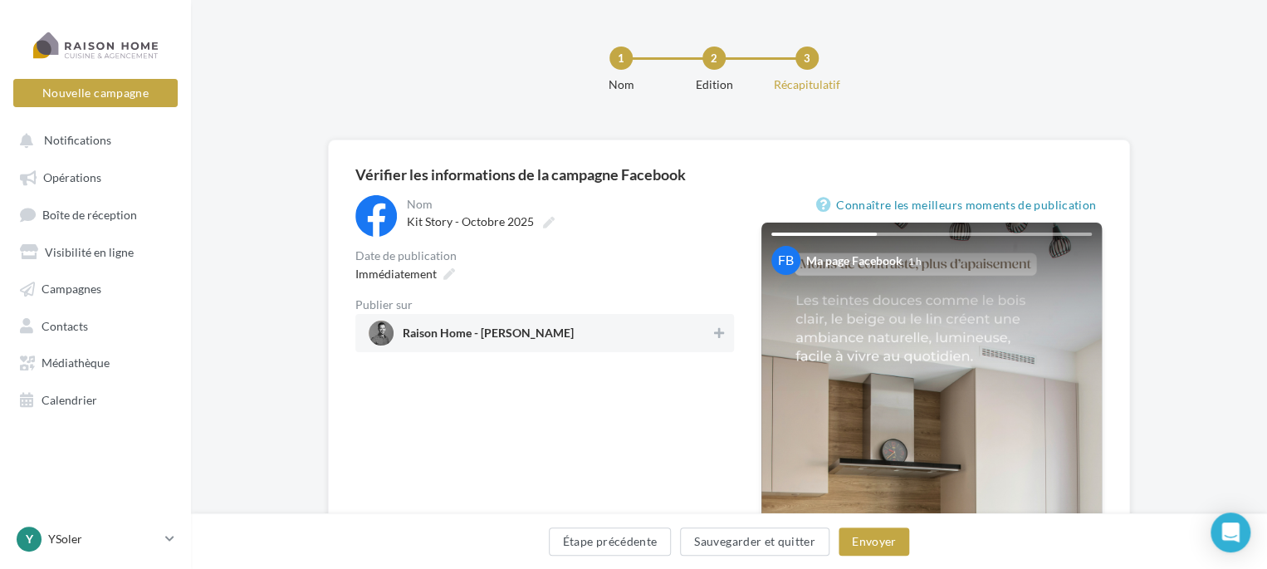
click at [674, 318] on div "Raison Home - [PERSON_NAME]" at bounding box center [544, 333] width 379 height 38
click at [406, 267] on span "Immédiatement" at bounding box center [395, 274] width 81 height 14
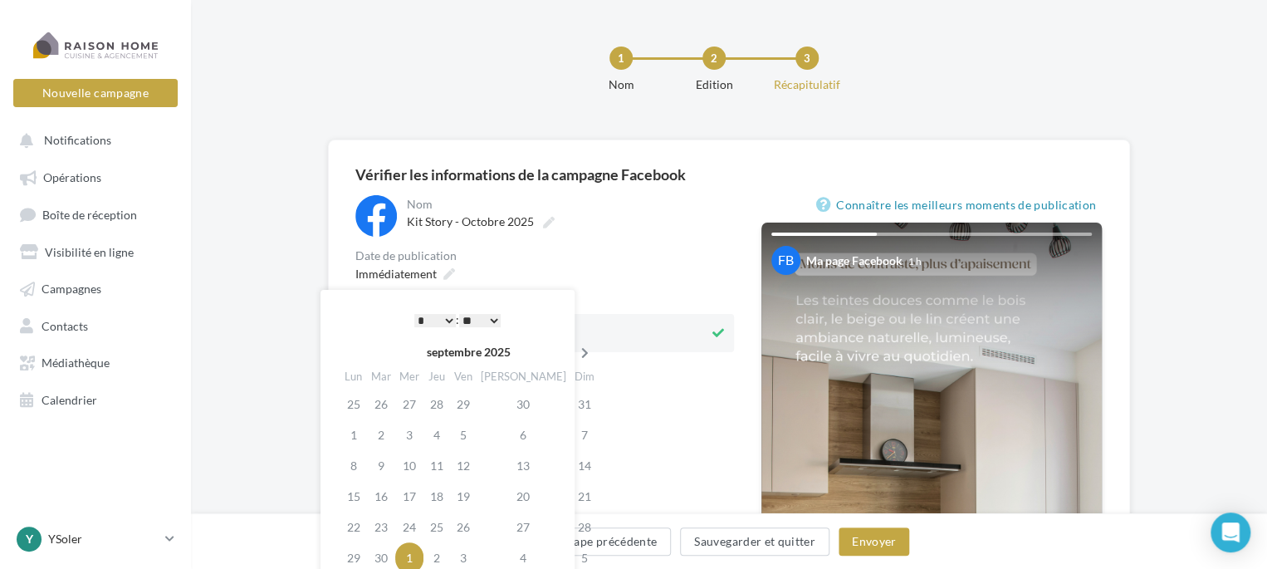
click at [570, 346] on th at bounding box center [584, 352] width 29 height 25
click at [414, 430] on td "8" at bounding box center [409, 434] width 28 height 31
click at [438, 315] on select "* * * * * * * * * * ** ** ** ** ** ** ** ** ** ** ** ** ** **" at bounding box center [435, 320] width 42 height 13
click at [480, 315] on select "** ** ** ** ** **" at bounding box center [480, 320] width 42 height 13
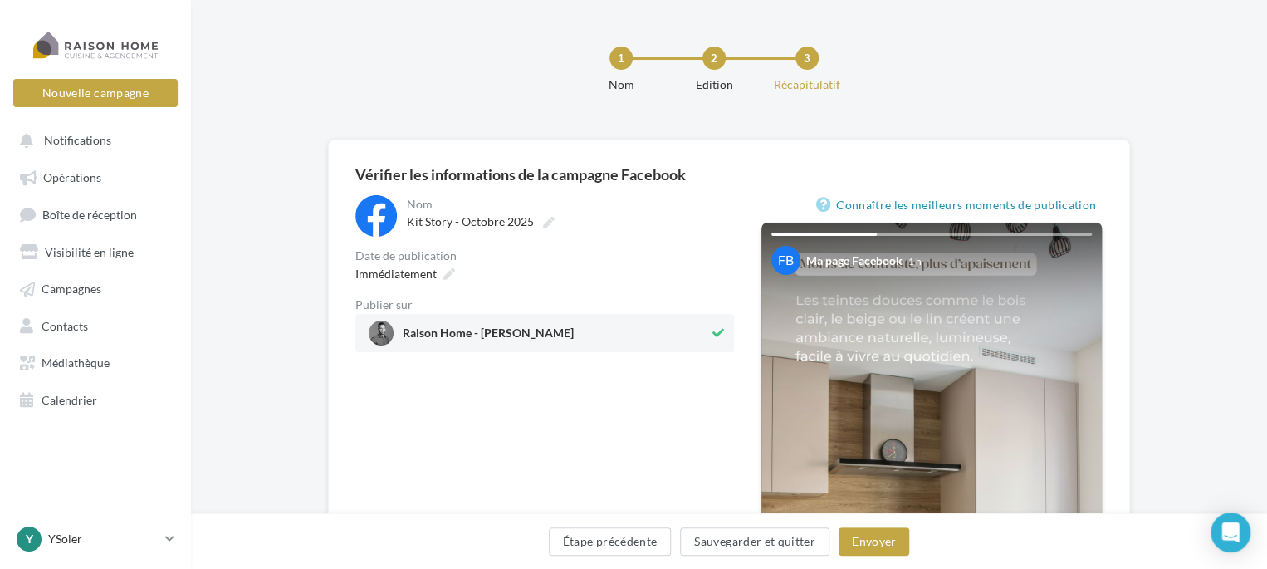
click at [632, 391] on div "**********" at bounding box center [544, 522] width 379 height 655
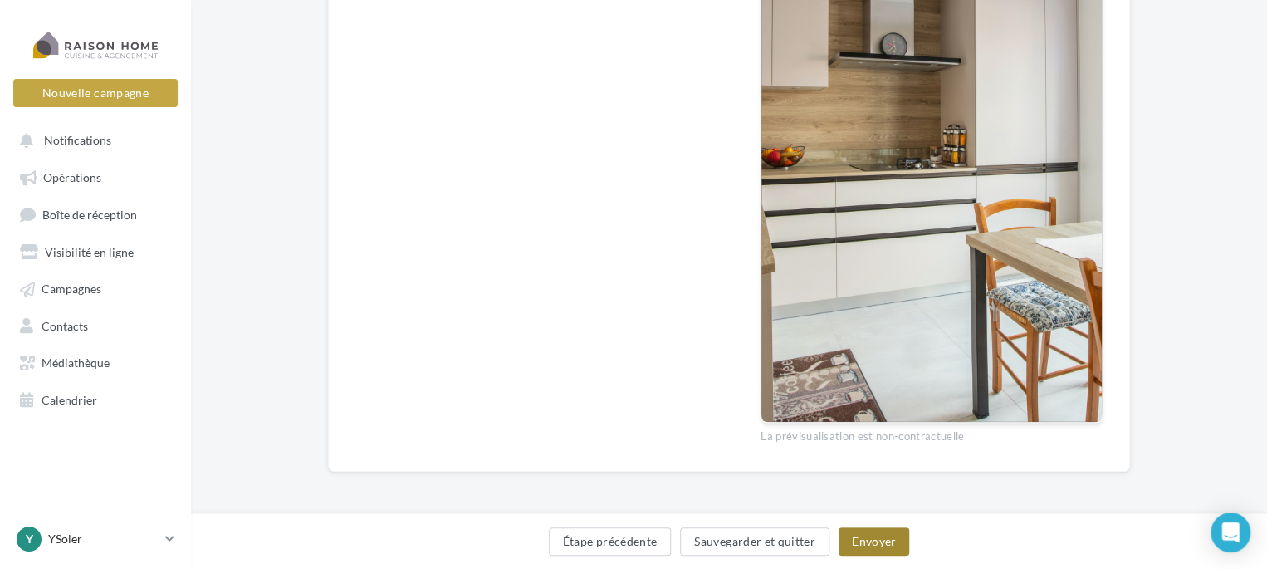
click at [874, 535] on button "Envoyer" at bounding box center [874, 541] width 71 height 28
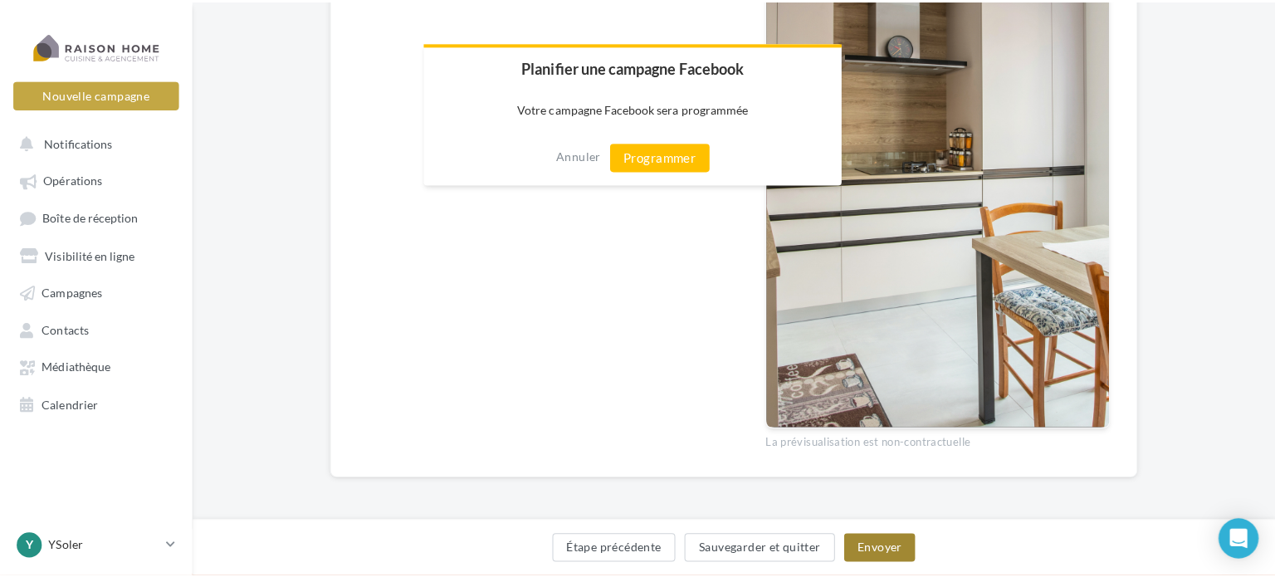
scroll to position [398, 0]
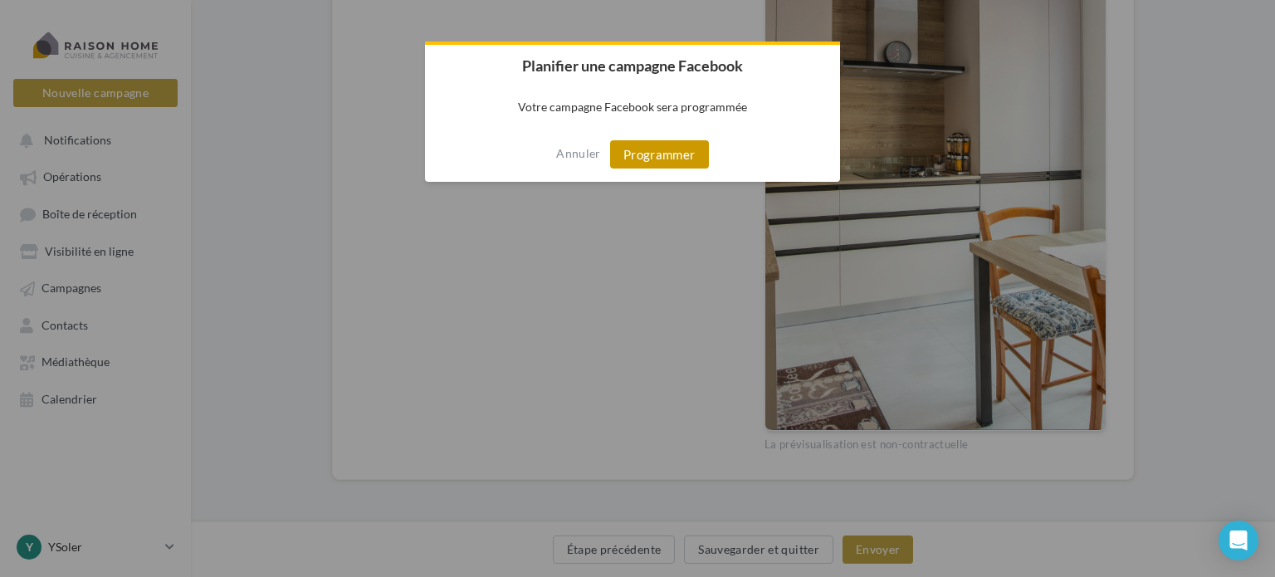
click at [679, 153] on button "Programmer" at bounding box center [659, 154] width 99 height 28
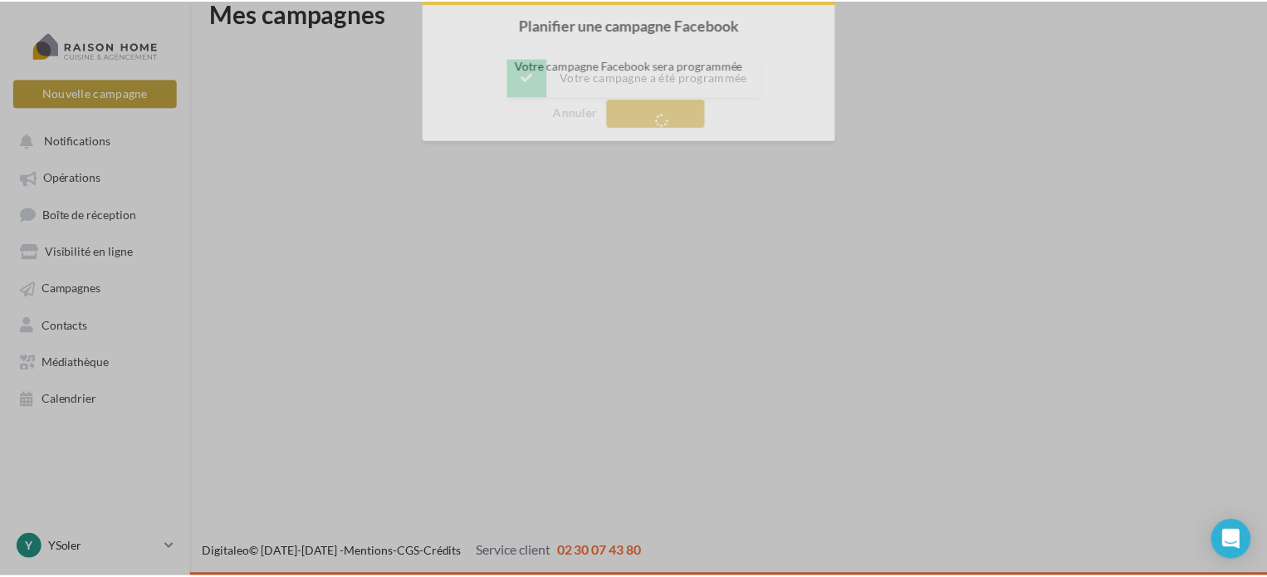
scroll to position [27, 0]
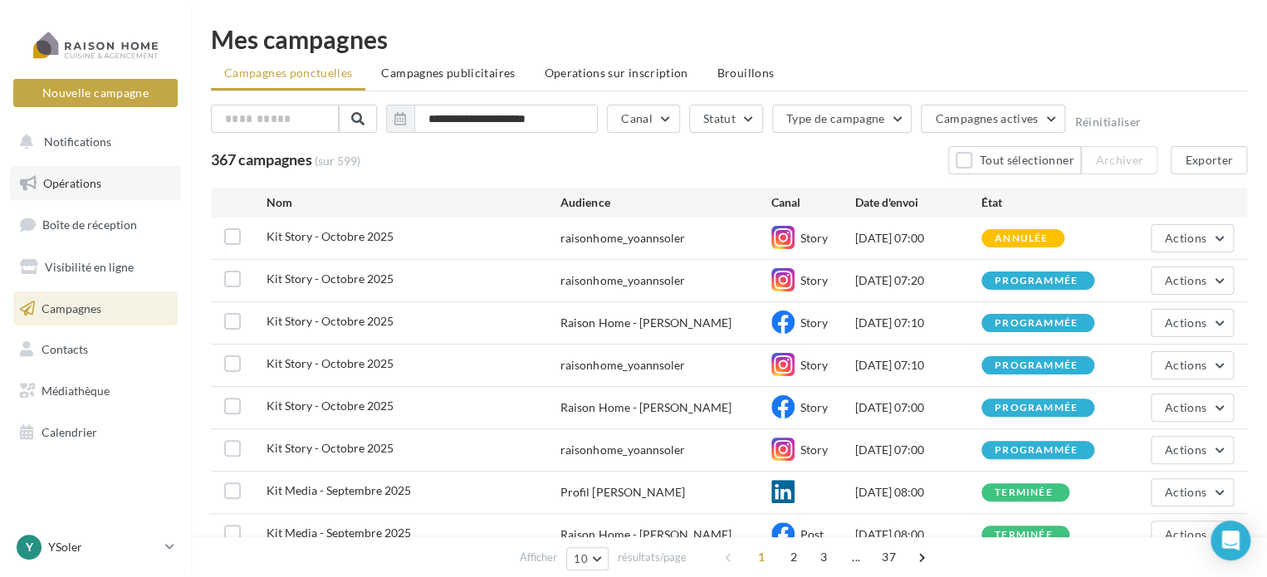
click at [82, 174] on link "Opérations" at bounding box center [95, 183] width 171 height 35
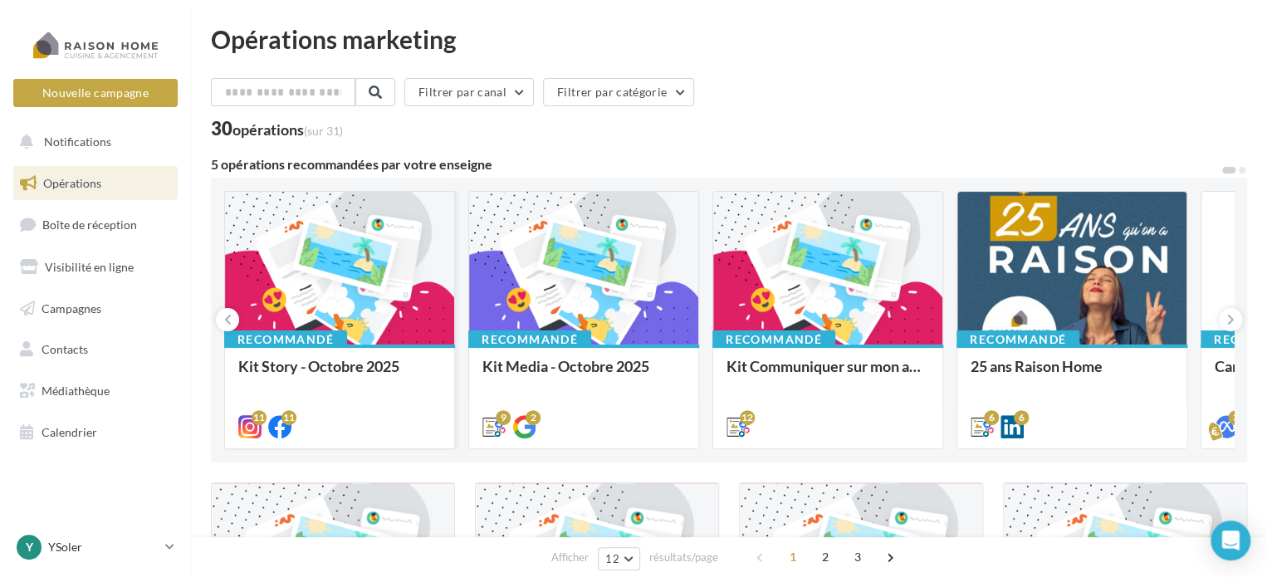
click at [372, 294] on div at bounding box center [339, 269] width 229 height 154
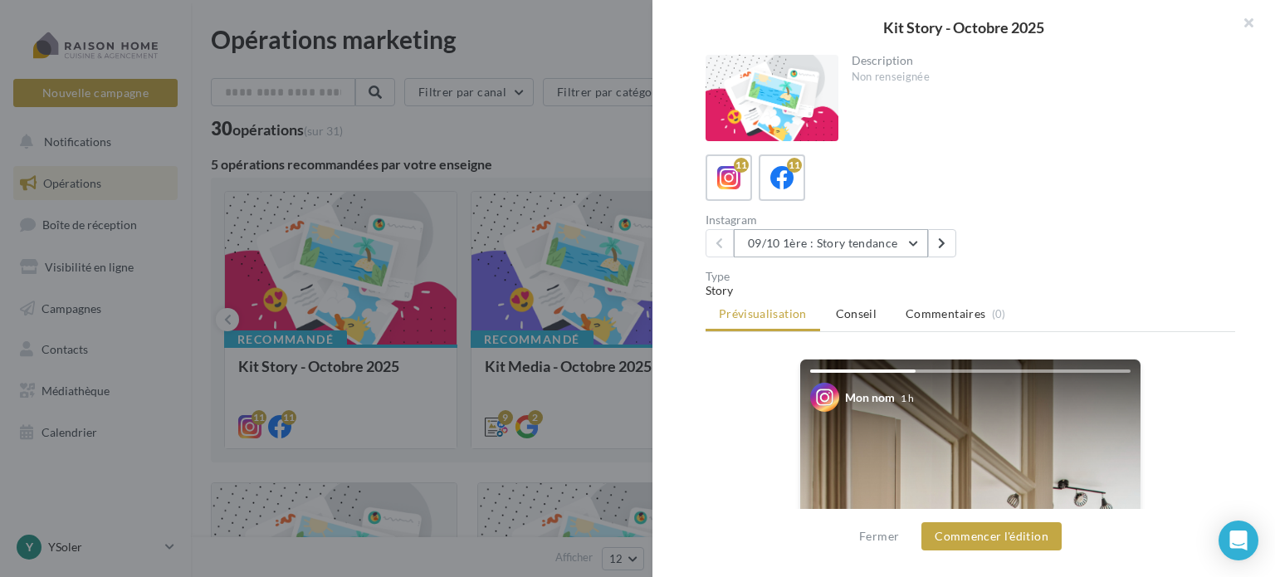
click at [917, 238] on button "09/10 1ère : Story tendance" at bounding box center [831, 243] width 194 height 28
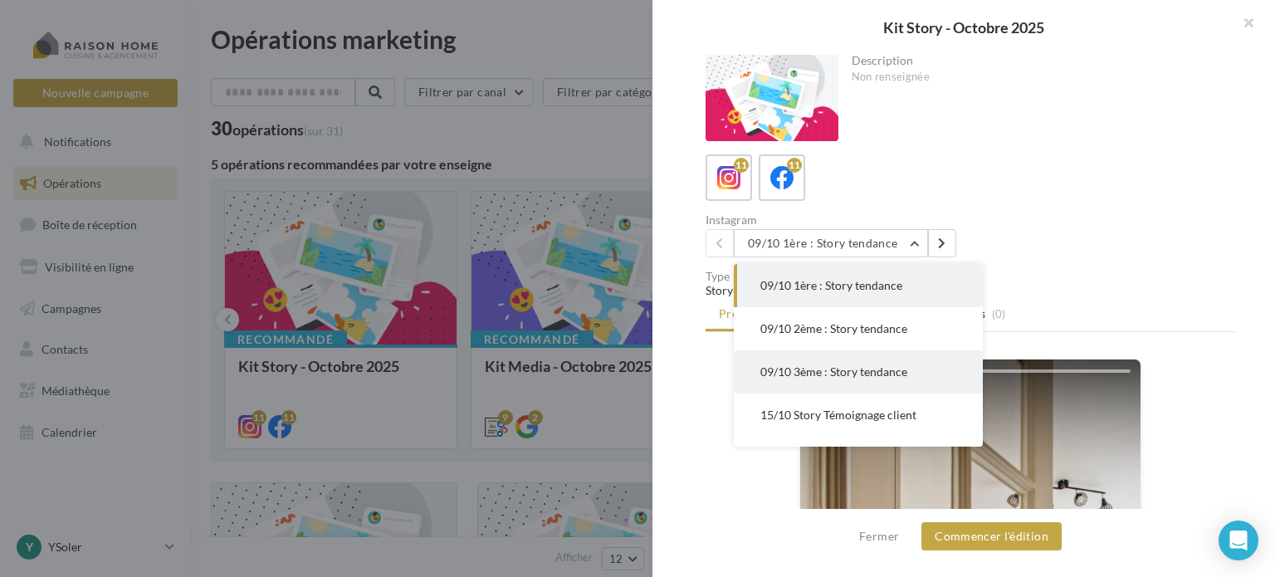
click at [785, 370] on span "09/10 3ème : Story tendance" at bounding box center [833, 371] width 147 height 14
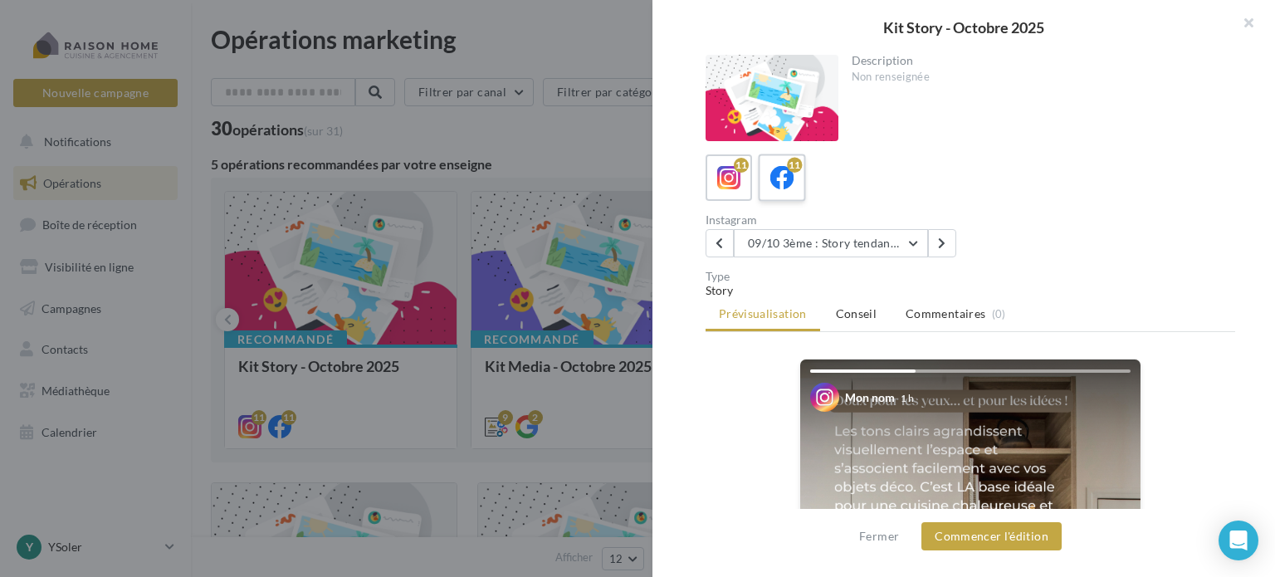
click at [790, 175] on icon at bounding box center [782, 178] width 24 height 24
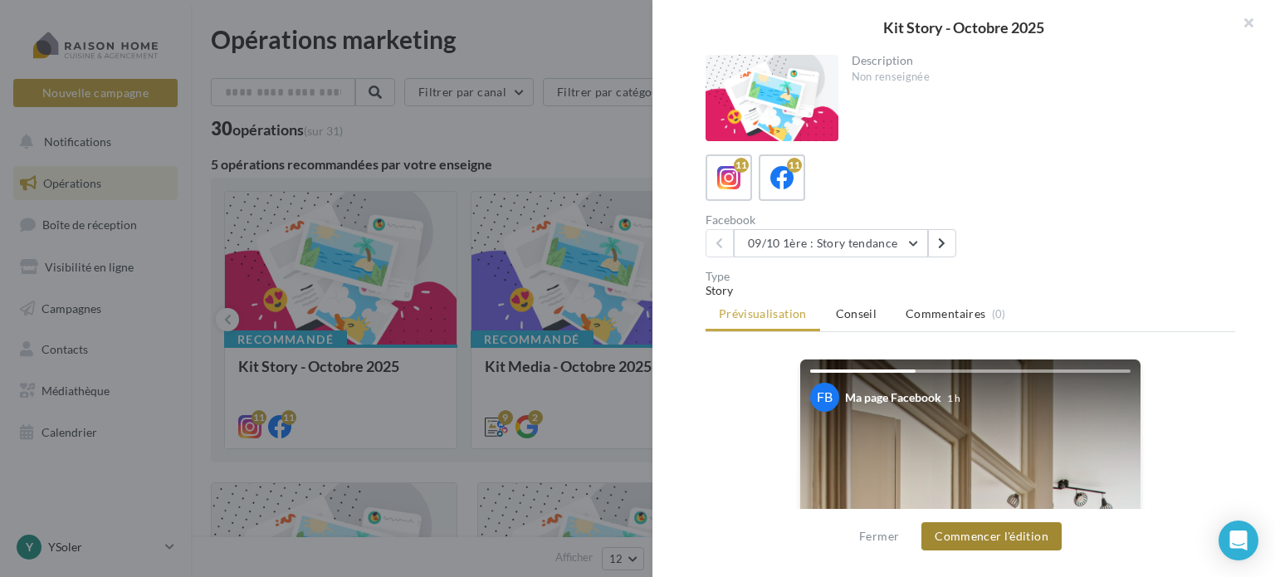
click at [1039, 539] on button "Commencer l'édition" at bounding box center [992, 536] width 140 height 28
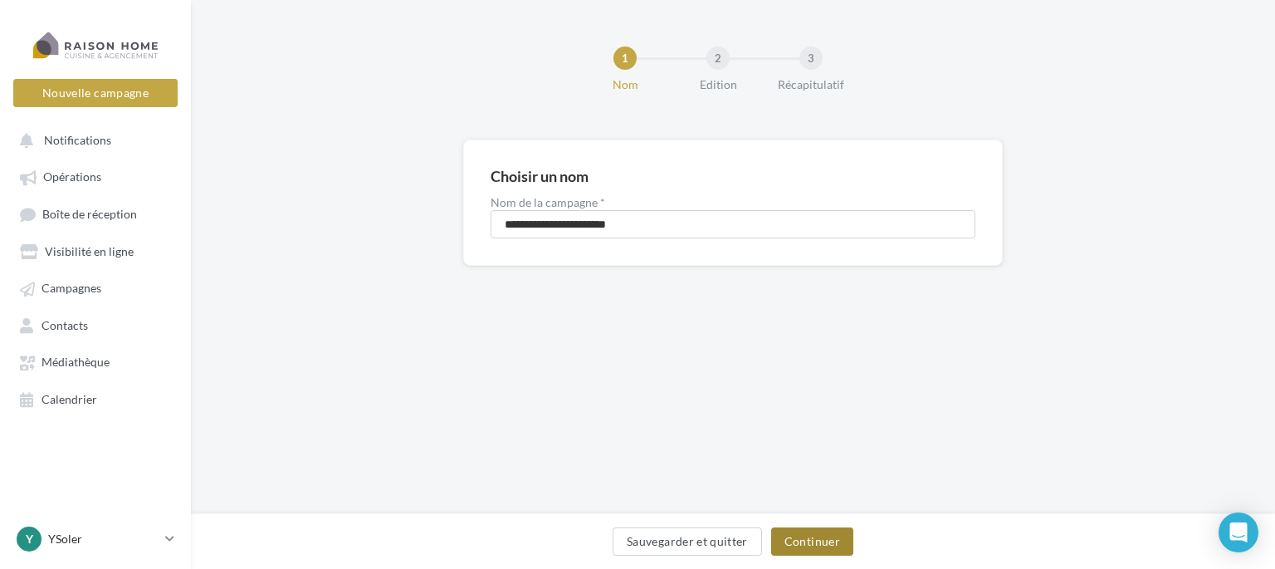
click at [834, 538] on button "Continuer" at bounding box center [812, 541] width 82 height 28
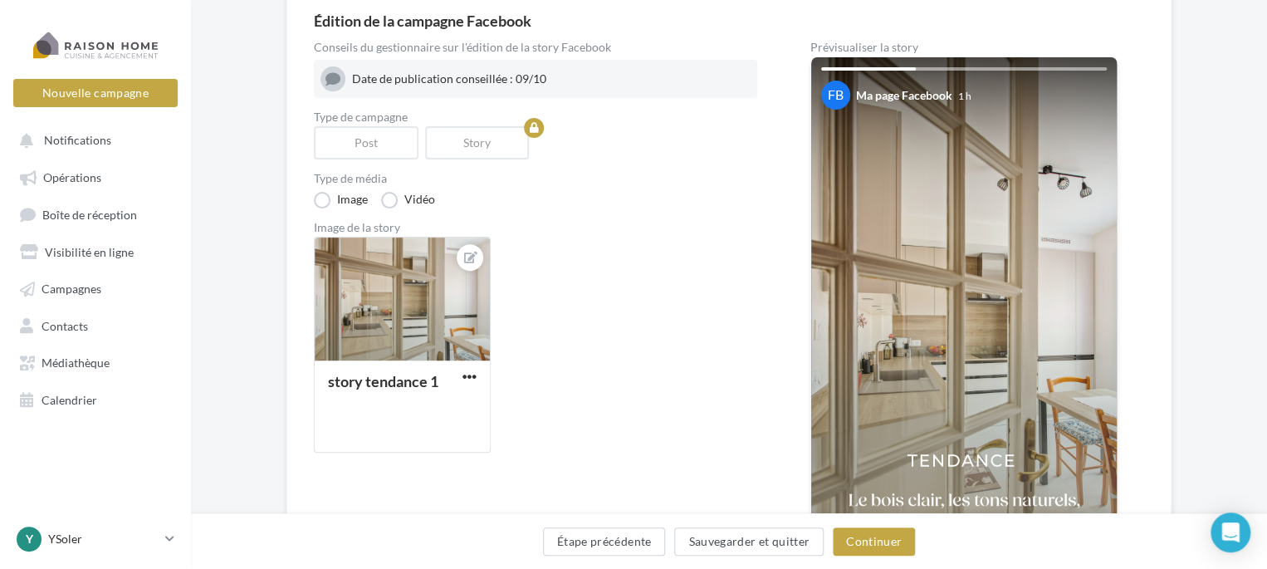
scroll to position [166, 0]
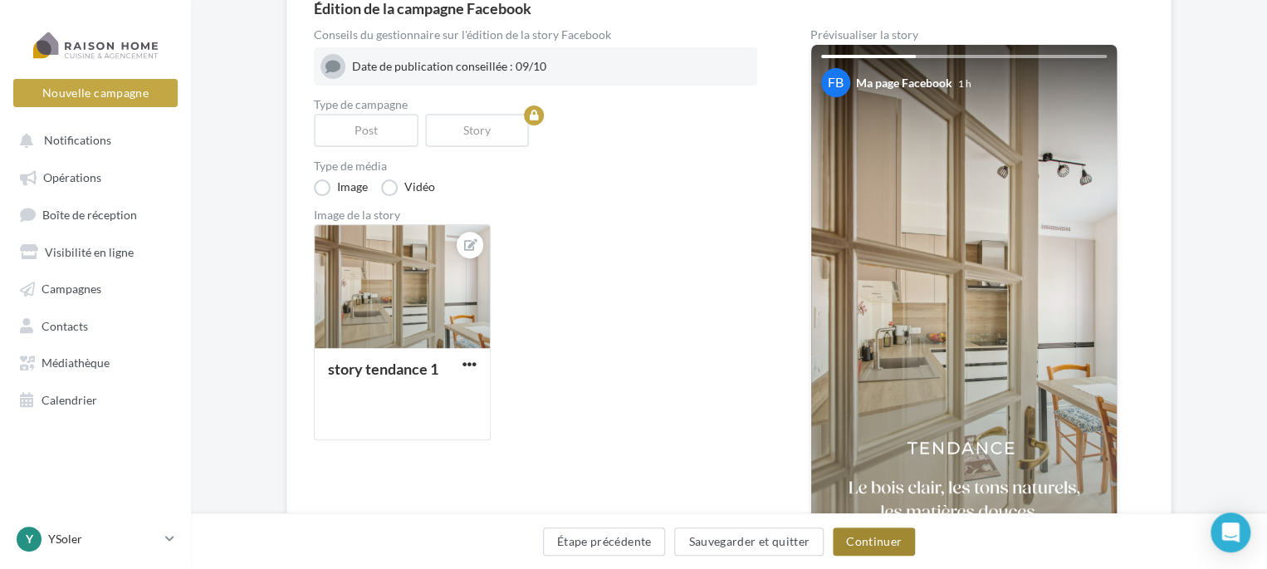
click at [880, 540] on button "Continuer" at bounding box center [874, 541] width 82 height 28
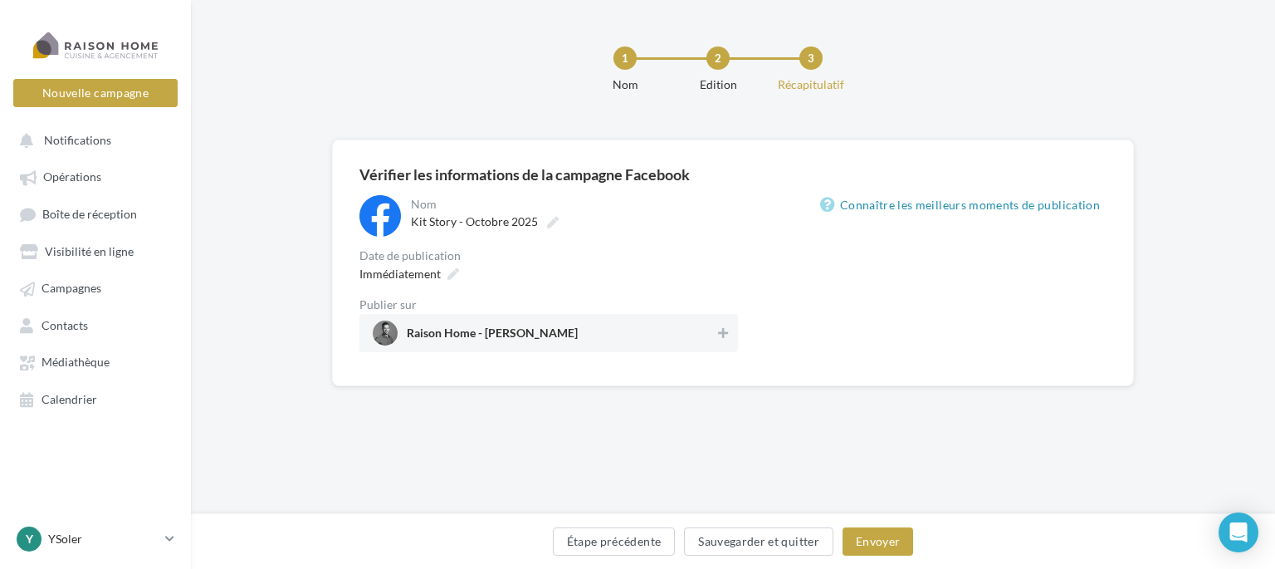
click at [361, 169] on div "Vérifier les informations de la campagne Facebook" at bounding box center [732, 174] width 747 height 15
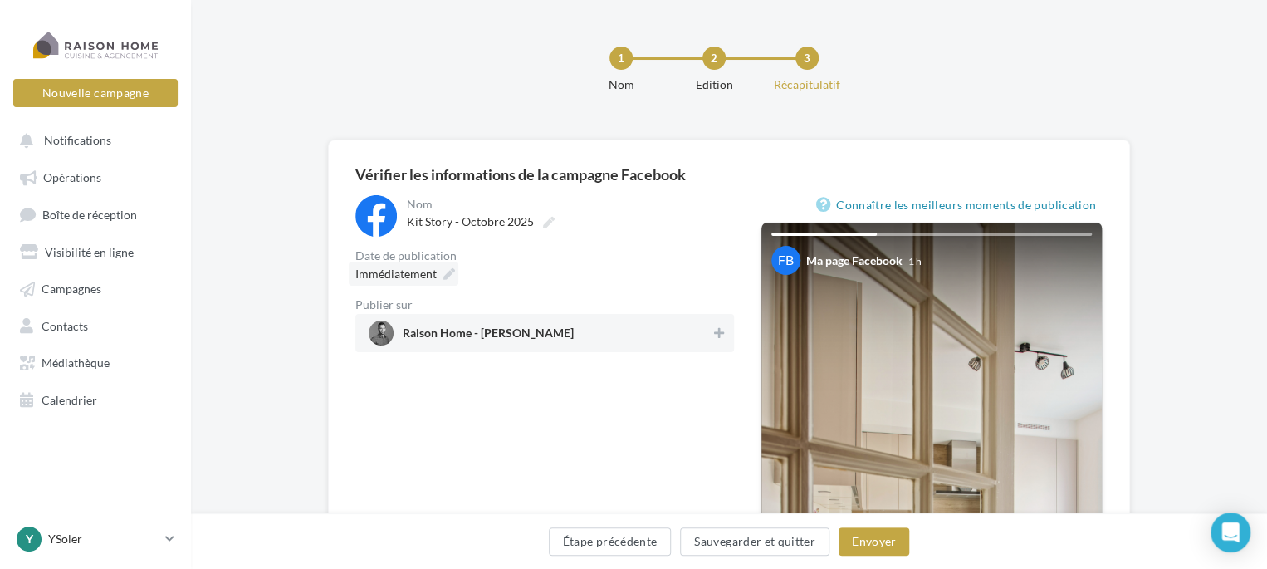
click at [395, 275] on span "Immédiatement" at bounding box center [395, 274] width 81 height 14
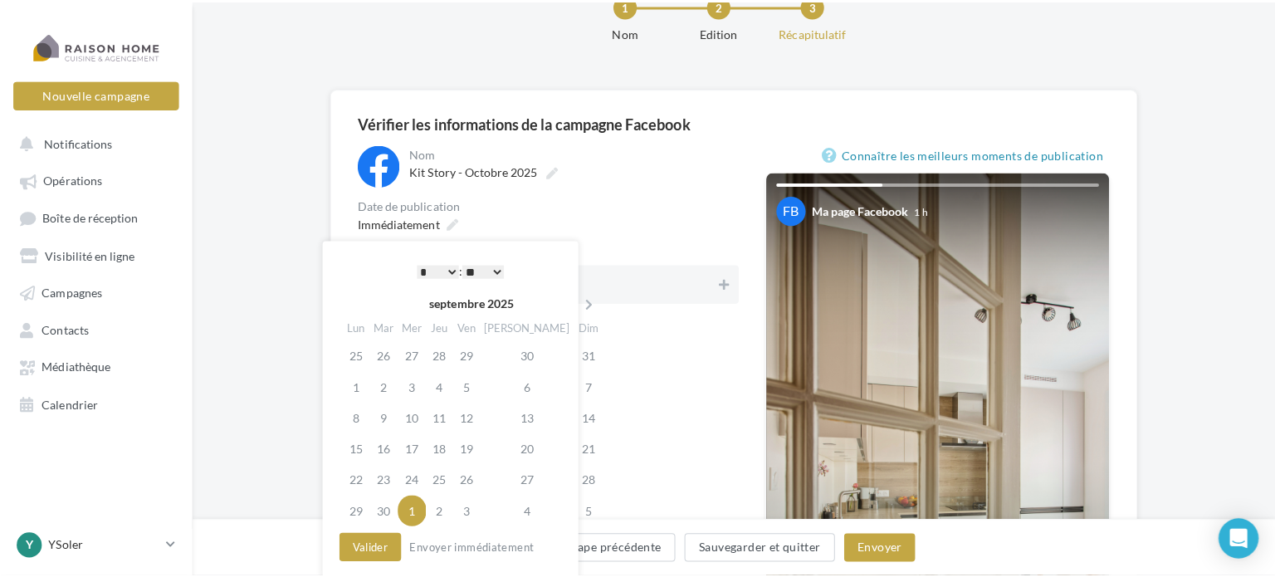
scroll to position [83, 0]
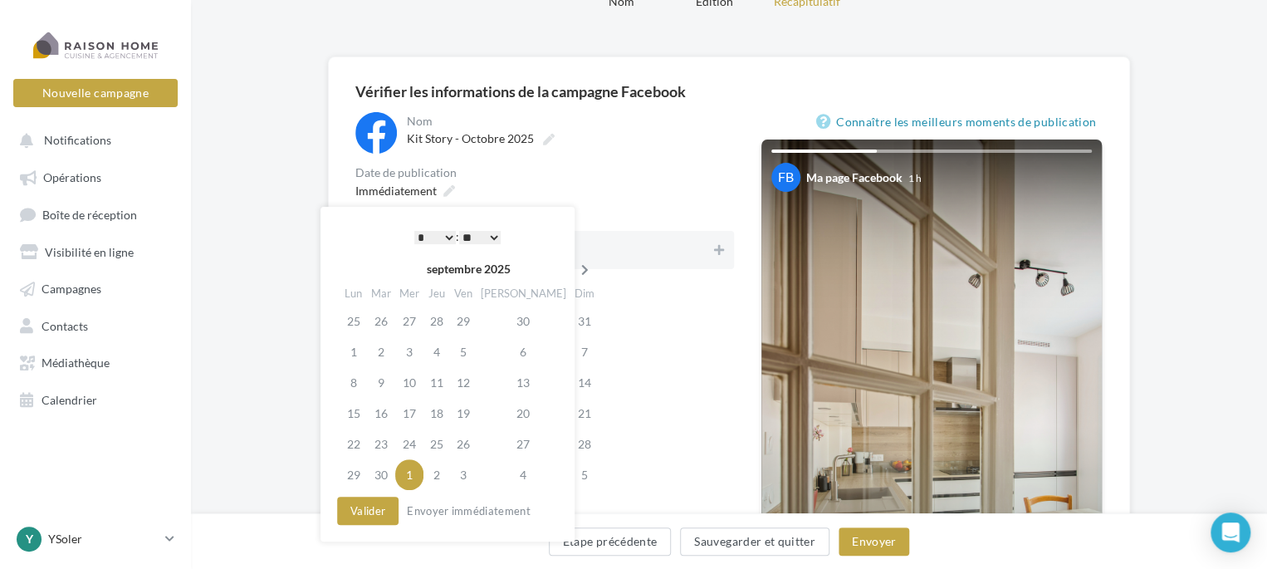
click at [575, 267] on icon at bounding box center [585, 270] width 21 height 12
click at [419, 355] on td "8" at bounding box center [409, 351] width 28 height 31
click at [444, 236] on select "* * * * * * * * * * ** ** ** ** ** ** ** ** ** ** ** ** ** **" at bounding box center [435, 237] width 42 height 13
click at [492, 245] on div "* * * * * * * * * * ** ** ** ** ** ** ** ** ** ** ** ** ** ** : ** ** ** ** ** …" at bounding box center [458, 236] width 168 height 25
click at [493, 239] on select "** ** ** ** ** **" at bounding box center [480, 237] width 42 height 13
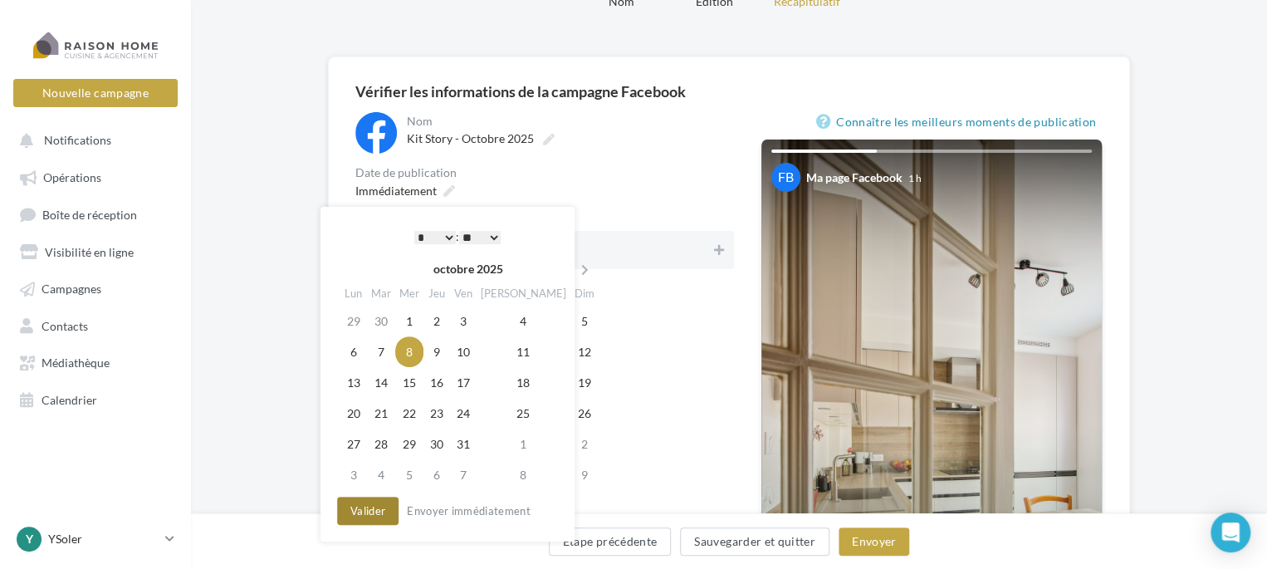
click at [355, 521] on button "Valider" at bounding box center [367, 510] width 61 height 28
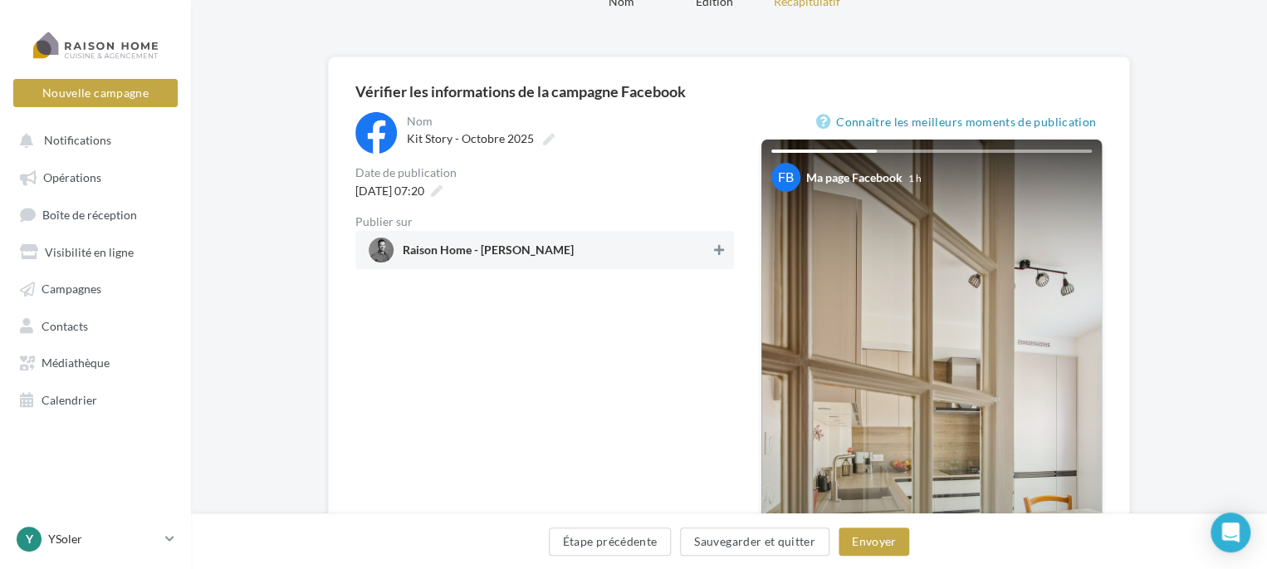
click at [717, 247] on icon at bounding box center [719, 250] width 10 height 12
click at [866, 549] on button "Envoyer" at bounding box center [874, 541] width 71 height 28
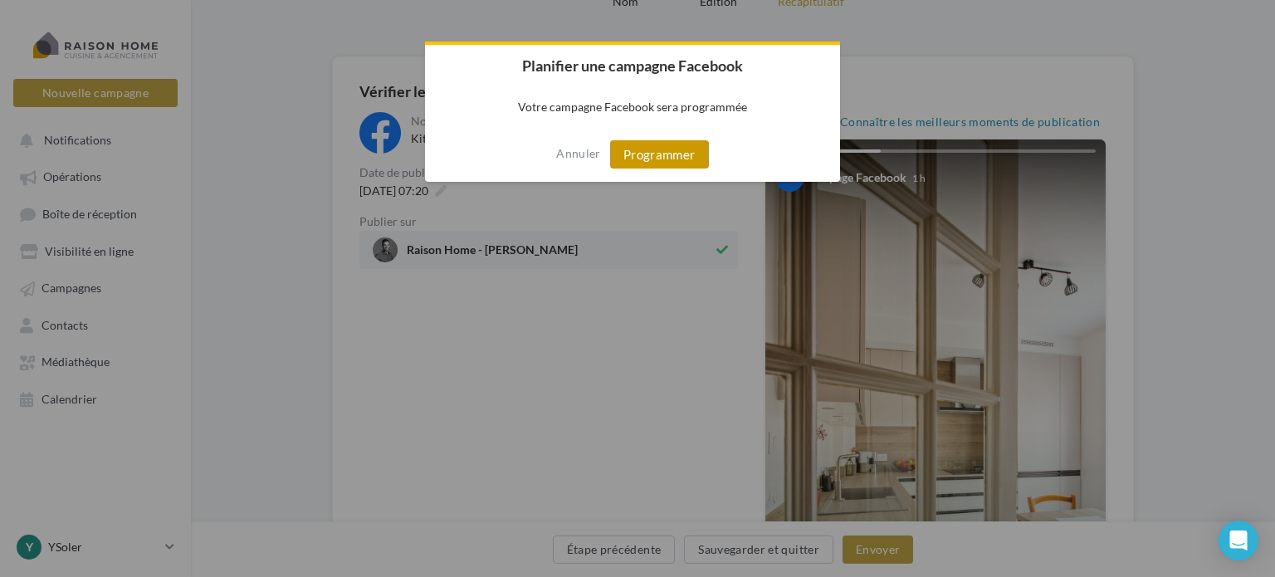
click at [691, 162] on button "Programmer" at bounding box center [659, 154] width 99 height 28
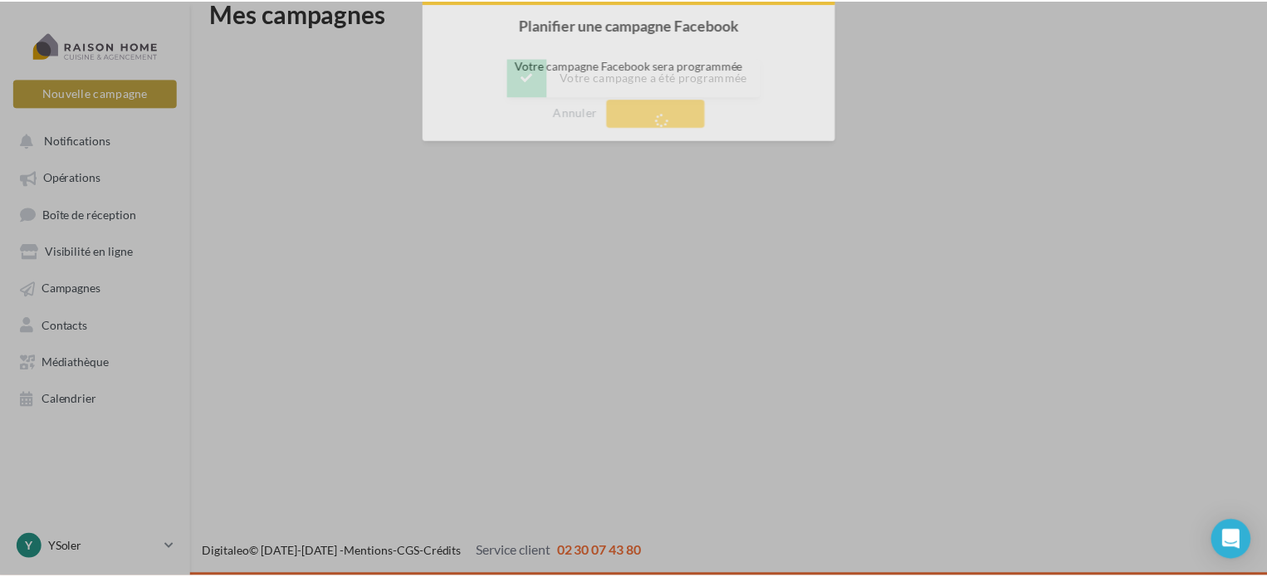
scroll to position [27, 0]
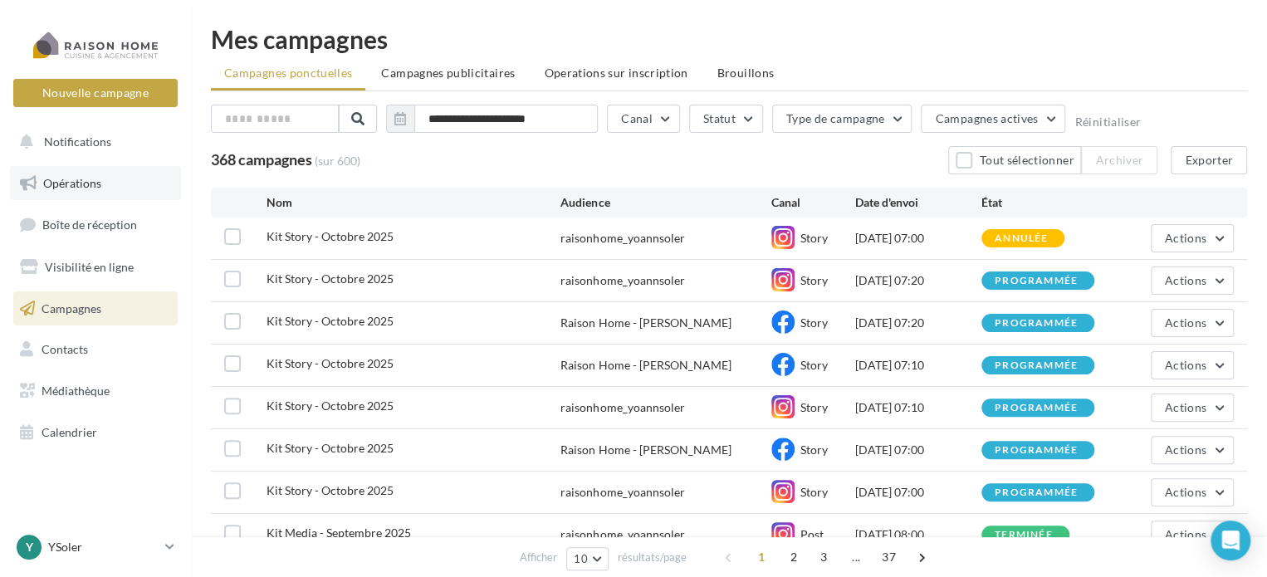
click at [79, 181] on span "Opérations" at bounding box center [72, 183] width 58 height 14
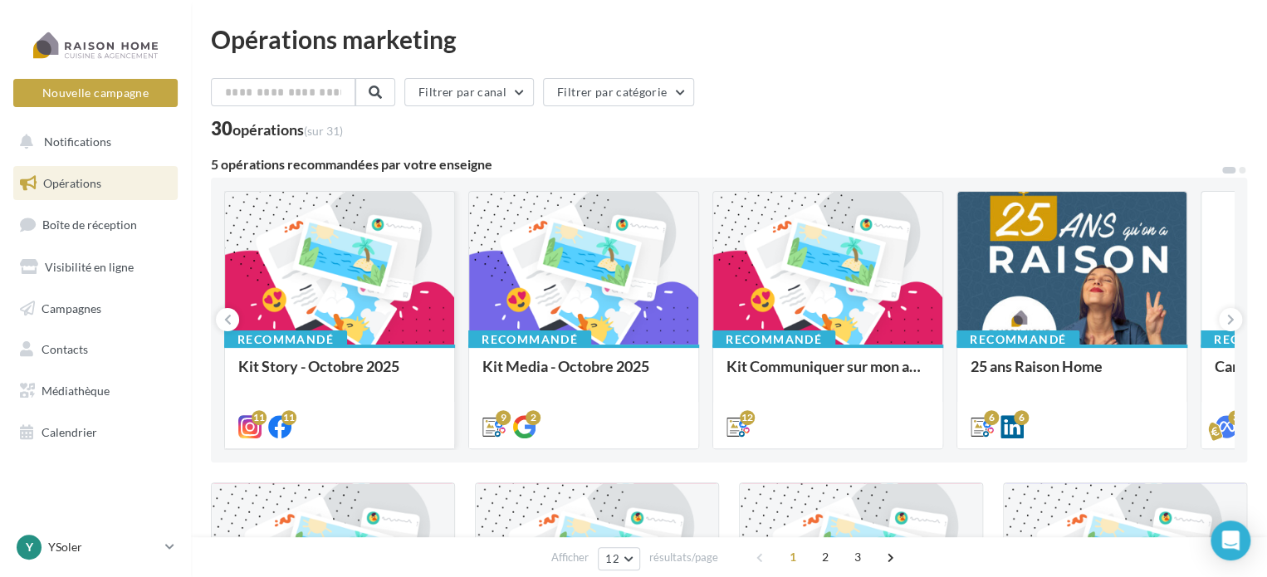
click at [330, 270] on div at bounding box center [339, 269] width 229 height 154
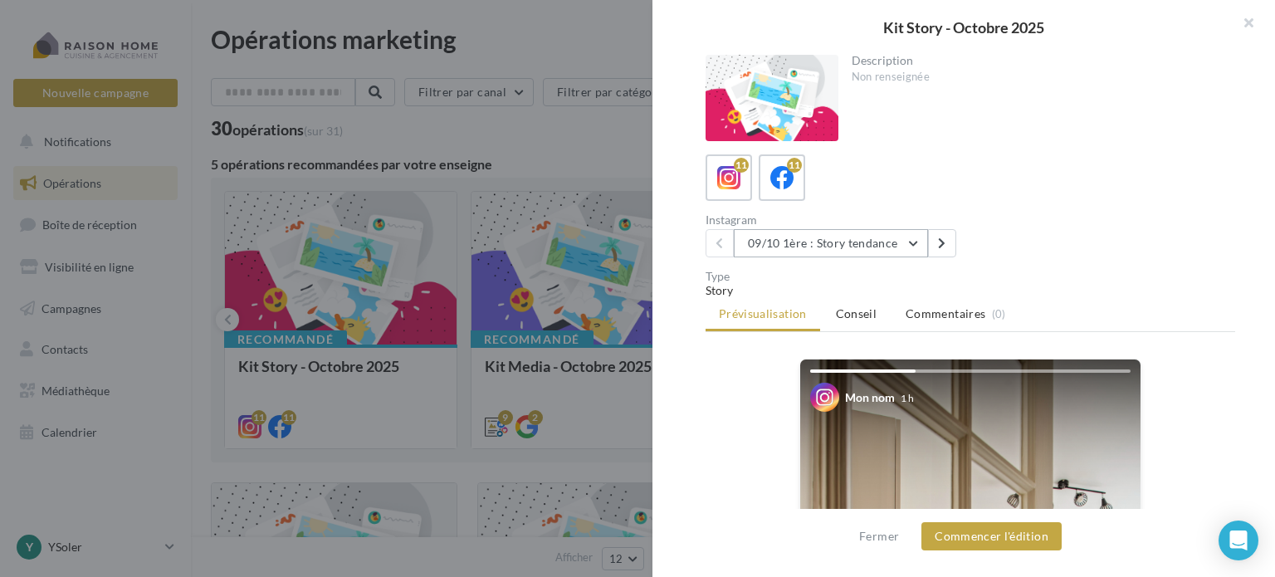
click at [913, 239] on button "09/10 1ère : Story tendance" at bounding box center [831, 243] width 194 height 28
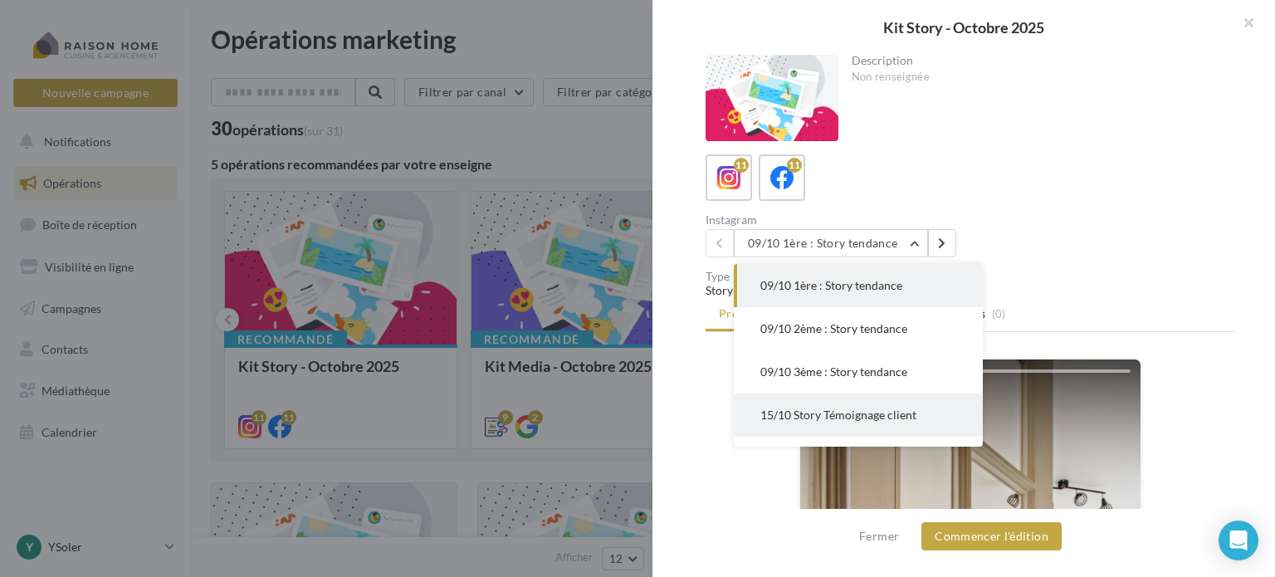
click at [800, 412] on span "15/10 Story Témoignage client" at bounding box center [838, 415] width 156 height 14
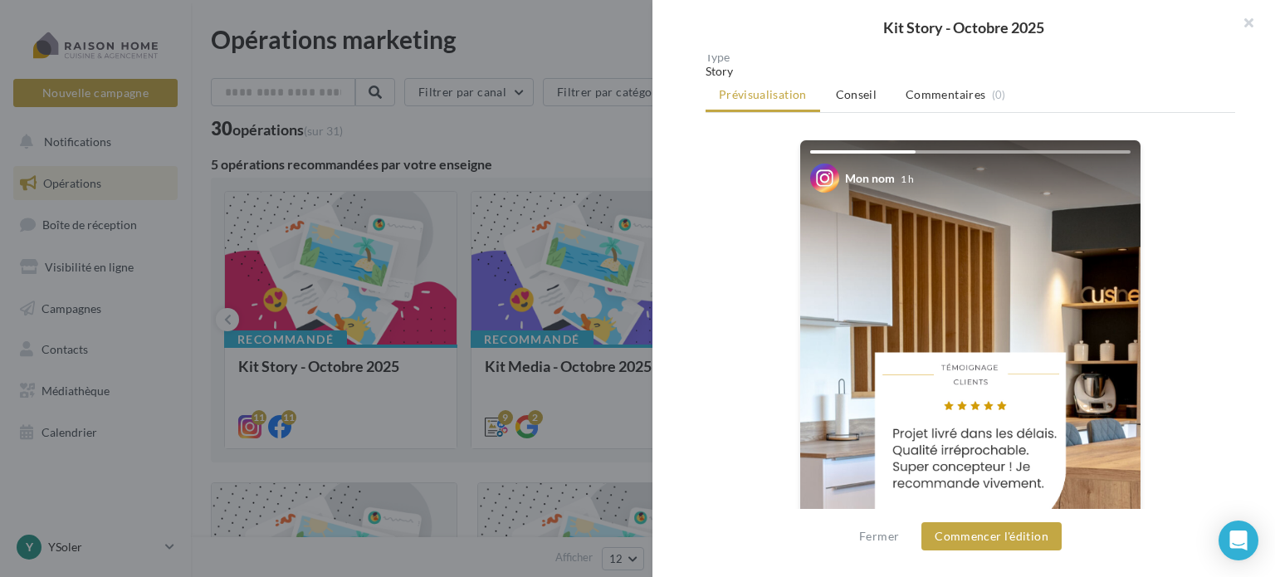
scroll to position [249, 0]
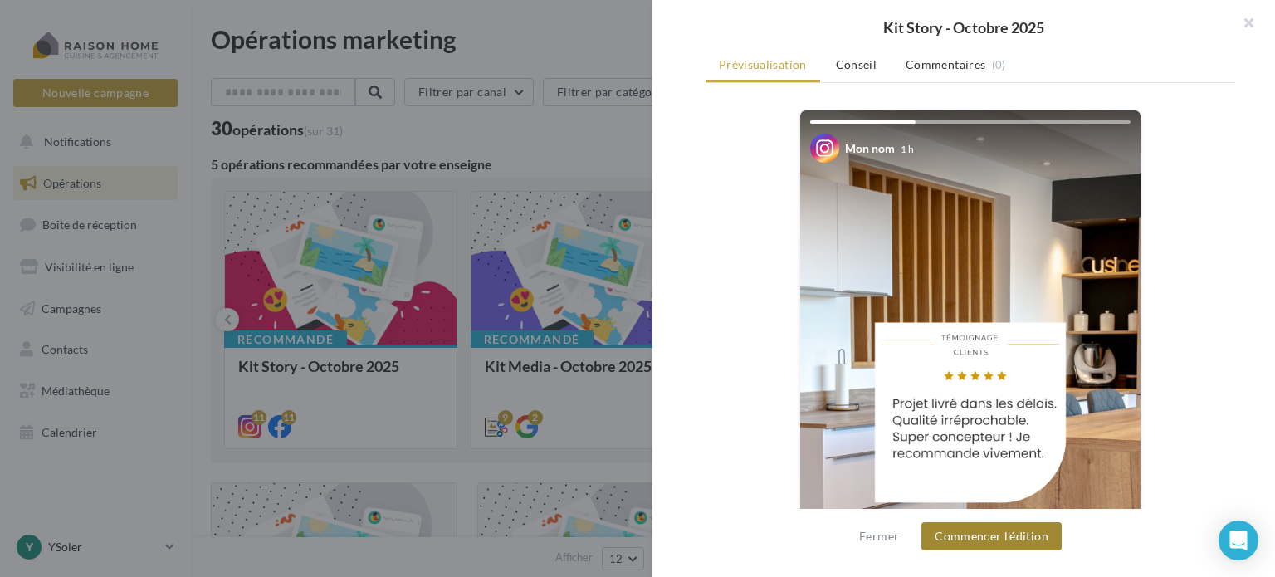
click at [1015, 531] on button "Commencer l'édition" at bounding box center [992, 536] width 140 height 28
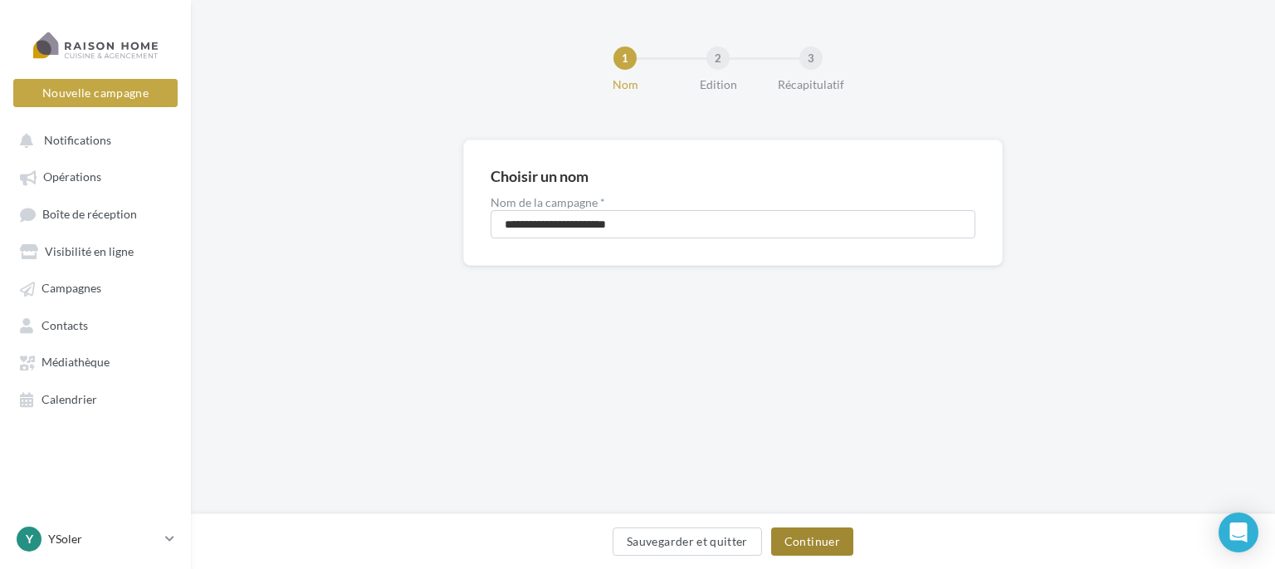
click at [832, 534] on button "Continuer" at bounding box center [812, 541] width 82 height 28
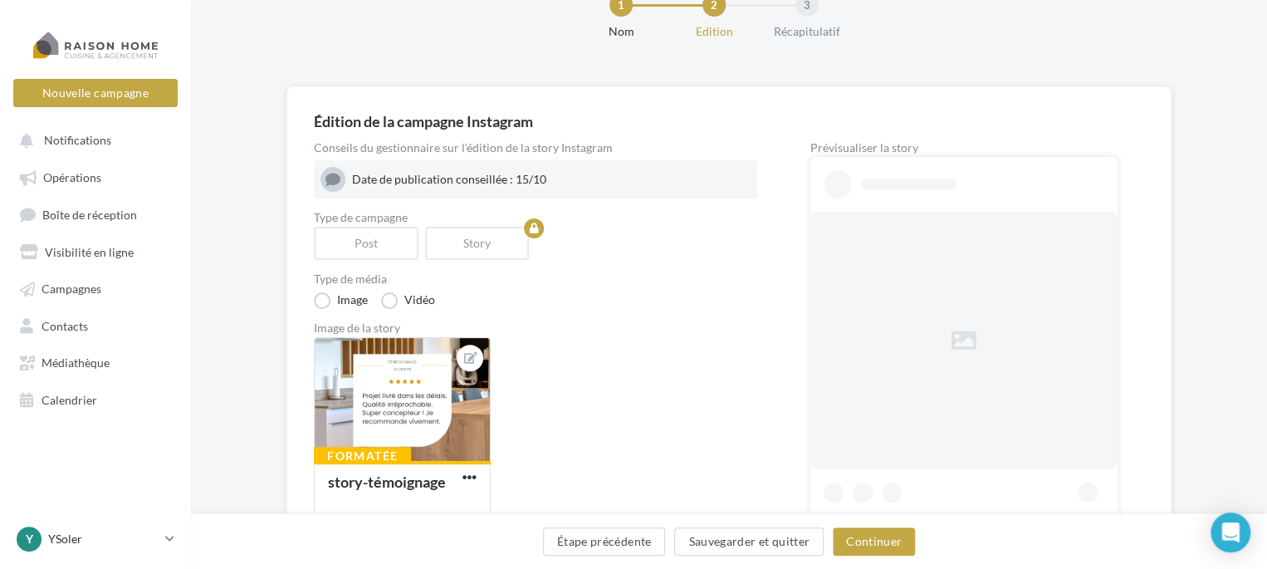
scroll to position [83, 0]
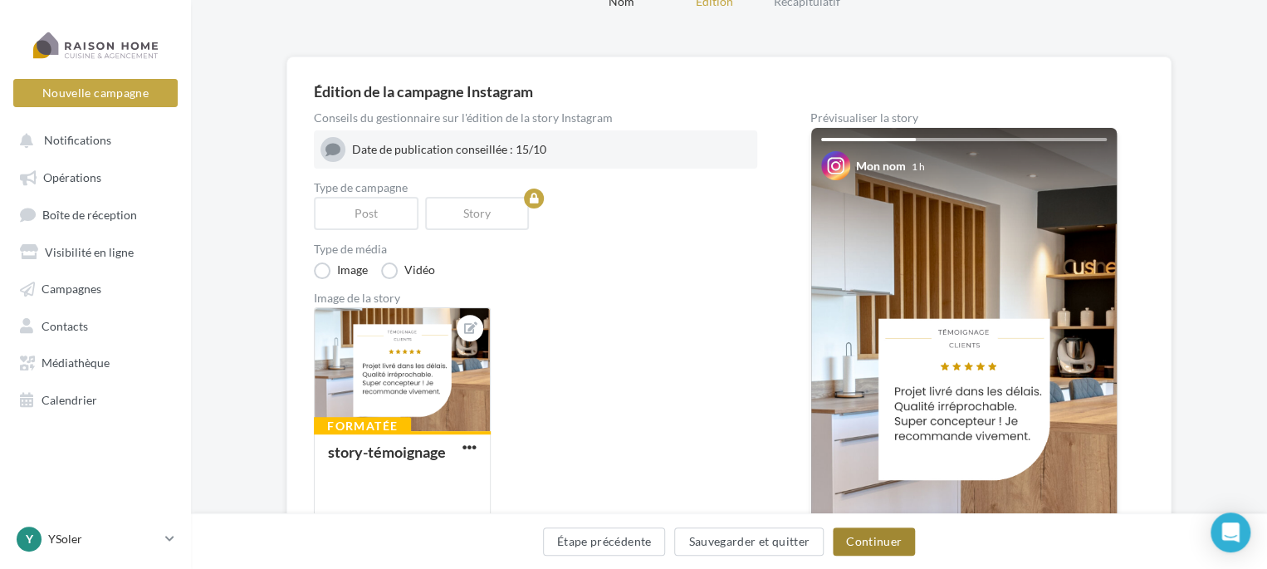
click at [860, 539] on button "Continuer" at bounding box center [874, 541] width 82 height 28
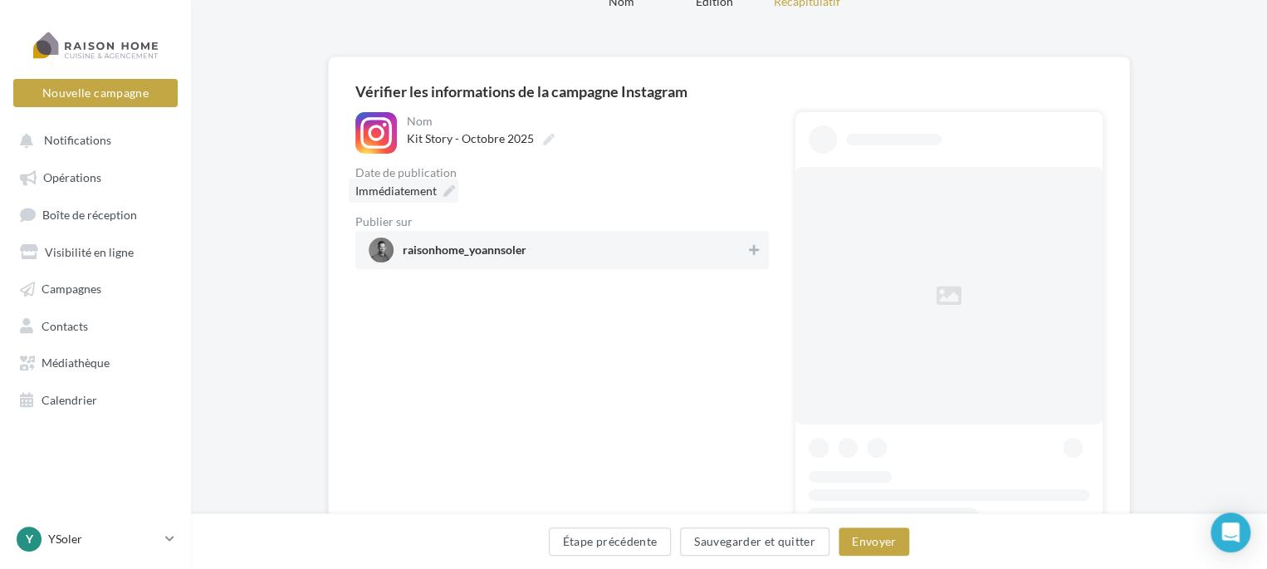
click at [416, 185] on div "**********" at bounding box center [728, 350] width 747 height 532
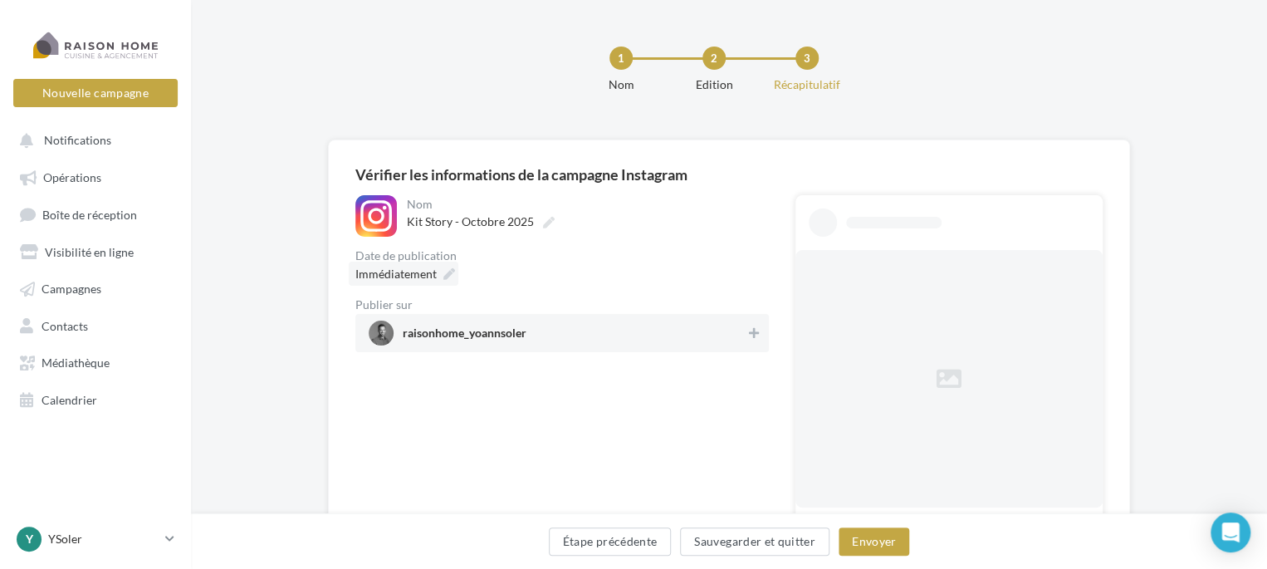
click at [418, 278] on span "Immédiatement" at bounding box center [395, 274] width 81 height 14
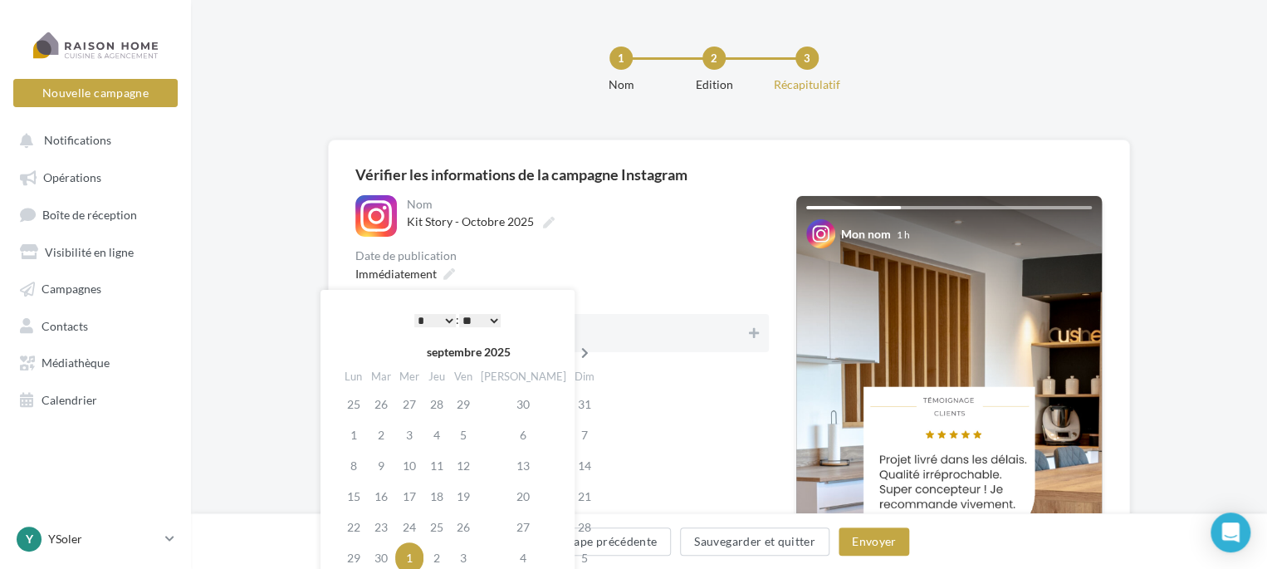
click at [575, 350] on icon at bounding box center [585, 353] width 21 height 12
click at [414, 467] on td "15" at bounding box center [409, 465] width 28 height 31
click at [442, 318] on select "* * * * * * * * * * ** ** ** ** ** ** ** ** ** ** ** ** ** **" at bounding box center [435, 320] width 42 height 13
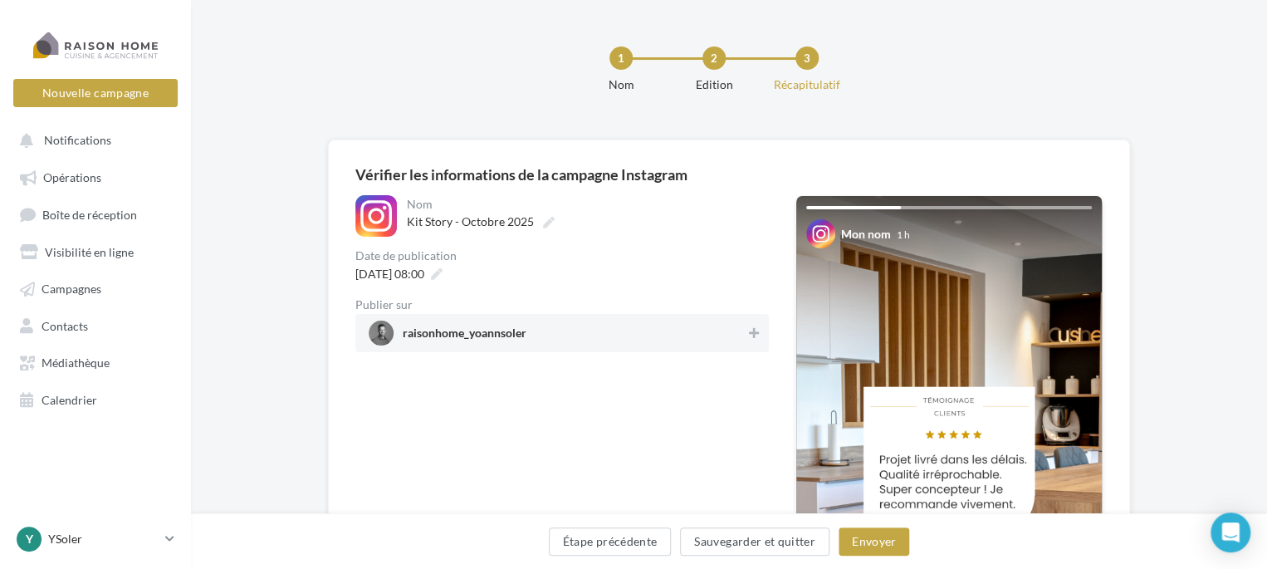
click at [420, 70] on div "1 Nom 2 Edition 3 Récapitulatif" at bounding box center [756, 77] width 1076 height 100
click at [424, 280] on span "[DATE] 08:00" at bounding box center [389, 274] width 69 height 14
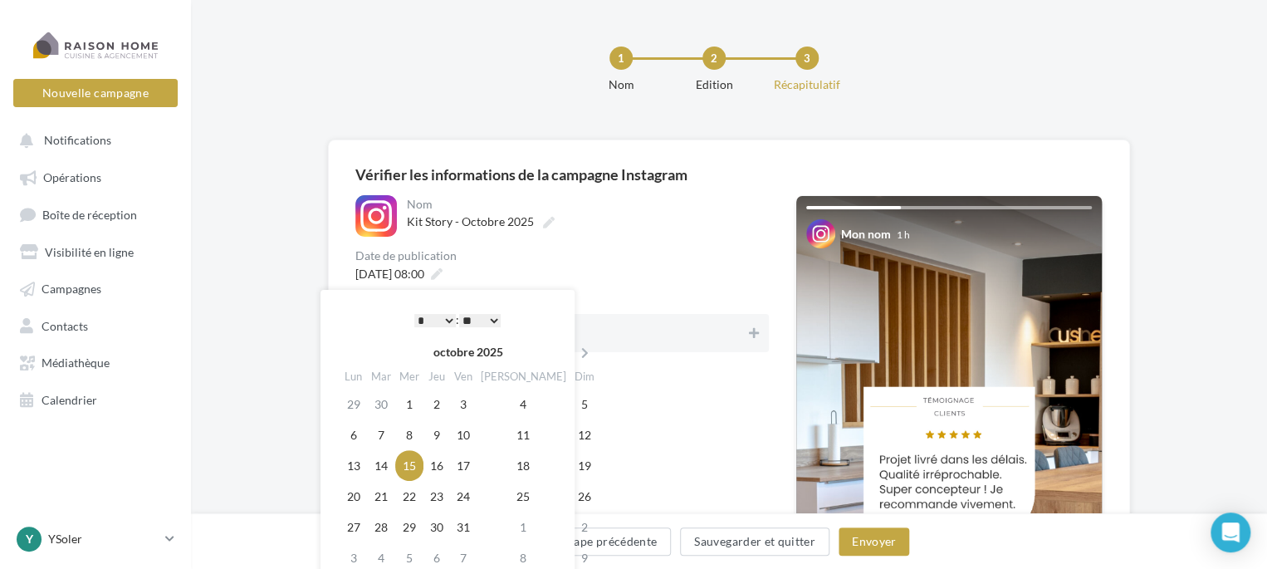
click at [416, 322] on select "* * * * * * * * * * ** ** ** ** ** ** ** ** ** ** ** ** ** **" at bounding box center [435, 320] width 42 height 13
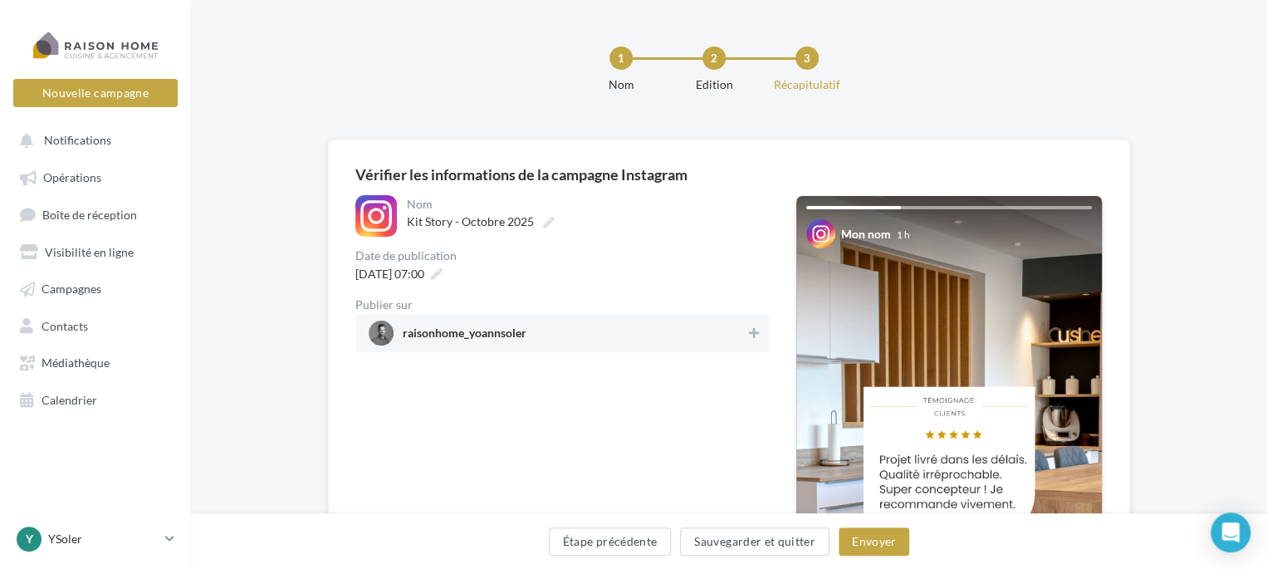
click at [648, 425] on div "**********" at bounding box center [561, 484] width 413 height 579
click at [739, 326] on span "raisonhome_yoannsoler" at bounding box center [557, 332] width 377 height 25
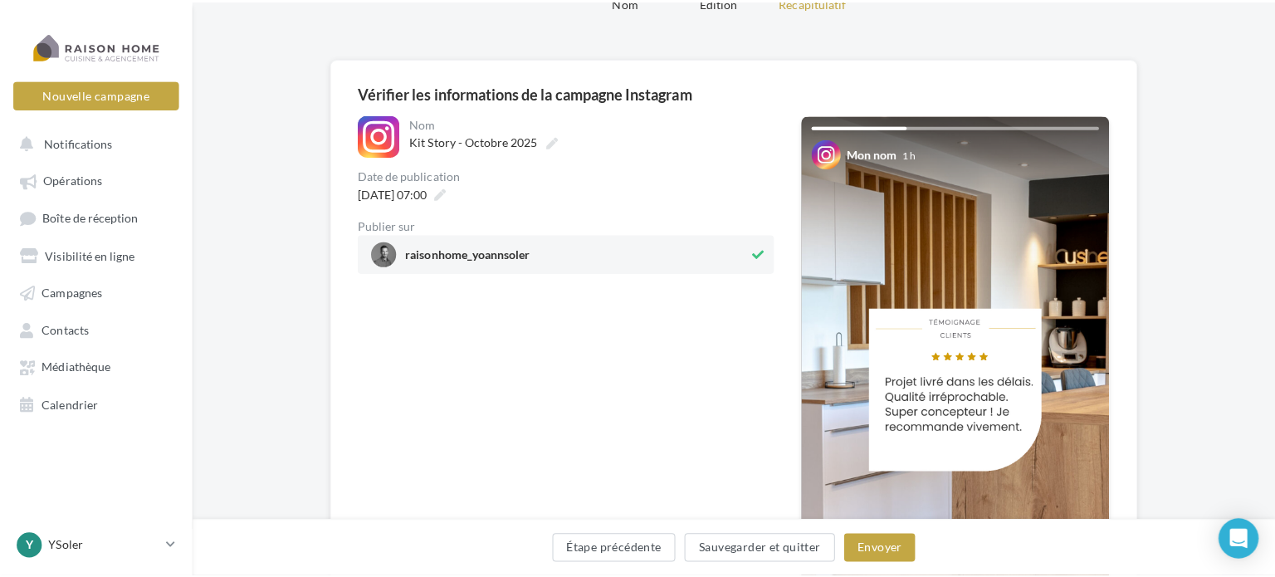
scroll to position [83, 0]
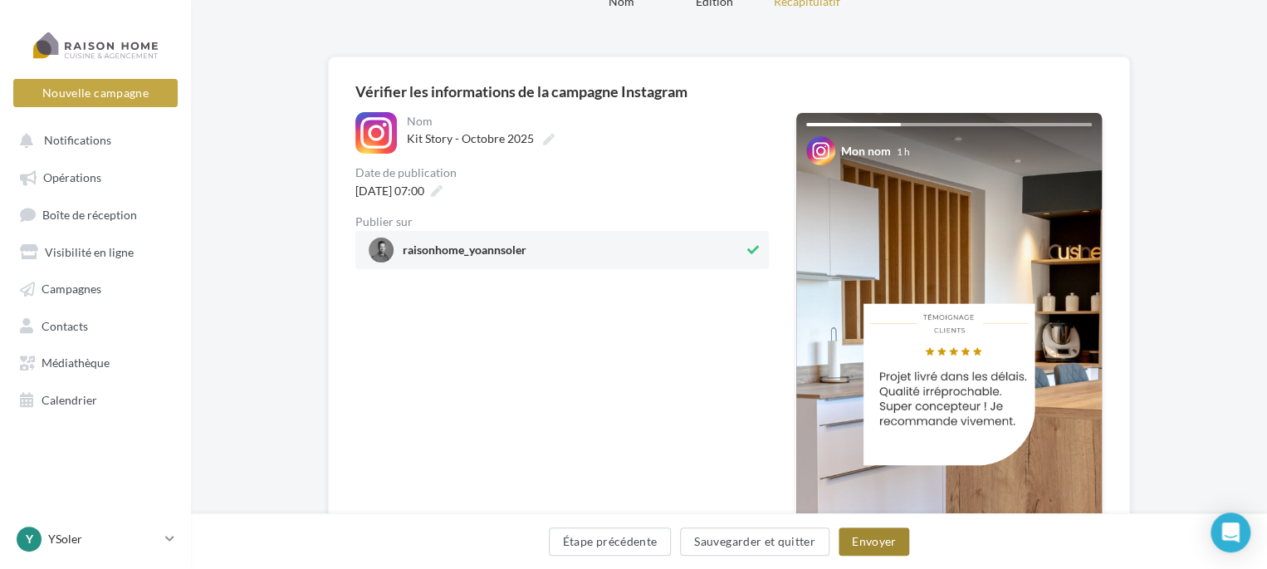
click at [861, 547] on button "Envoyer" at bounding box center [874, 541] width 71 height 28
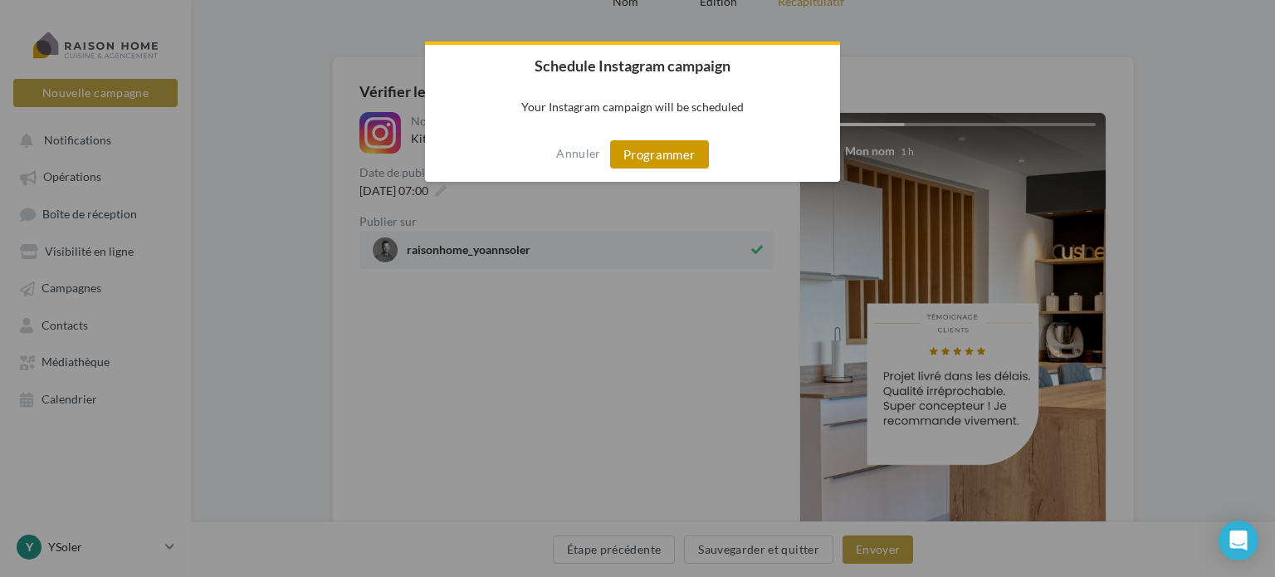
click at [657, 155] on button "Programmer" at bounding box center [659, 154] width 99 height 28
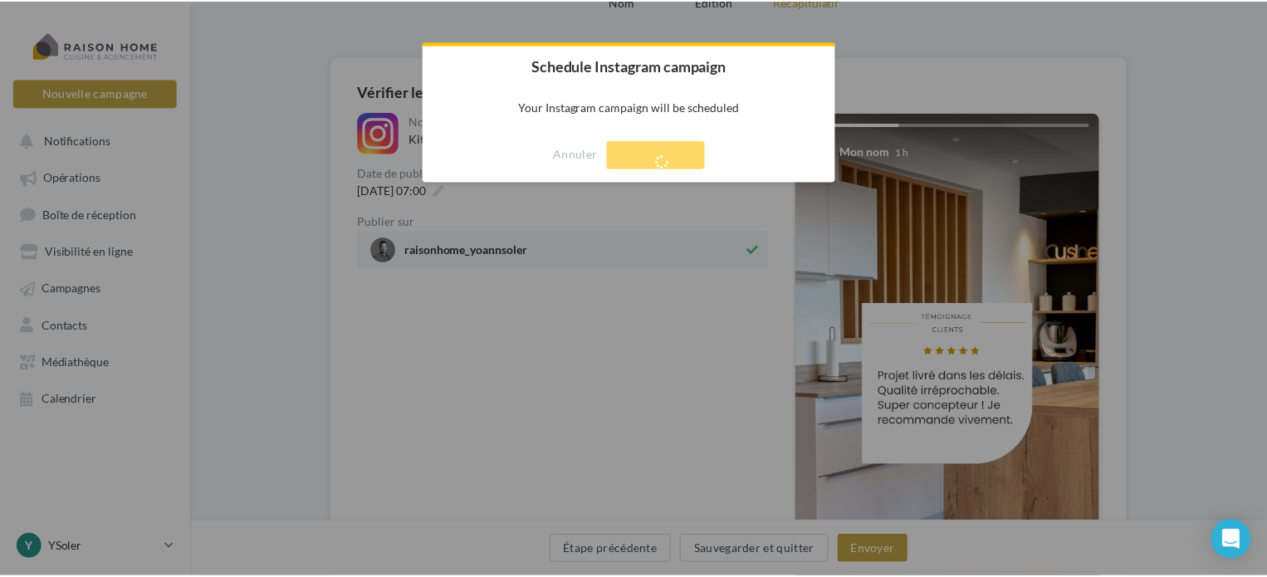
scroll to position [27, 0]
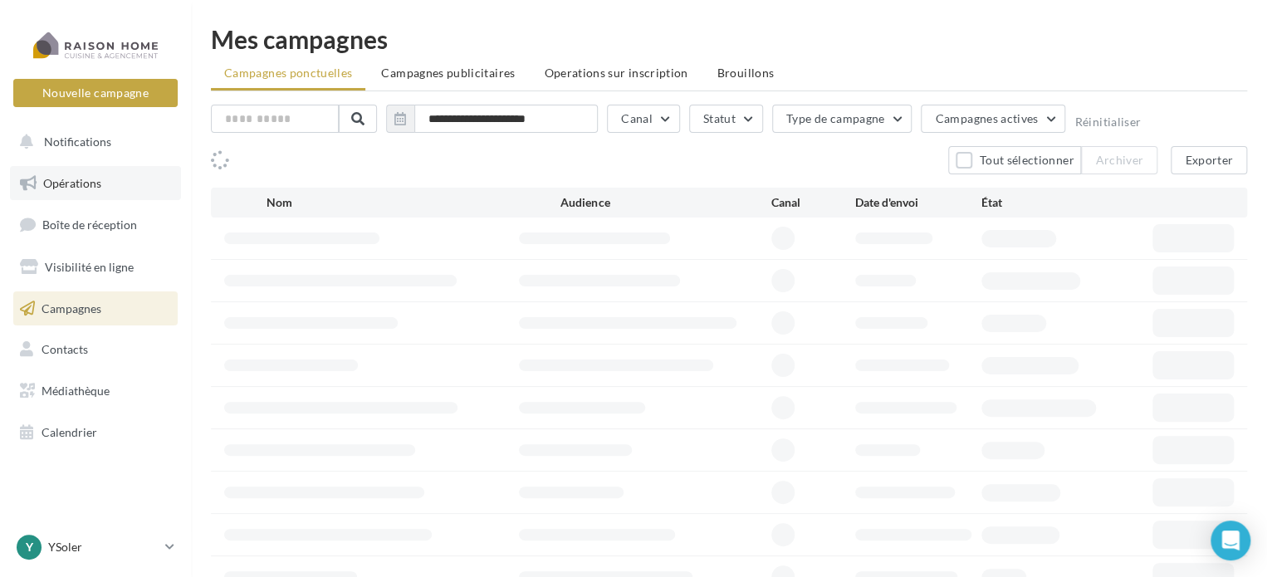
click at [67, 183] on span "Opérations" at bounding box center [72, 183] width 58 height 14
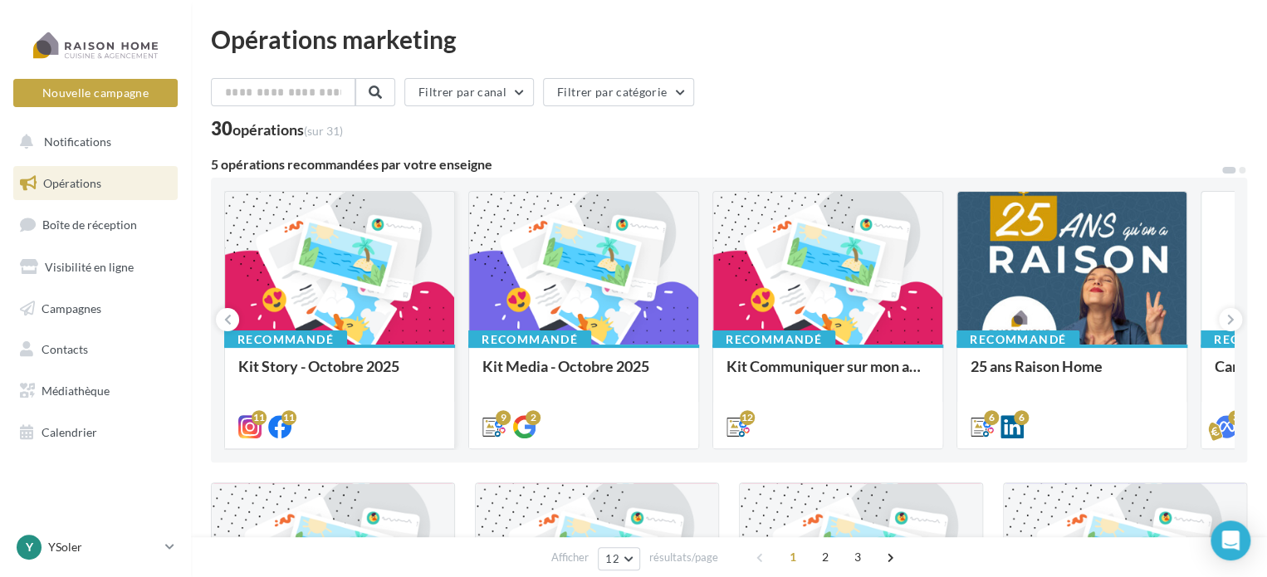
click at [339, 287] on div at bounding box center [339, 269] width 229 height 154
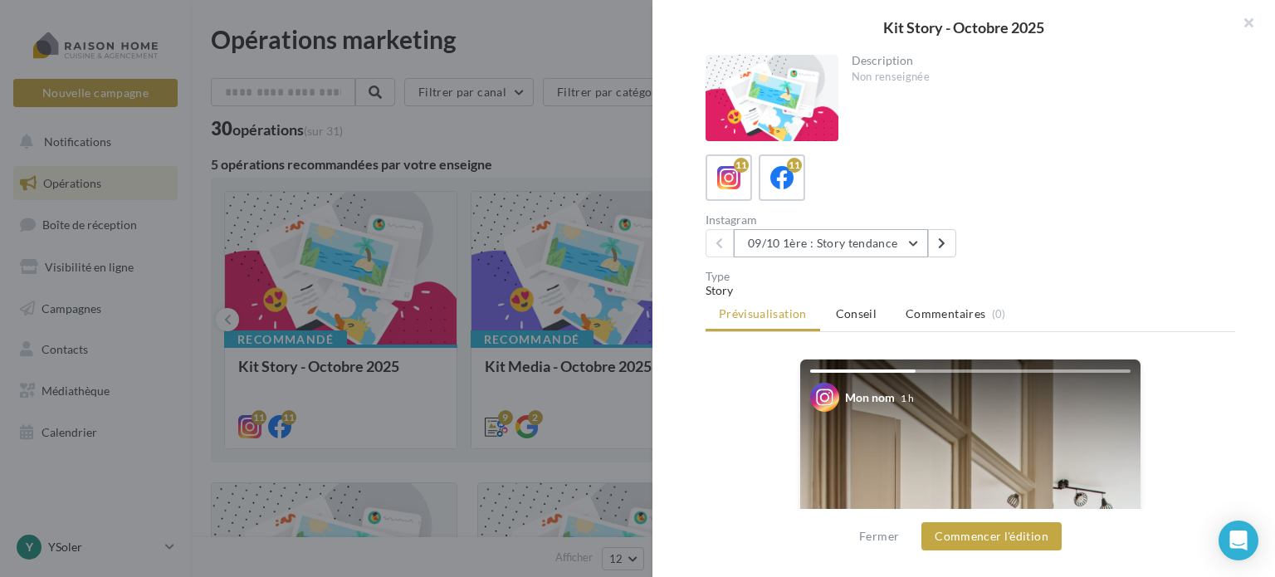
click at [918, 247] on button "09/10 1ère : Story tendance" at bounding box center [831, 243] width 194 height 28
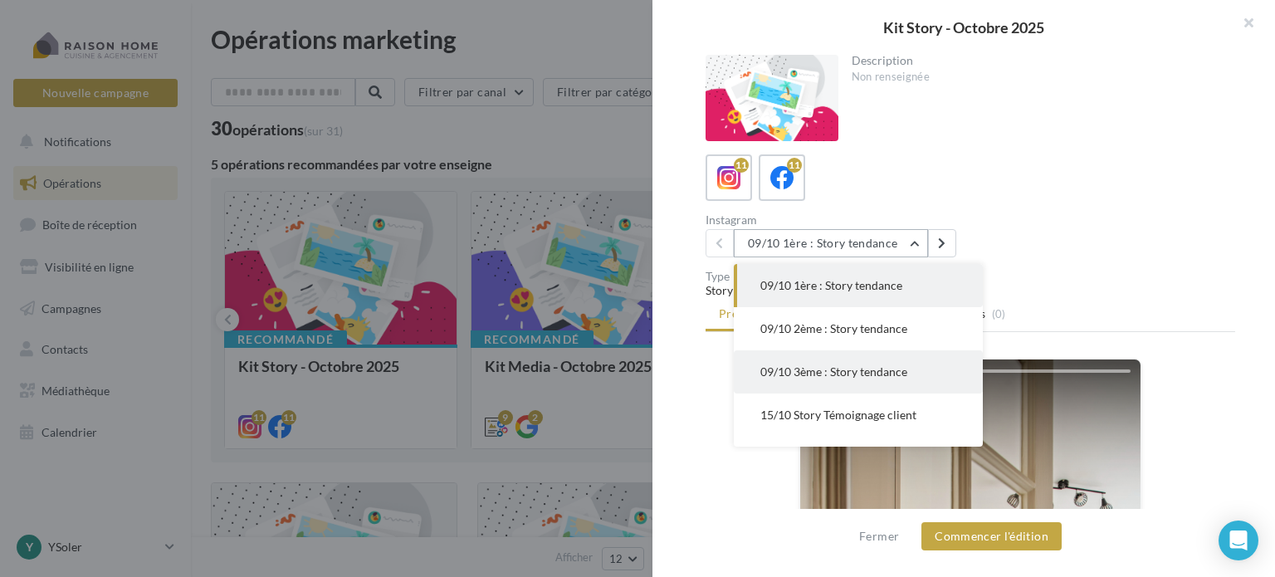
scroll to position [83, 0]
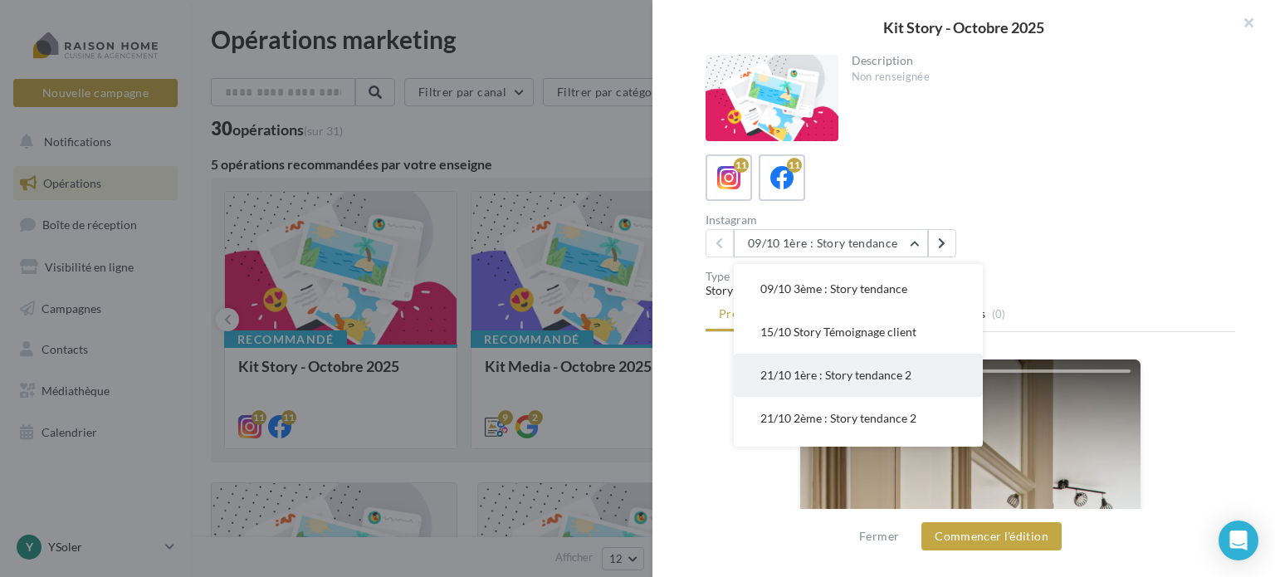
click at [834, 374] on span "21/10 1ère : Story tendance 2" at bounding box center [835, 375] width 151 height 14
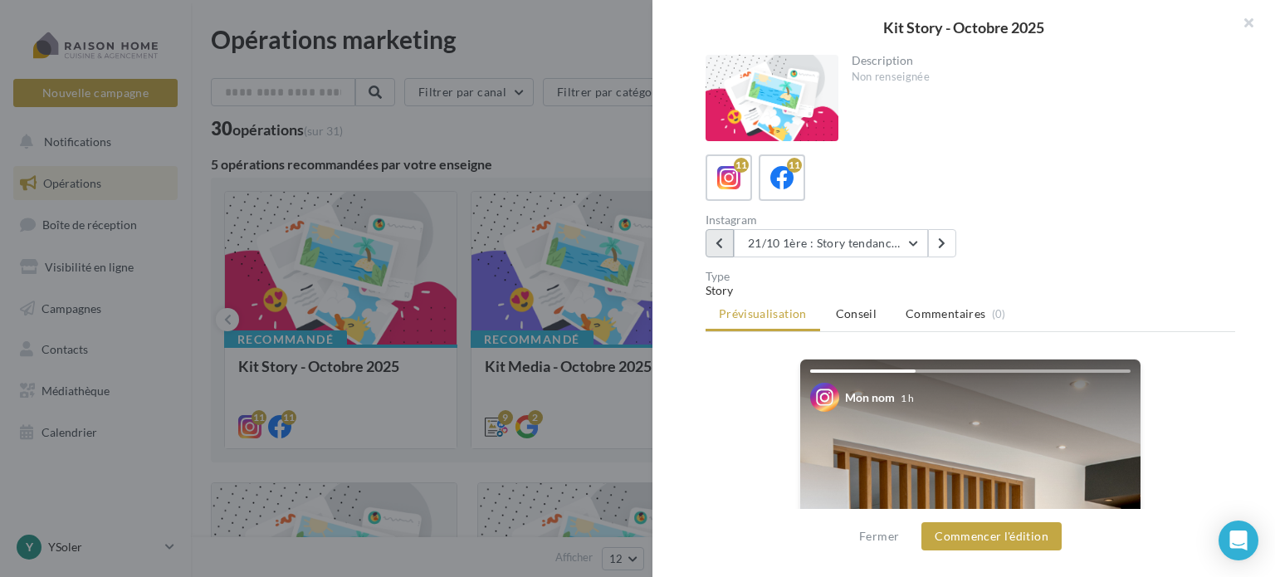
click at [714, 238] on button at bounding box center [720, 243] width 28 height 28
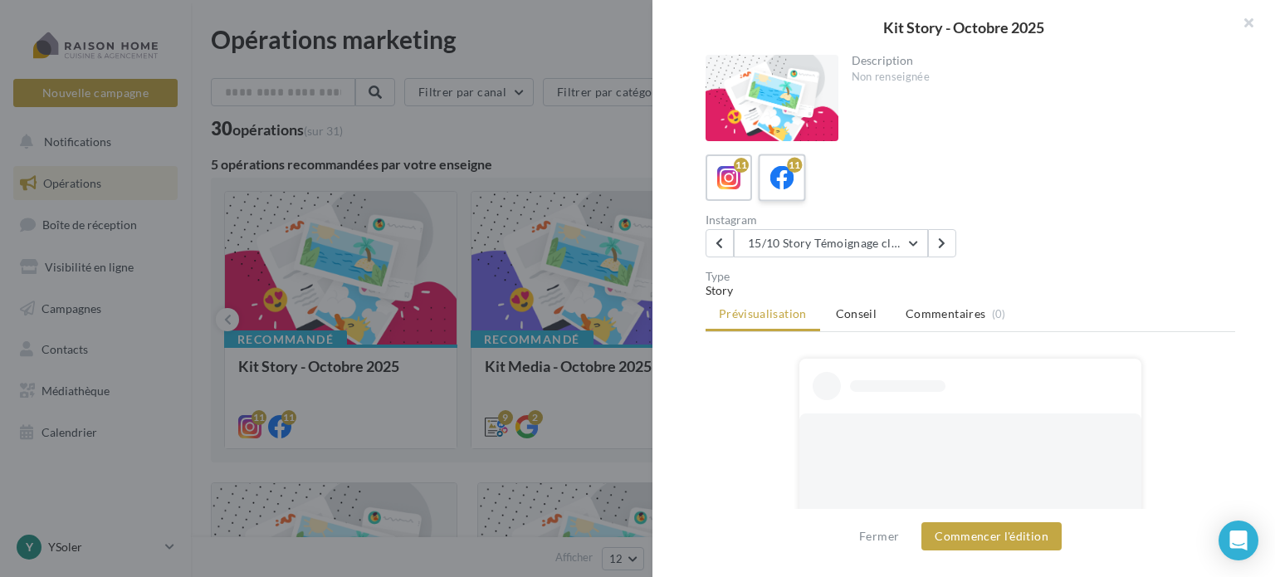
click at [790, 174] on icon at bounding box center [782, 178] width 24 height 24
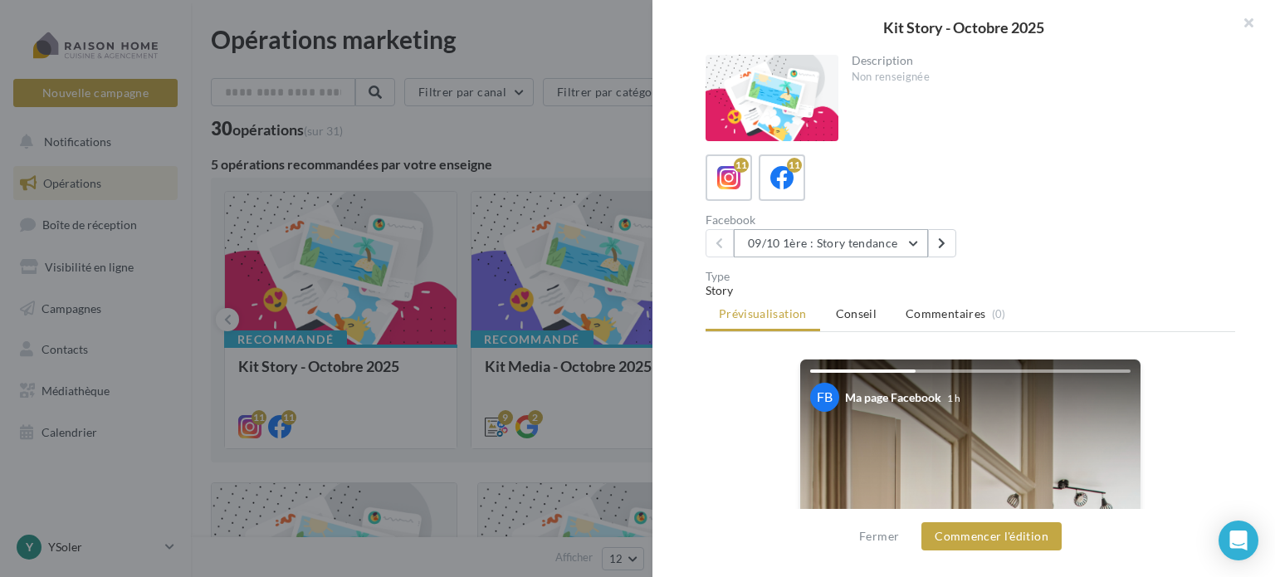
click at [873, 249] on button "09/10 1ère : Story tendance" at bounding box center [831, 243] width 194 height 28
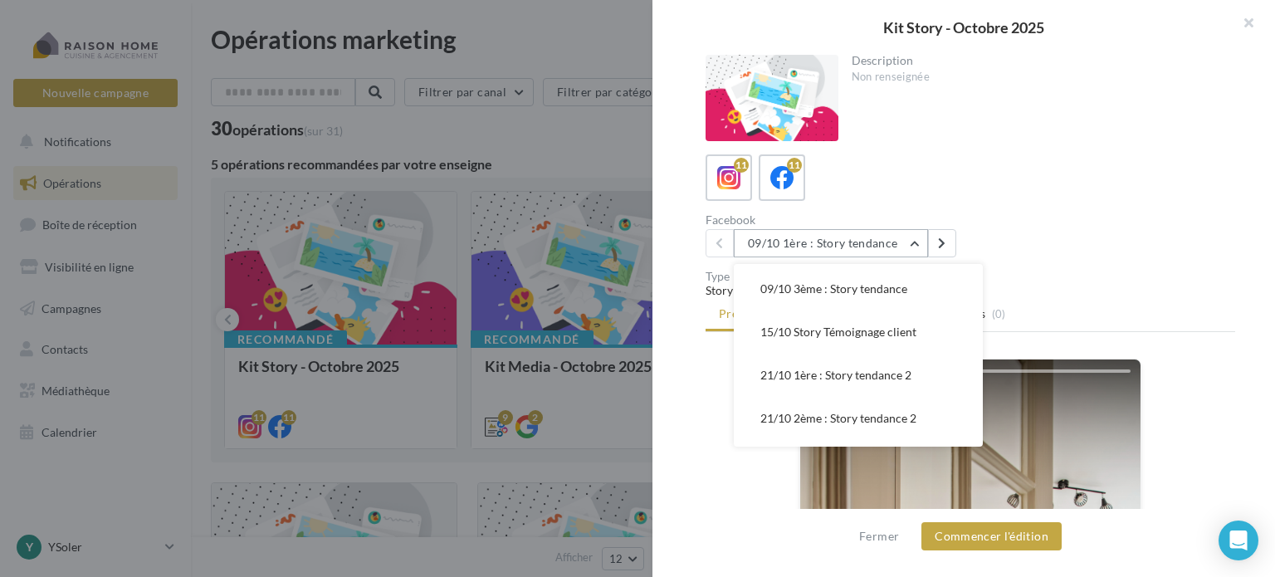
scroll to position [0, 0]
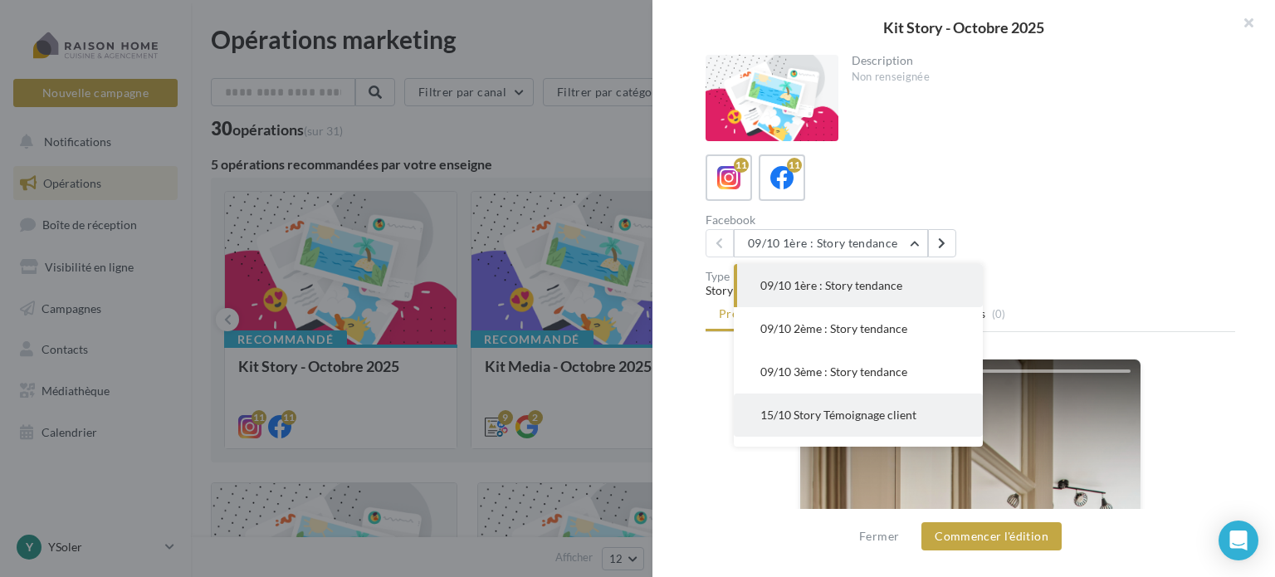
click at [787, 408] on span "15/10 Story Témoignage client" at bounding box center [838, 415] width 156 height 14
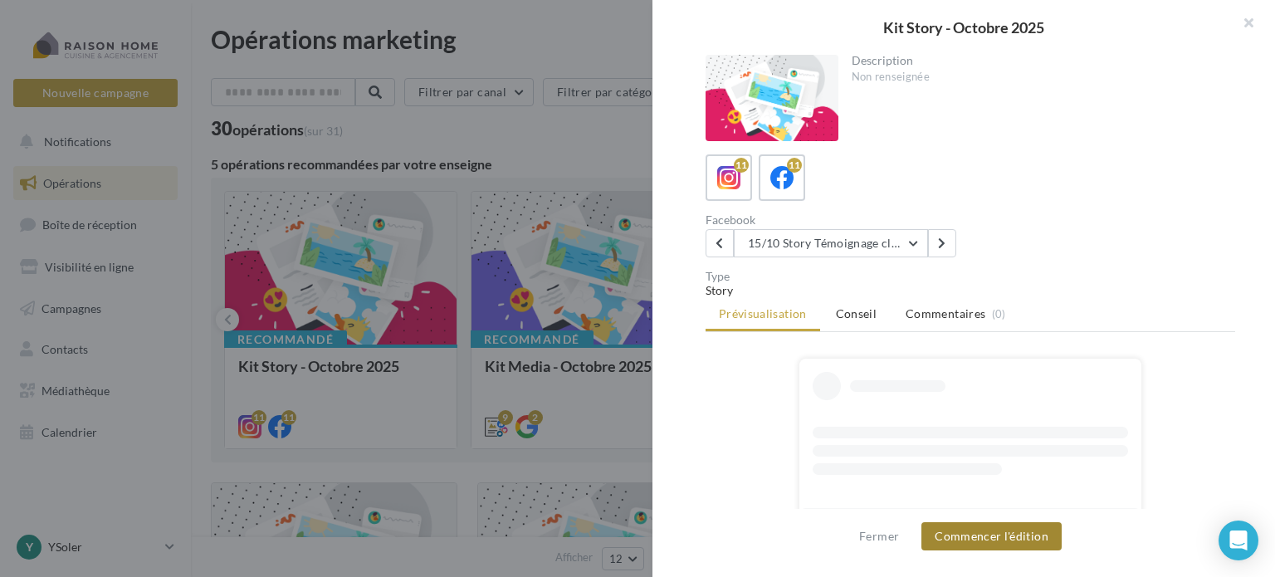
click at [995, 535] on button "Commencer l'édition" at bounding box center [992, 536] width 140 height 28
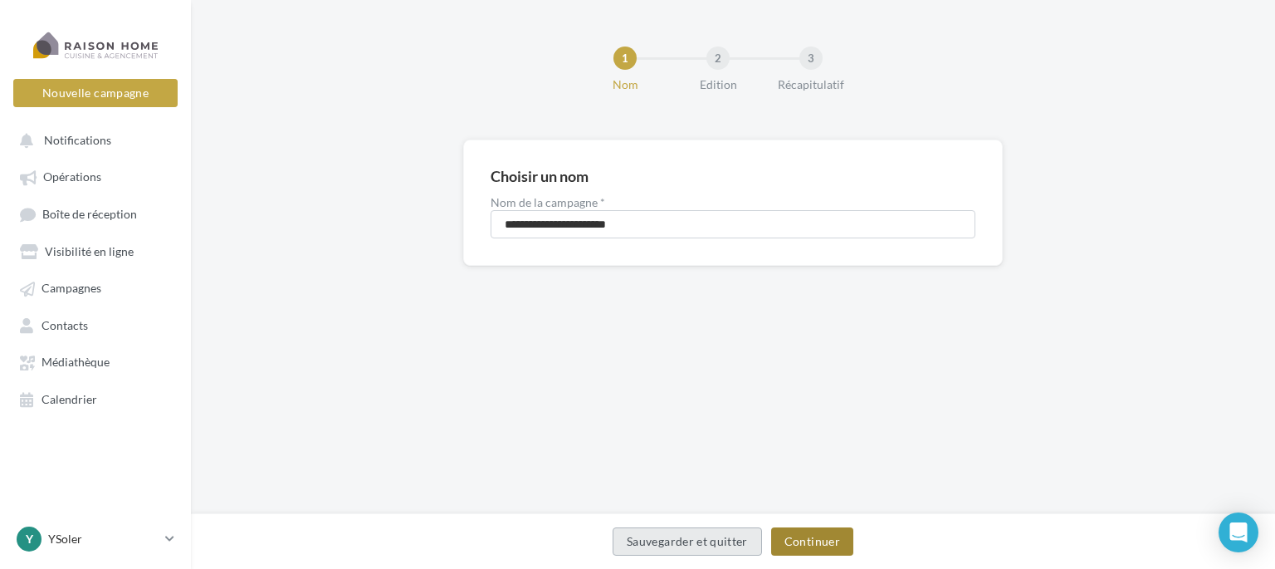
click at [798, 534] on button "Continuer" at bounding box center [812, 541] width 82 height 28
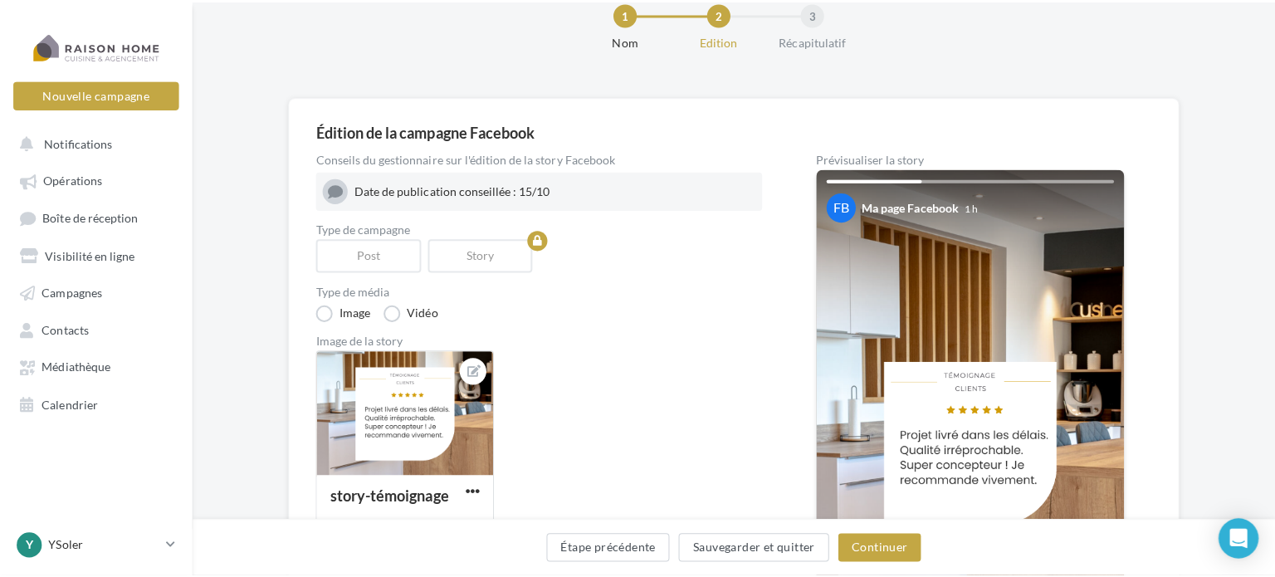
scroll to position [83, 0]
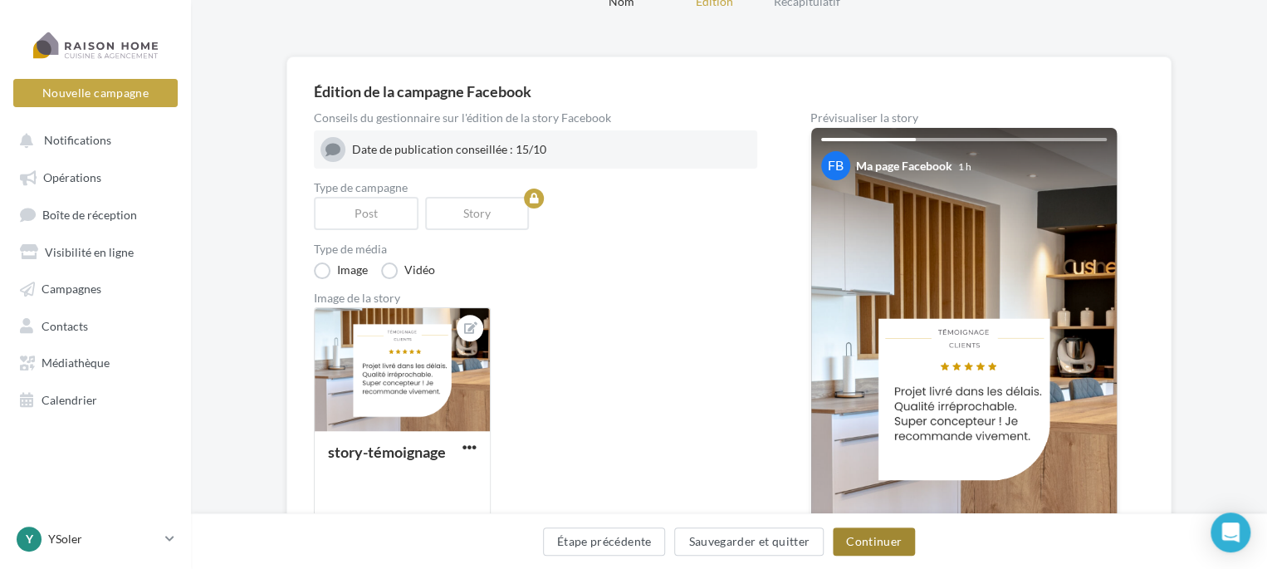
click at [858, 534] on button "Continuer" at bounding box center [874, 541] width 82 height 28
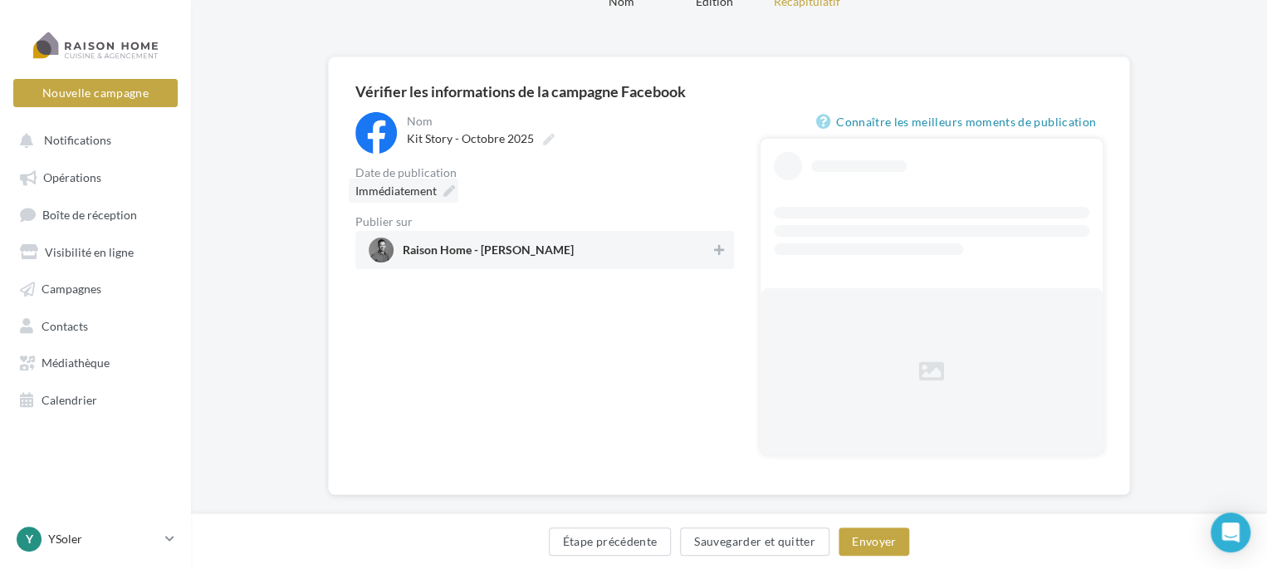
click at [385, 196] on span "Immédiatement" at bounding box center [395, 190] width 81 height 14
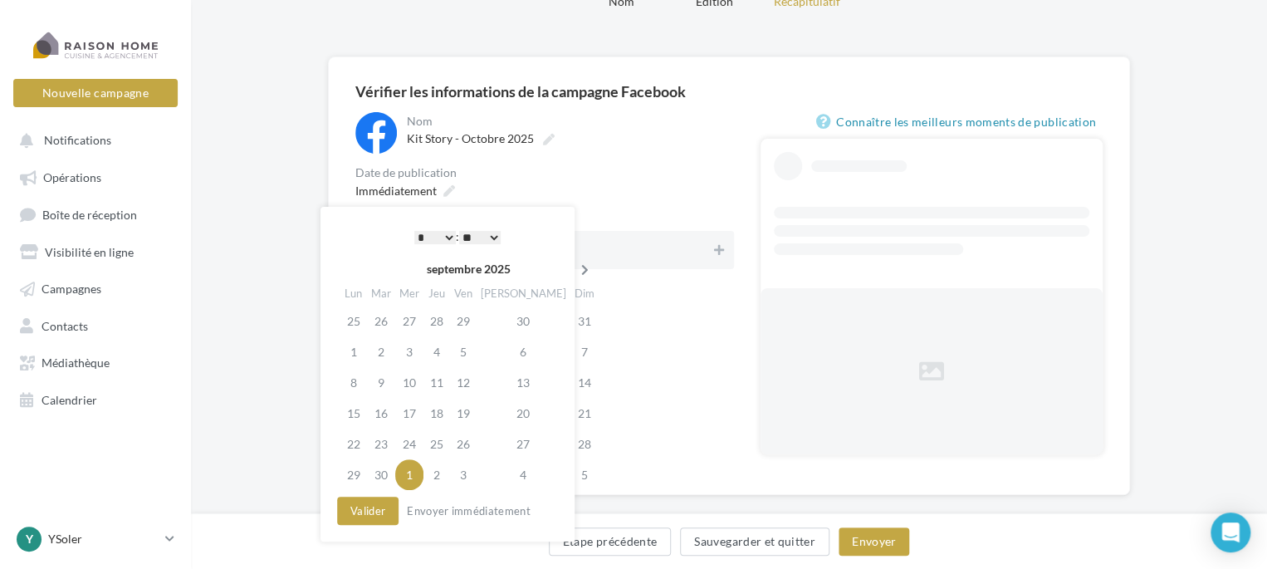
click at [575, 266] on icon at bounding box center [585, 270] width 21 height 12
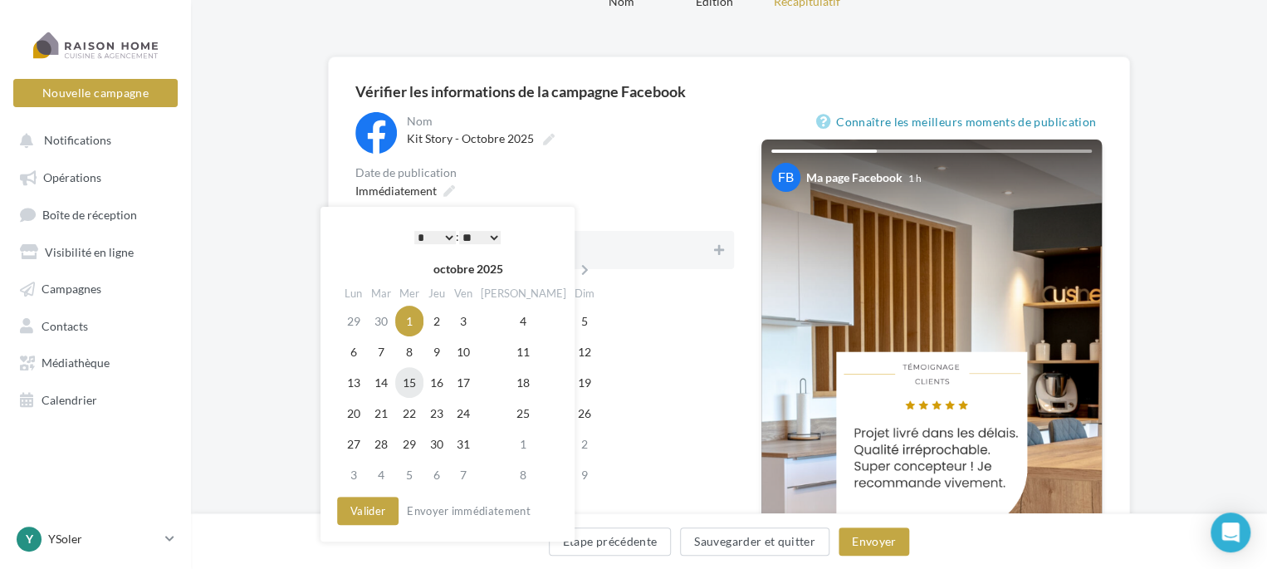
click at [422, 374] on td "15" at bounding box center [409, 382] width 28 height 31
click at [448, 238] on select "* * * * * * * * * * ** ** ** ** ** ** ** ** ** ** ** ** ** **" at bounding box center [435, 237] width 42 height 13
click at [369, 516] on button "Valider" at bounding box center [367, 510] width 61 height 28
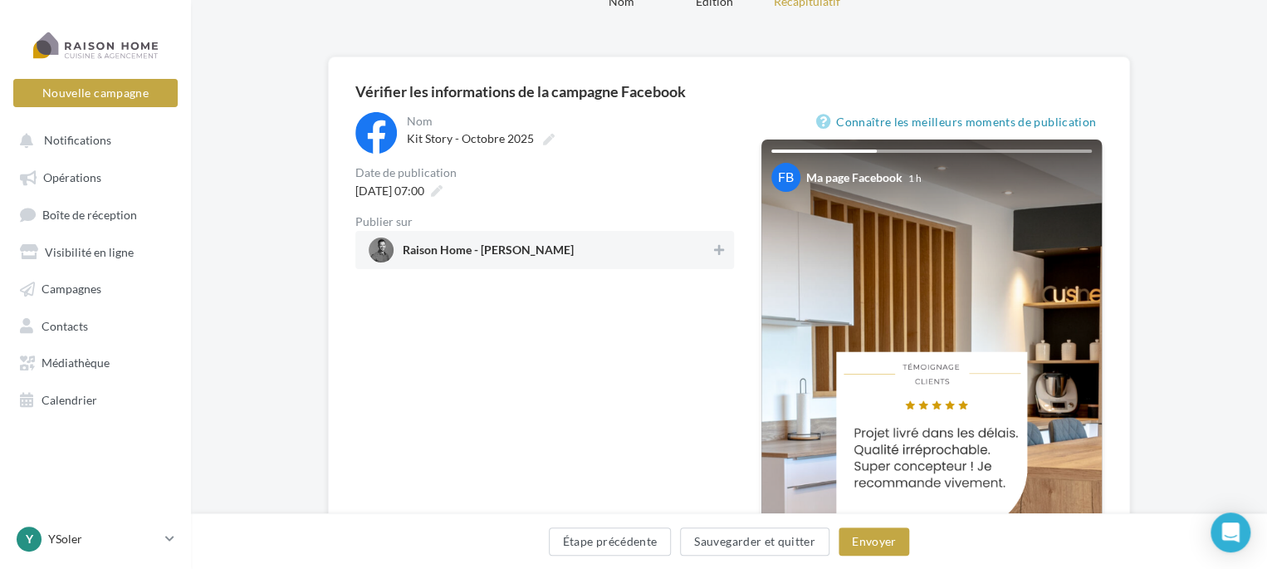
click at [684, 262] on div "Raison Home - [PERSON_NAME]" at bounding box center [544, 250] width 379 height 38
click at [870, 547] on button "Envoyer" at bounding box center [874, 541] width 71 height 28
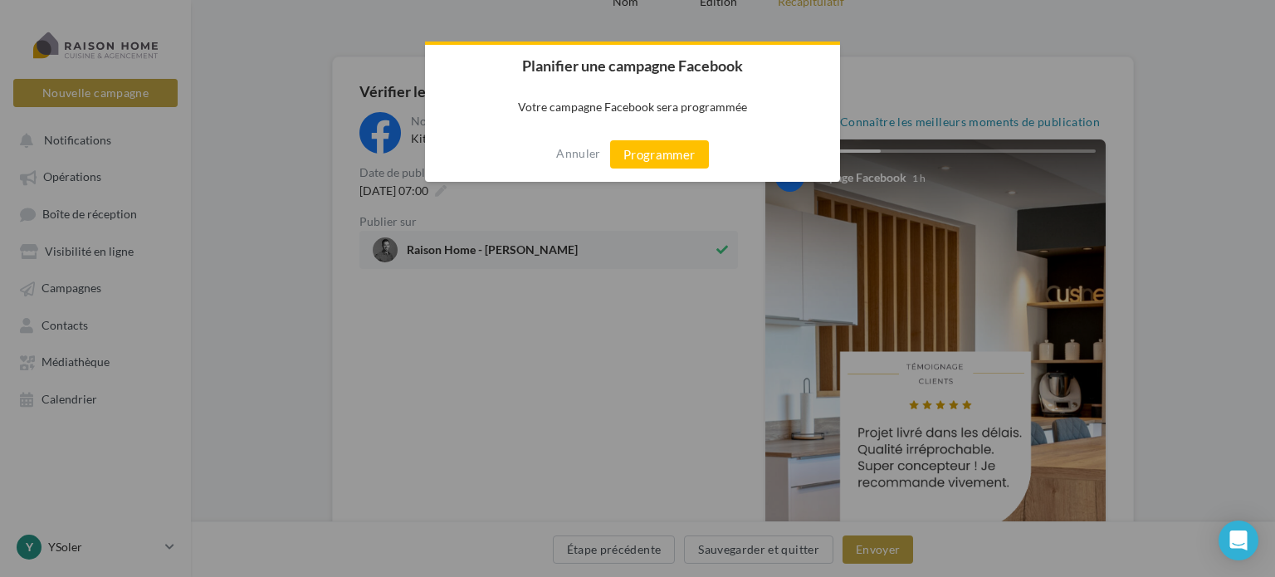
click at [623, 135] on div "Annuler Programmer" at bounding box center [632, 154] width 415 height 55
click at [628, 149] on button "Programmer" at bounding box center [659, 154] width 99 height 28
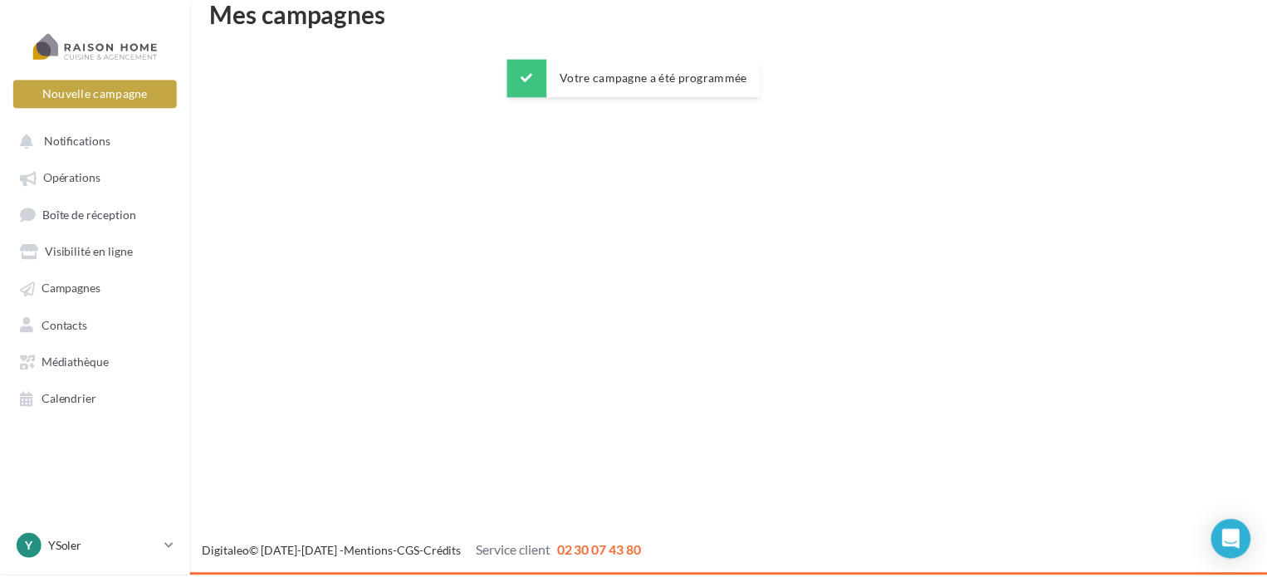
scroll to position [27, 0]
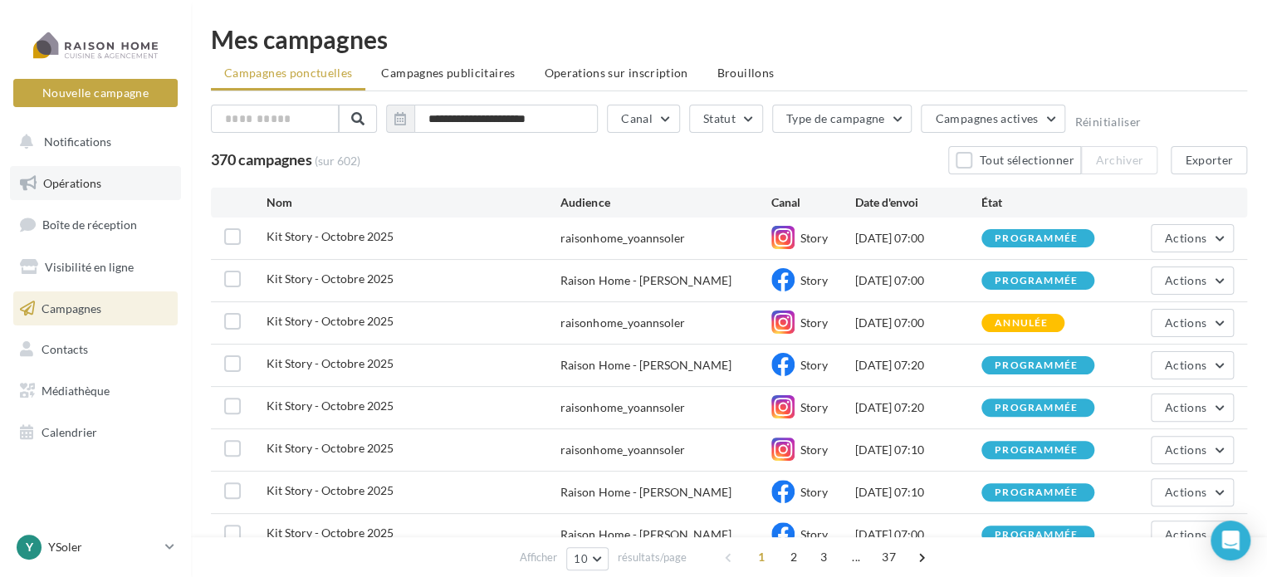
click at [103, 185] on link "Opérations" at bounding box center [95, 183] width 171 height 35
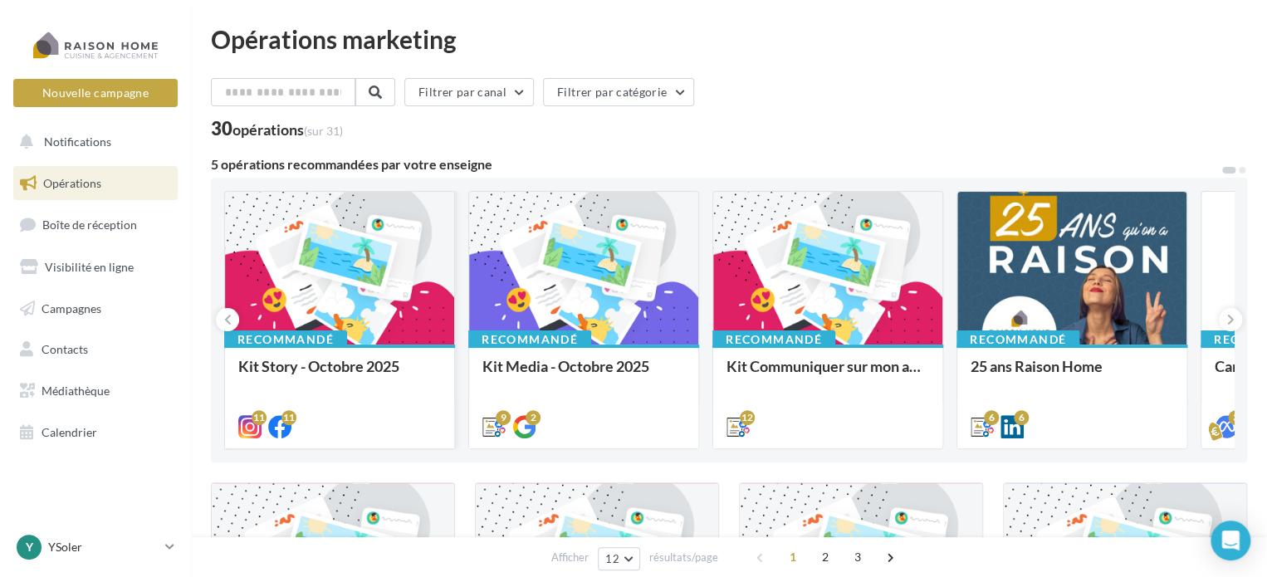
click at [350, 291] on div at bounding box center [339, 269] width 229 height 154
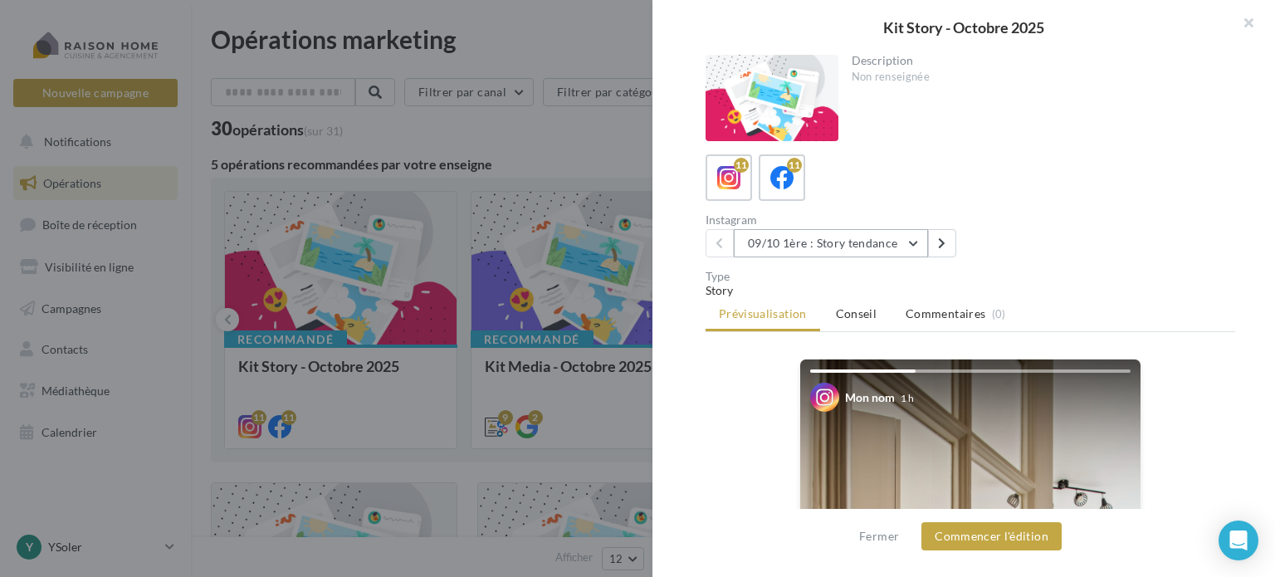
click at [913, 245] on button "09/10 1ère : Story tendance" at bounding box center [831, 243] width 194 height 28
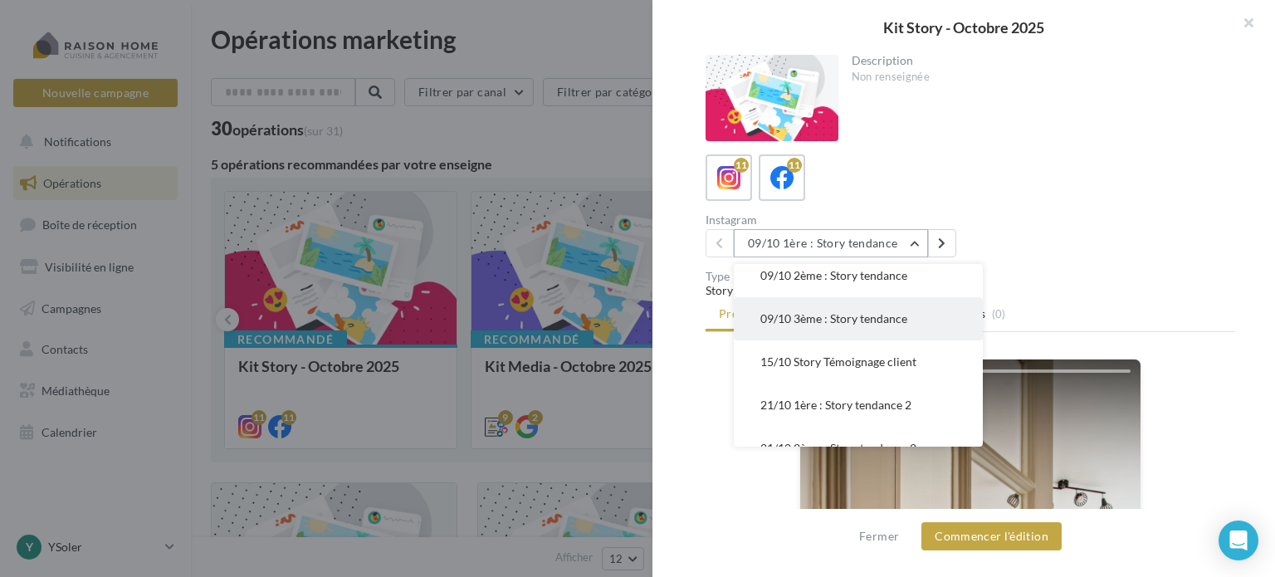
scroll to position [83, 0]
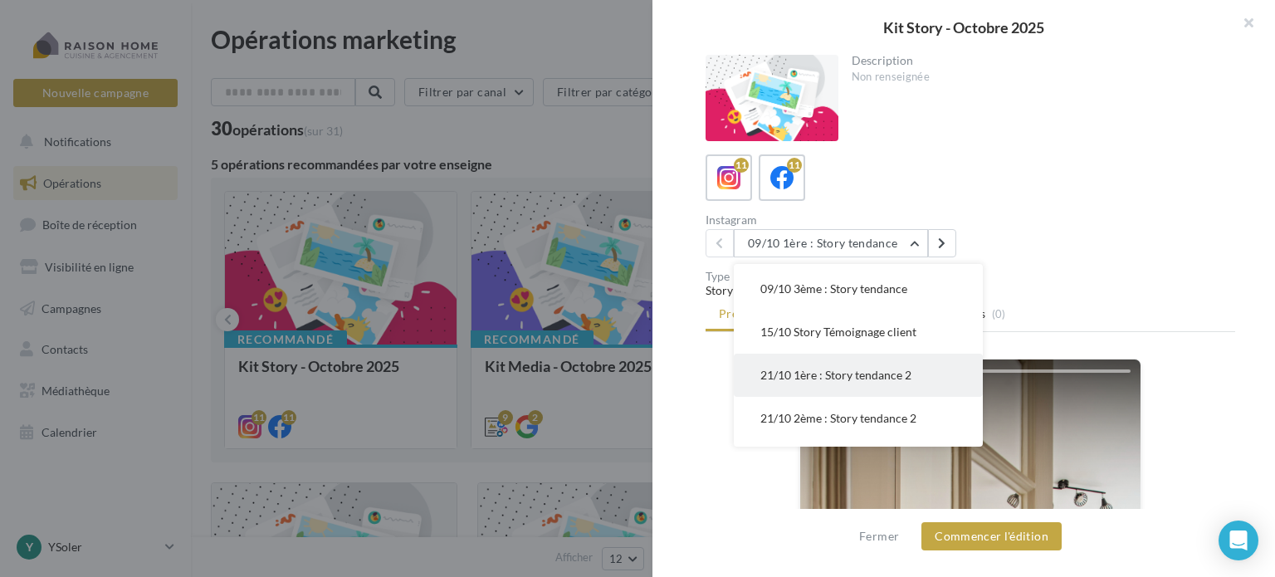
click at [828, 382] on button "21/10 1ère : Story tendance 2" at bounding box center [858, 375] width 249 height 43
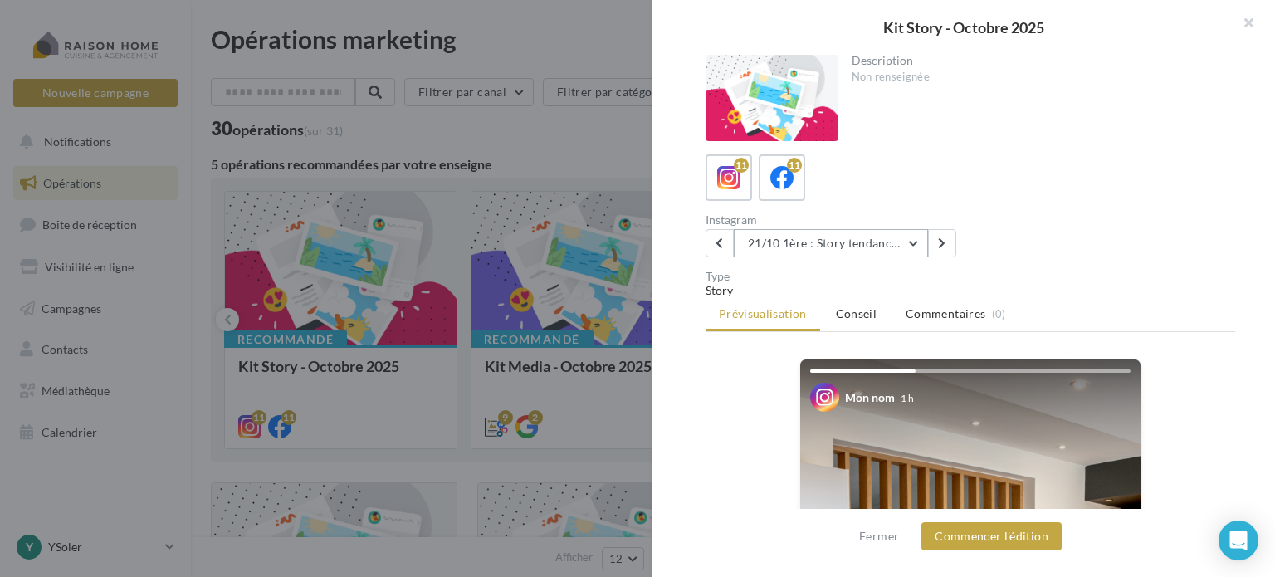
click at [920, 246] on button "21/10 1ère : Story tendance 2" at bounding box center [831, 243] width 194 height 28
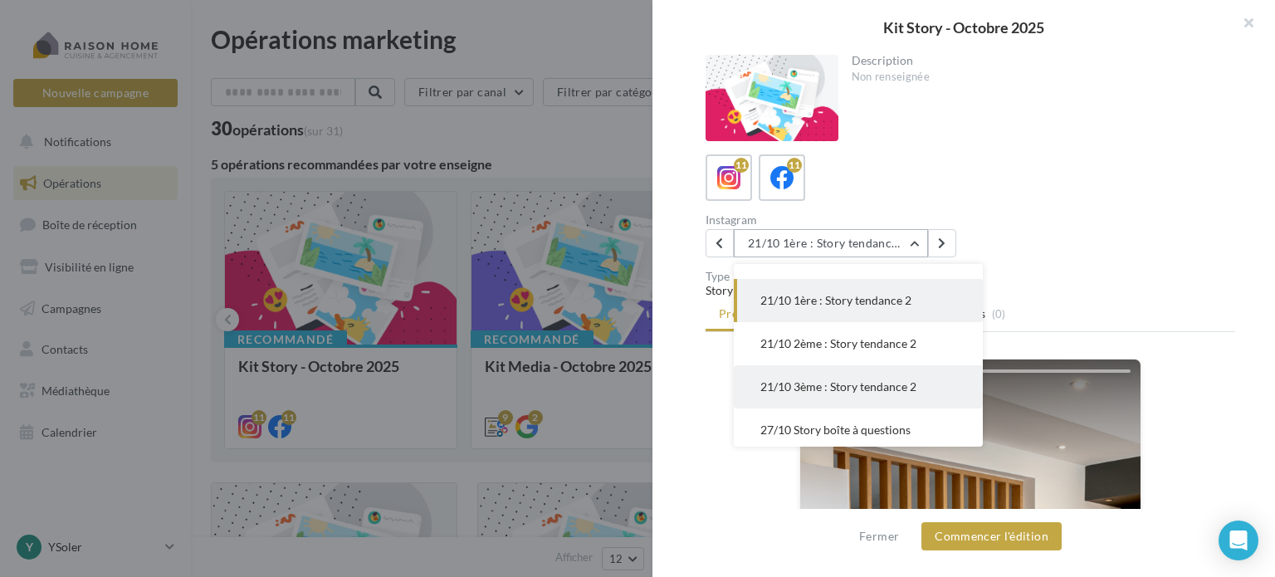
scroll to position [130, 0]
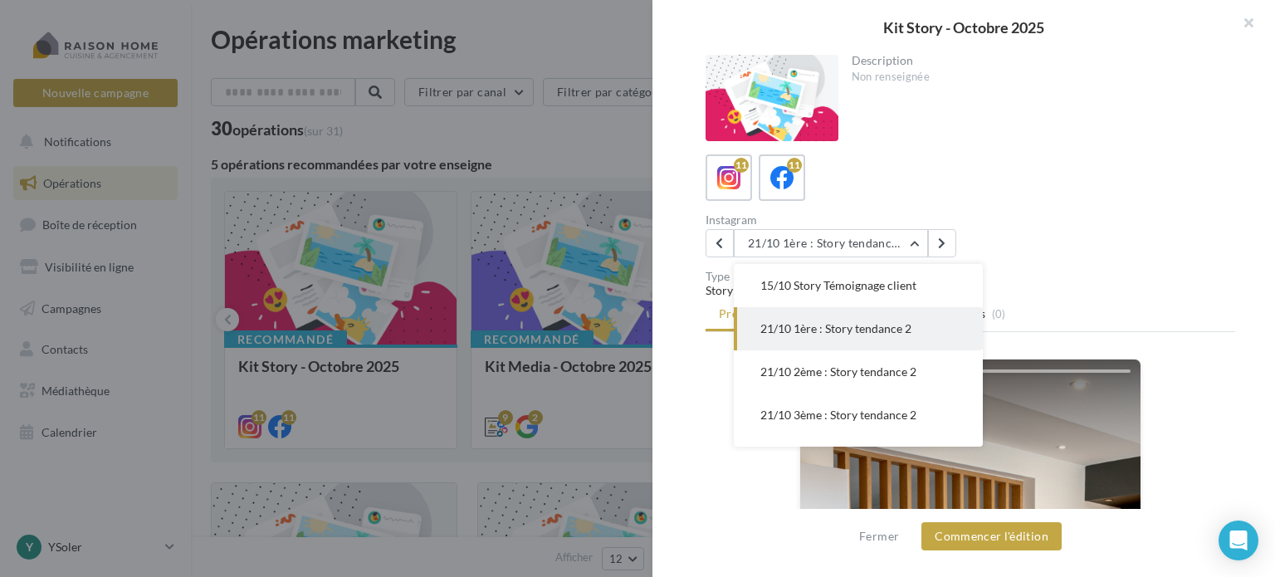
click at [849, 208] on div "11 11 Instagram 21/10 1ère : Story tendance 2 09/10 1ère : Story tendance 09/10…" at bounding box center [971, 205] width 530 height 103
